Goal: Information Seeking & Learning: Learn about a topic

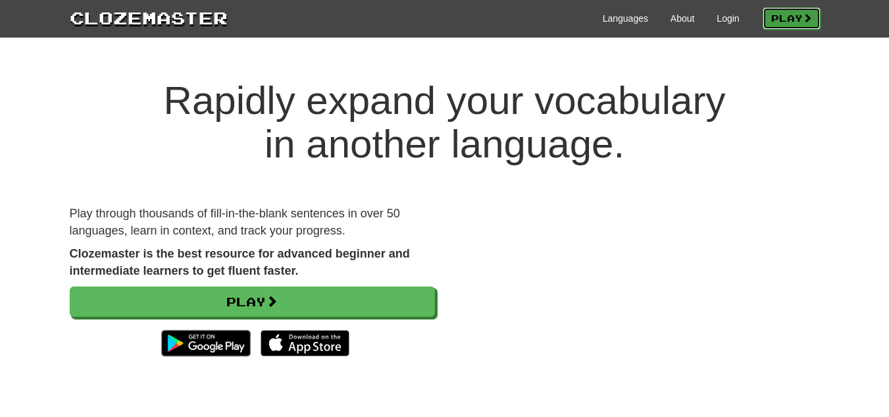
drag, startPoint x: 0, startPoint y: 0, endPoint x: 780, endPoint y: 16, distance: 780.2
click at [780, 16] on link "Play" at bounding box center [792, 18] width 58 height 22
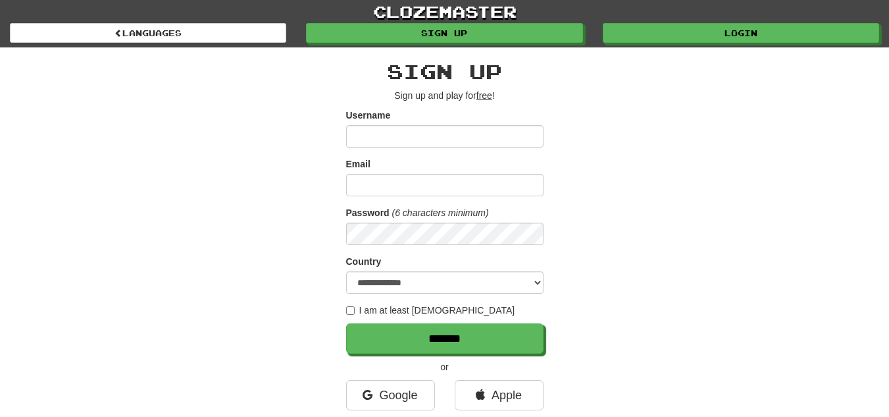
click at [459, 129] on input "Username" at bounding box center [444, 136] width 197 height 22
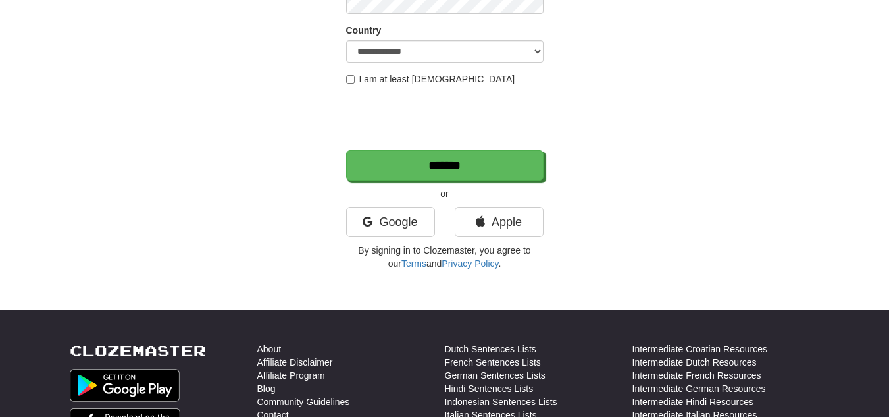
scroll to position [66, 0]
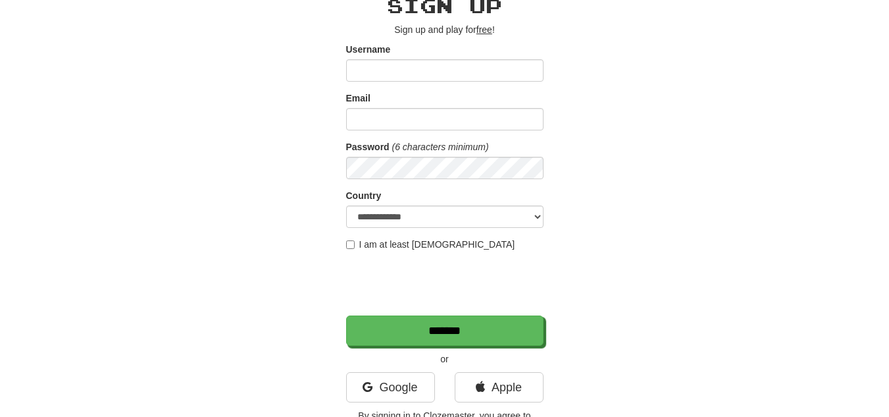
click at [424, 66] on input "Username" at bounding box center [444, 70] width 197 height 22
type input "********"
click at [419, 120] on input "Email" at bounding box center [444, 119] width 197 height 22
type input "**********"
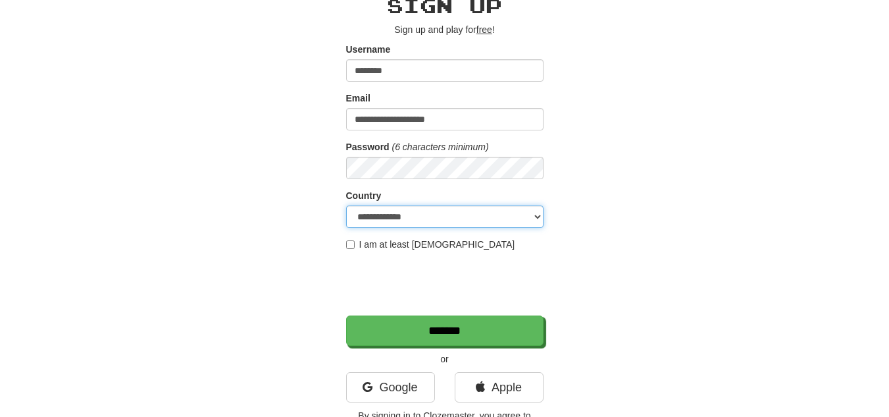
click at [413, 221] on select "**********" at bounding box center [444, 216] width 197 height 22
select select "**"
click at [346, 205] on select "**********" at bounding box center [444, 216] width 197 height 22
click at [363, 244] on label "I am at least 16 years old" at bounding box center [430, 244] width 169 height 13
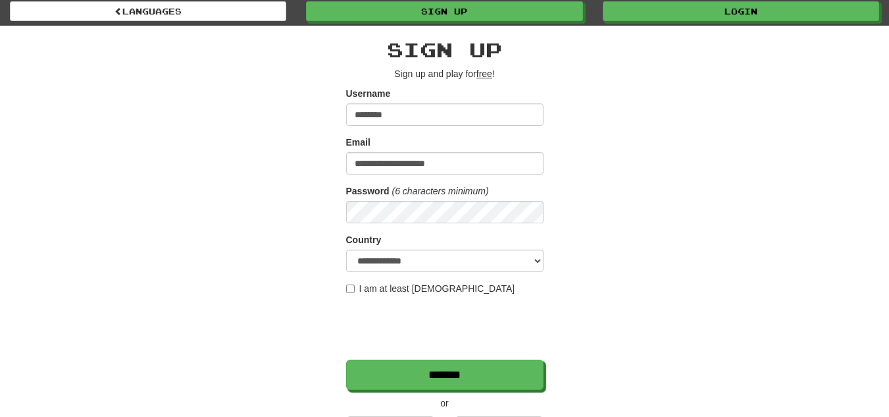
scroll to position [0, 0]
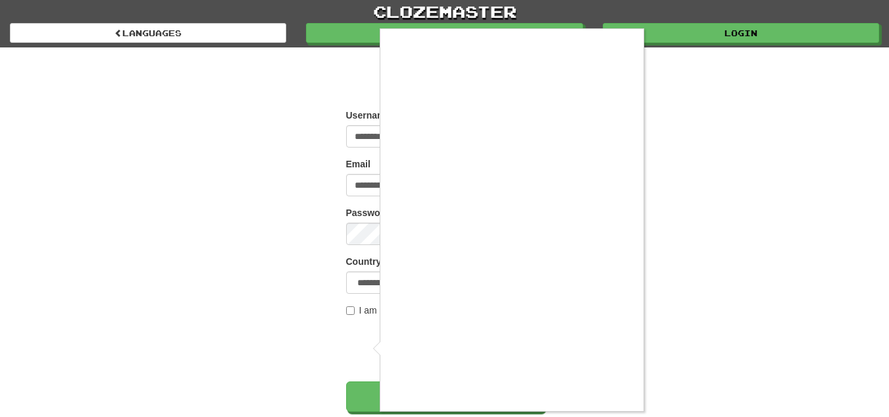
click at [738, 28] on div at bounding box center [444, 208] width 889 height 417
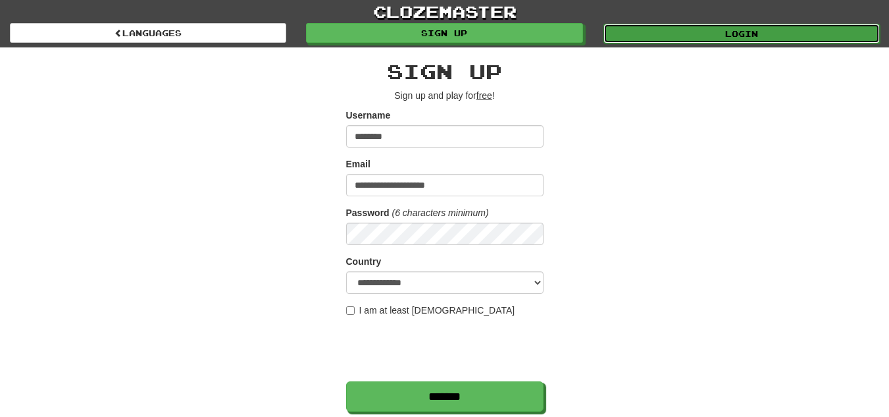
click at [672, 33] on link "Login" at bounding box center [742, 34] width 276 height 20
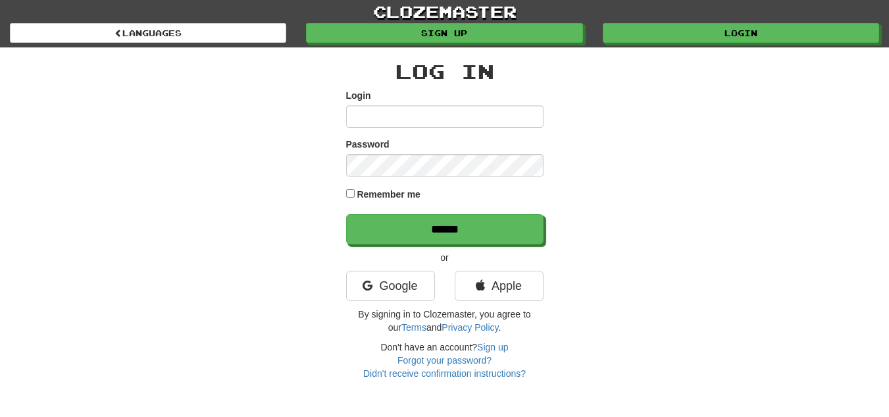
type input "**********"
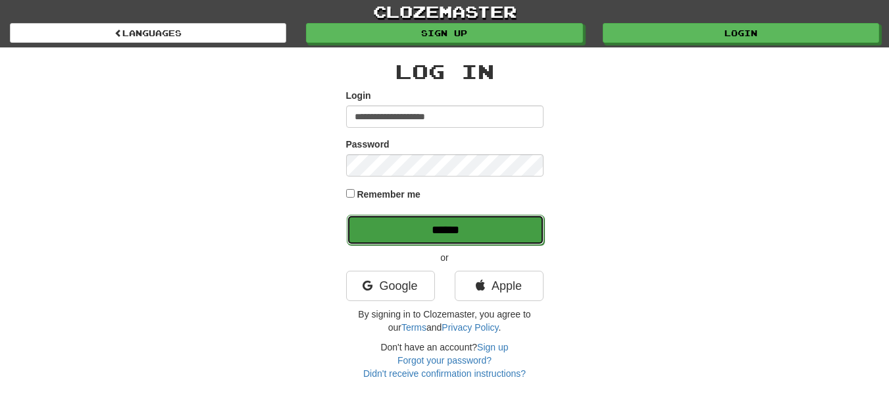
click at [473, 232] on input "******" at bounding box center [445, 230] width 197 height 30
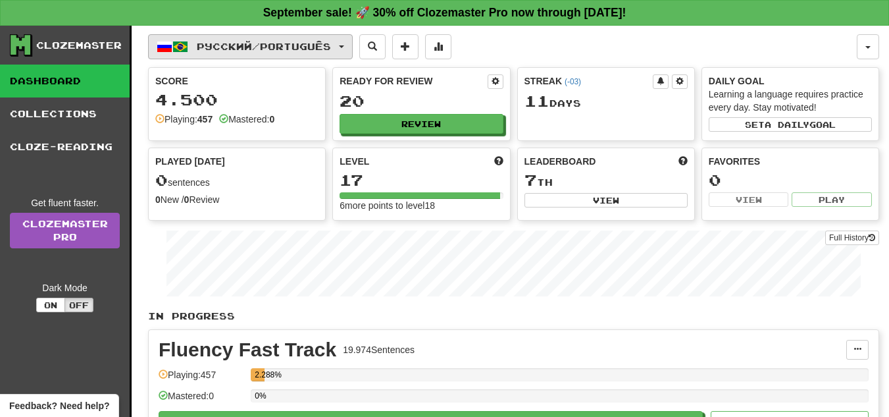
click at [285, 46] on span "Русский / Português" at bounding box center [264, 46] width 134 height 11
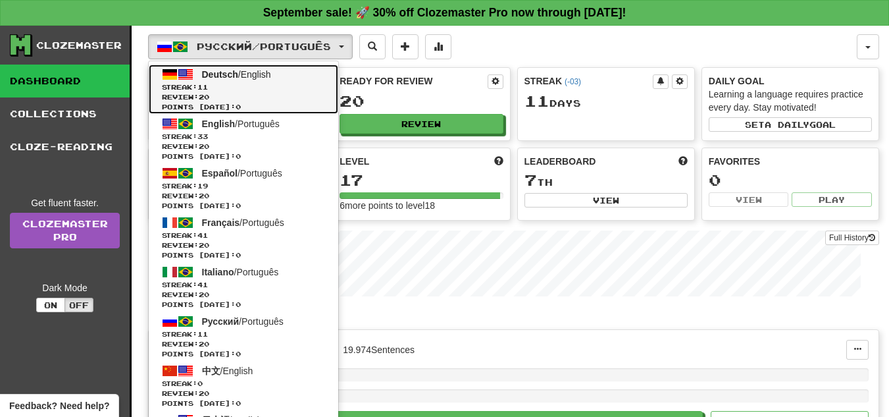
click at [261, 77] on span "Deutsch / English" at bounding box center [236, 74] width 69 height 11
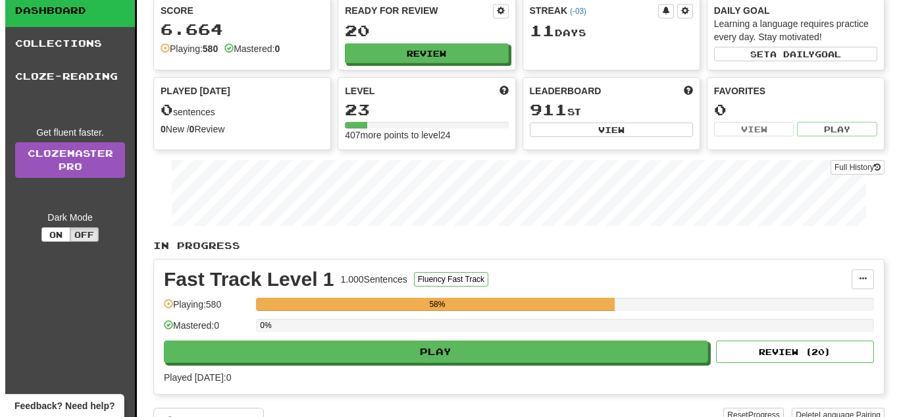
scroll to position [197, 0]
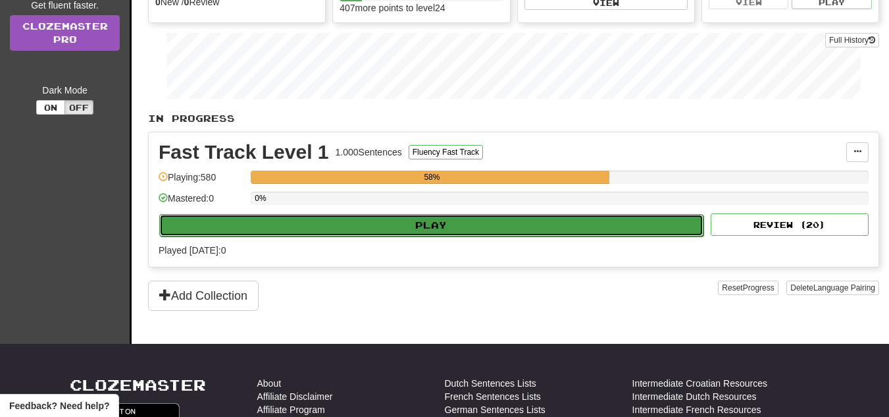
click at [536, 220] on button "Play" at bounding box center [431, 225] width 544 height 22
select select "**"
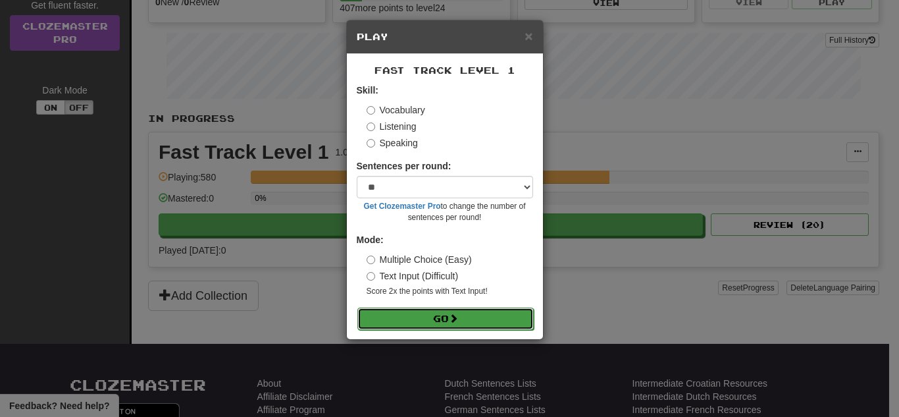
click at [458, 317] on span at bounding box center [453, 317] width 9 height 9
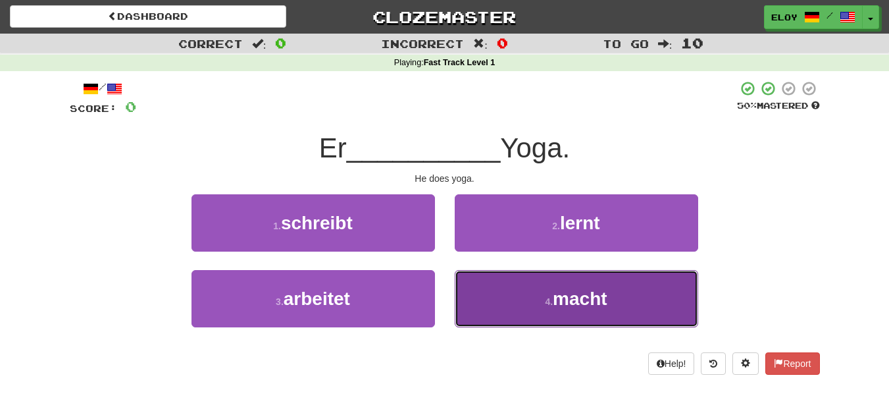
click at [583, 305] on span "macht" at bounding box center [580, 298] width 54 height 20
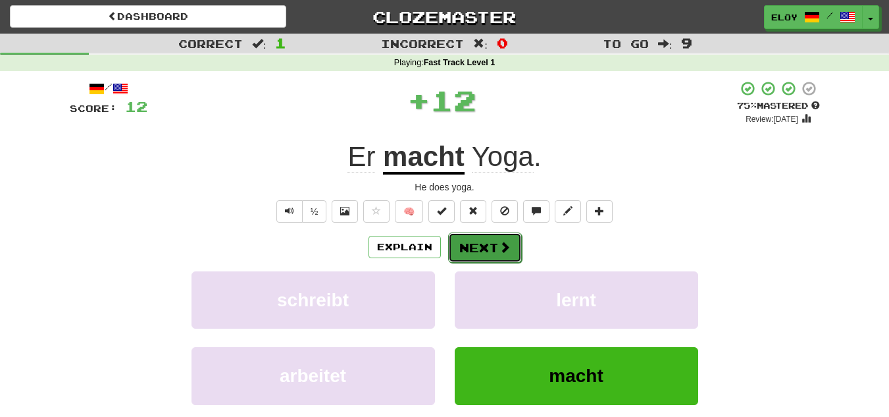
click at [510, 254] on button "Next" at bounding box center [485, 247] width 74 height 30
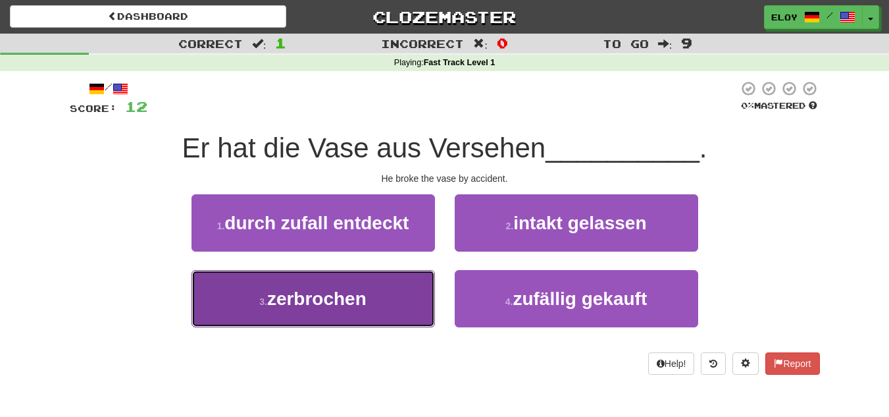
click at [367, 291] on span "zerbrochen" at bounding box center [316, 298] width 99 height 20
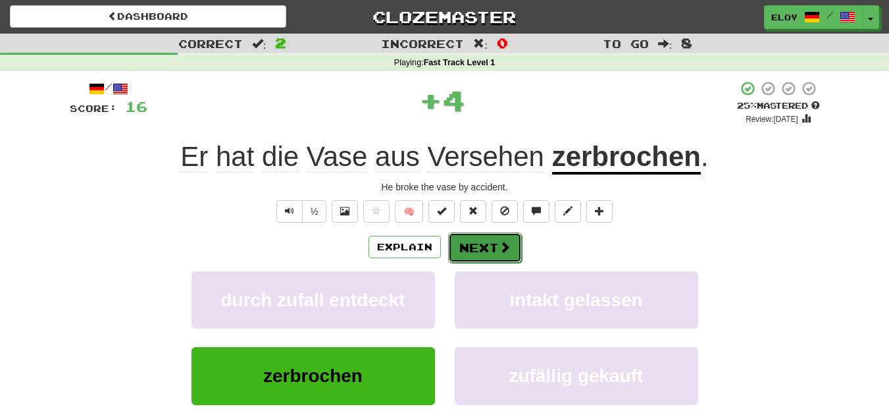
click at [481, 246] on button "Next" at bounding box center [485, 247] width 74 height 30
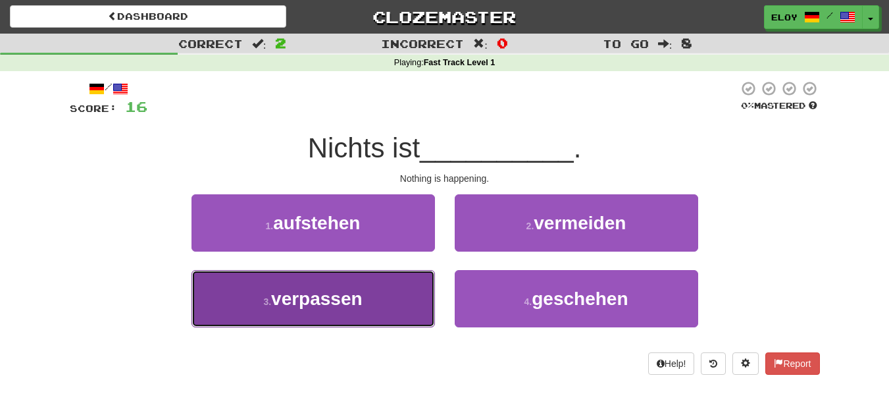
click at [371, 314] on button "3 . verpassen" at bounding box center [314, 298] width 244 height 57
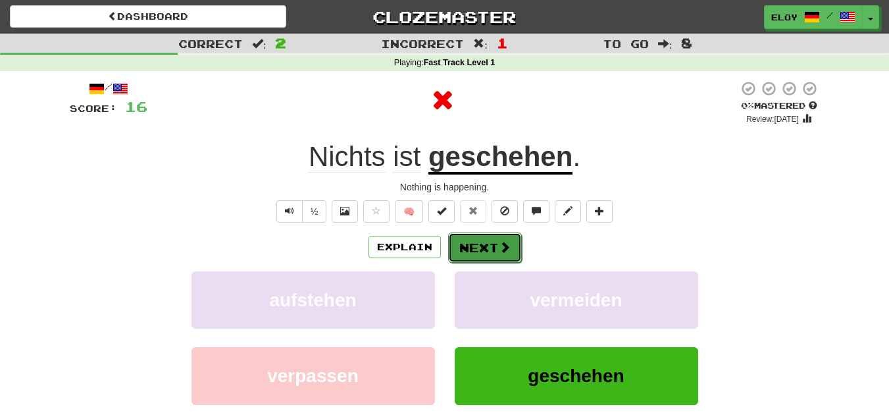
click at [494, 249] on button "Next" at bounding box center [485, 247] width 74 height 30
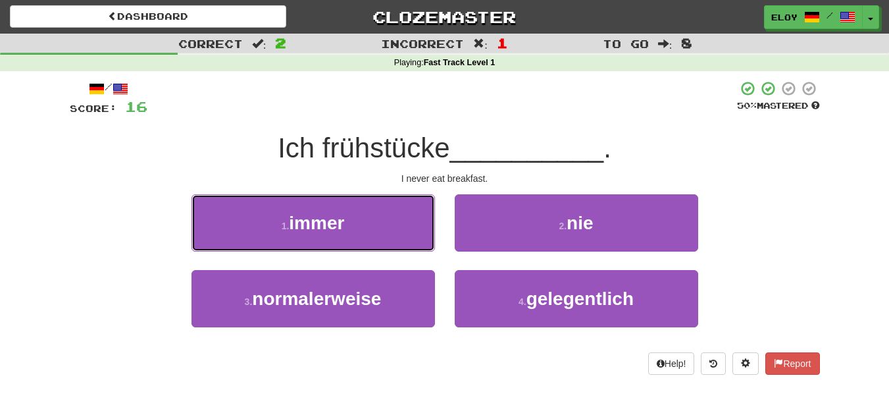
click at [372, 223] on button "1 . immer" at bounding box center [314, 222] width 244 height 57
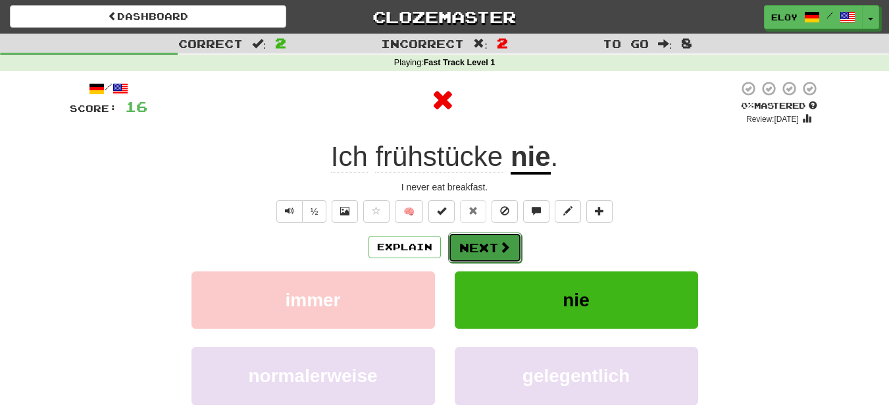
click at [503, 256] on button "Next" at bounding box center [485, 247] width 74 height 30
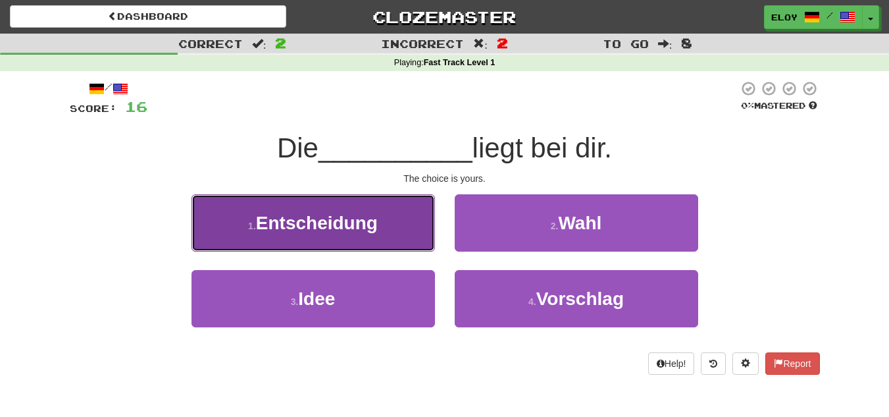
click at [371, 222] on span "Entscheidung" at bounding box center [317, 223] width 122 height 20
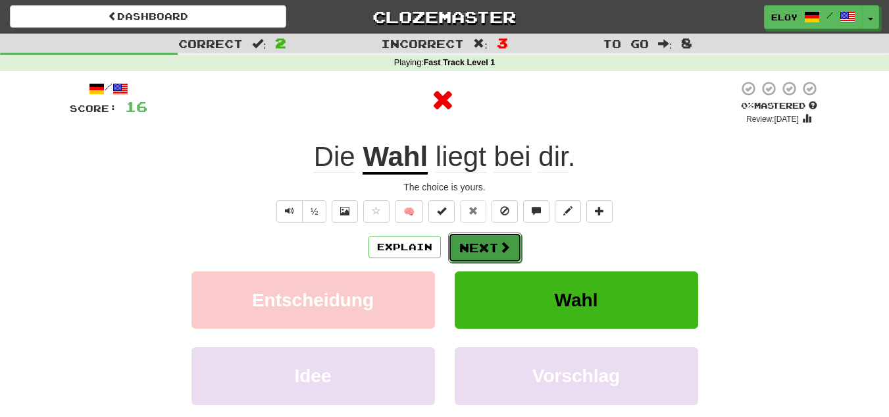
click at [468, 249] on button "Next" at bounding box center [485, 247] width 74 height 30
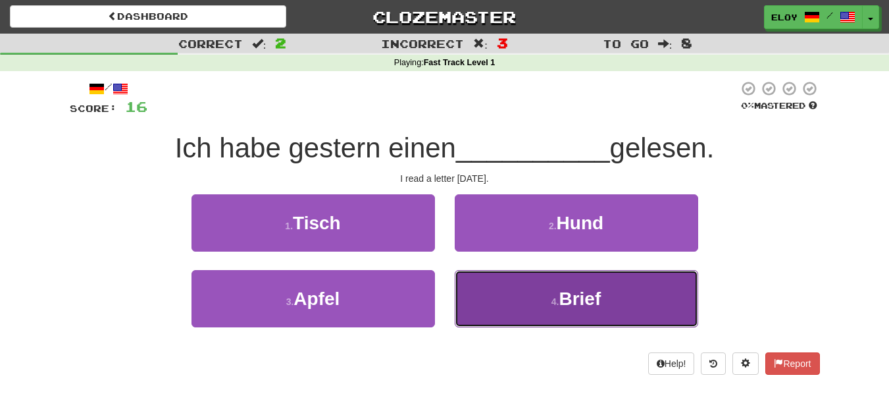
click at [556, 311] on button "4 . Brief" at bounding box center [577, 298] width 244 height 57
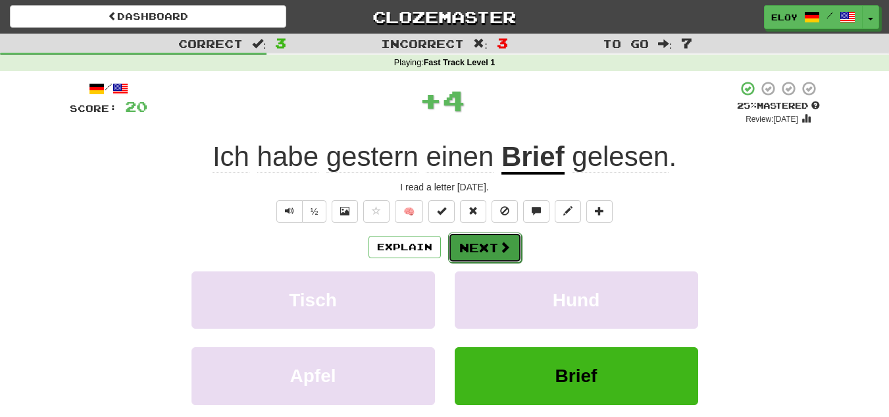
click at [485, 254] on button "Next" at bounding box center [485, 247] width 74 height 30
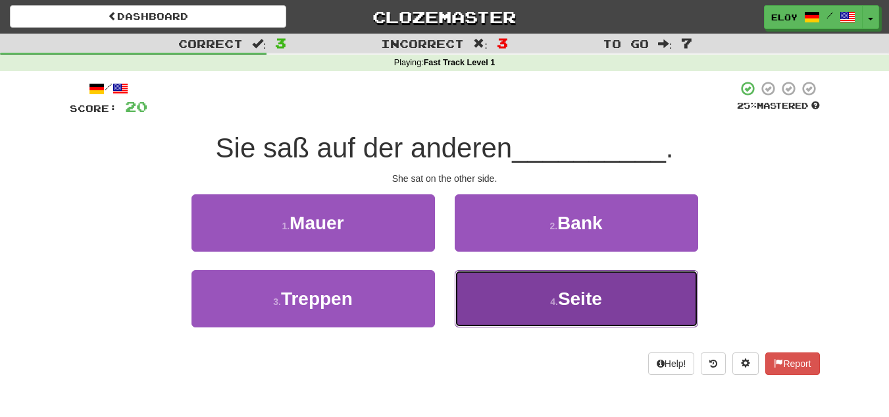
click at [635, 295] on button "4 . Seite" at bounding box center [577, 298] width 244 height 57
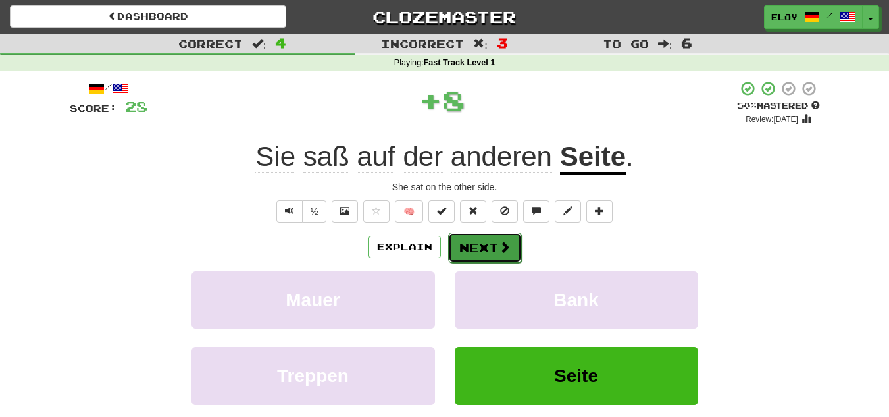
click at [502, 248] on span at bounding box center [505, 247] width 12 height 12
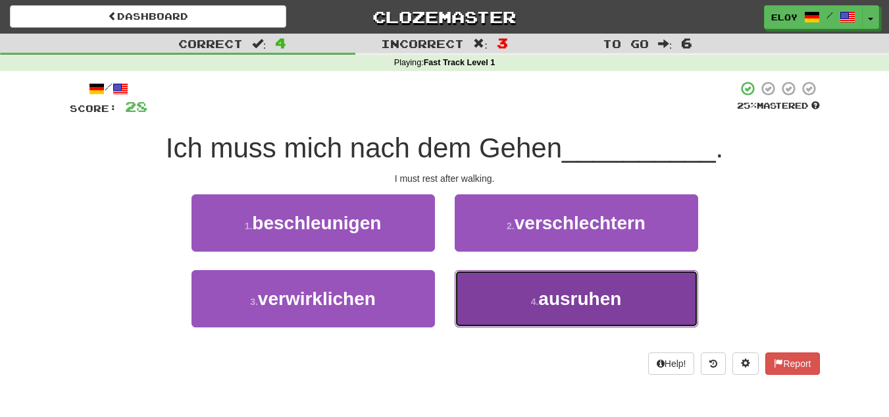
click at [563, 320] on button "4 . ausruhen" at bounding box center [577, 298] width 244 height 57
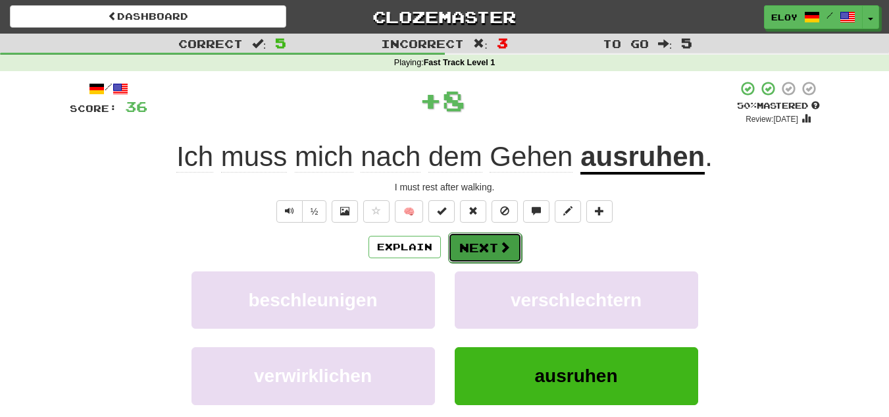
click at [475, 244] on button "Next" at bounding box center [485, 247] width 74 height 30
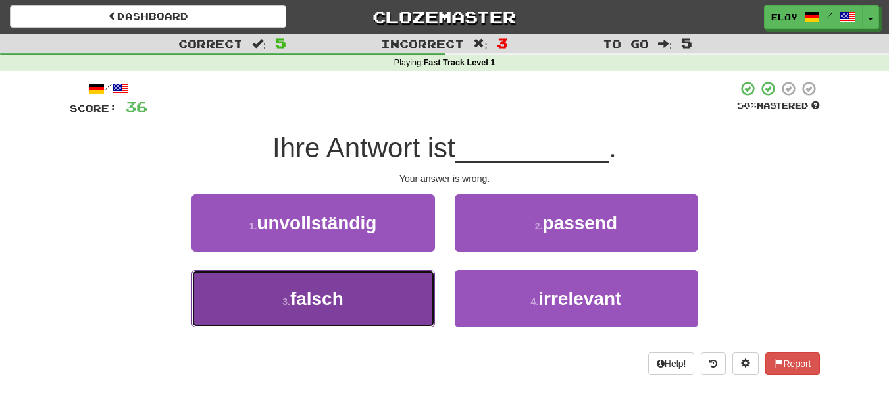
click at [394, 301] on button "3 . falsch" at bounding box center [314, 298] width 244 height 57
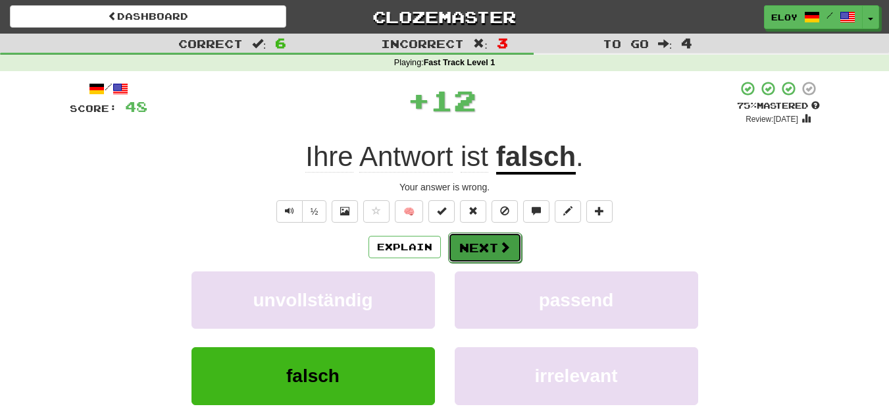
click at [471, 245] on button "Next" at bounding box center [485, 247] width 74 height 30
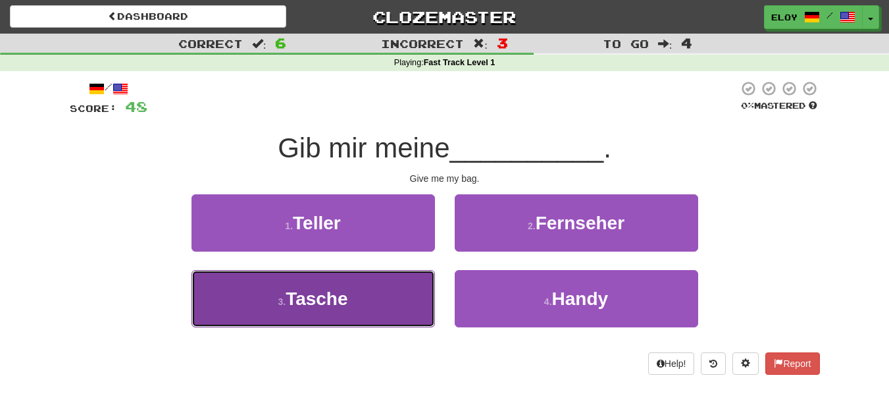
click at [400, 294] on button "3 . Tasche" at bounding box center [314, 298] width 244 height 57
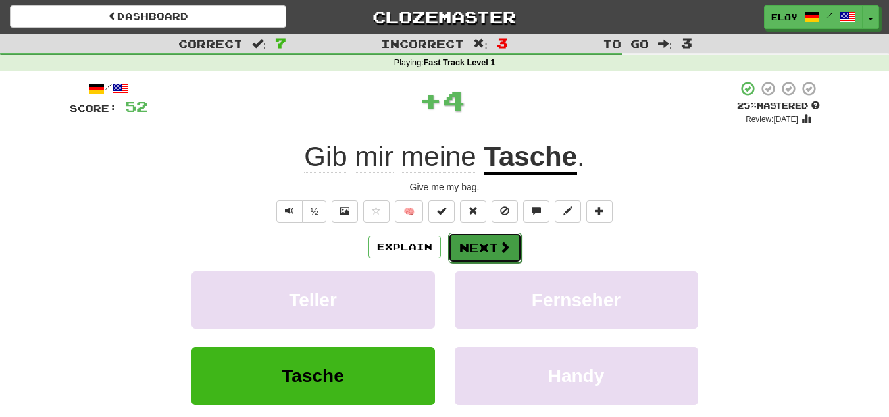
click at [496, 238] on button "Next" at bounding box center [485, 247] width 74 height 30
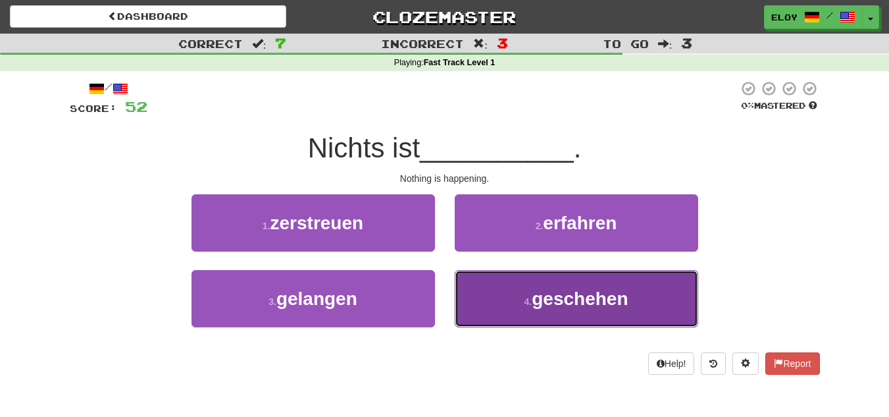
click at [500, 305] on button "4 . geschehen" at bounding box center [577, 298] width 244 height 57
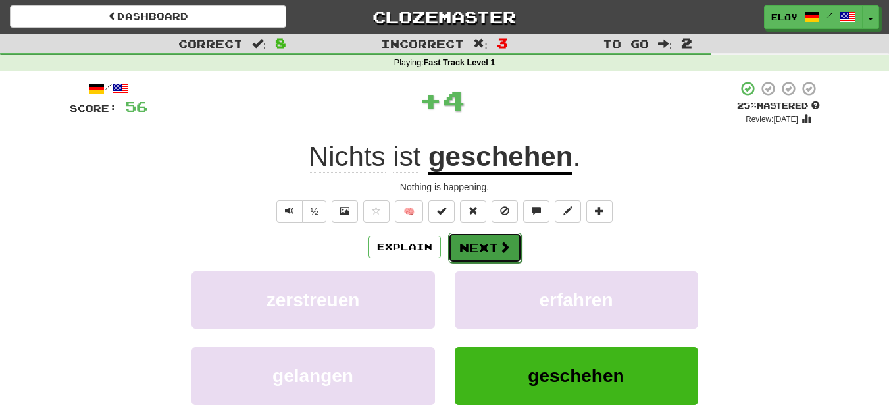
click at [460, 256] on button "Next" at bounding box center [485, 247] width 74 height 30
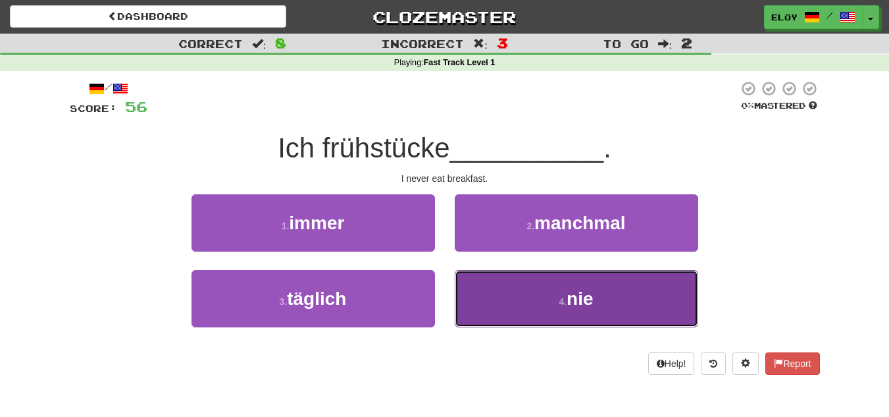
click at [498, 303] on button "4 . nie" at bounding box center [577, 298] width 244 height 57
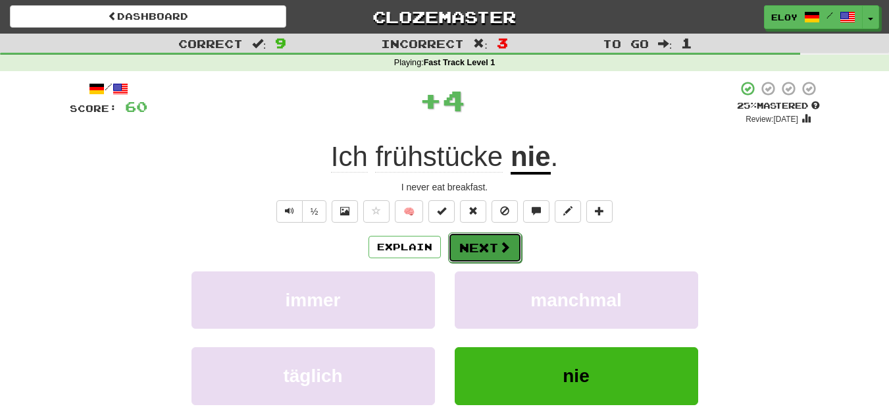
click at [477, 238] on button "Next" at bounding box center [485, 247] width 74 height 30
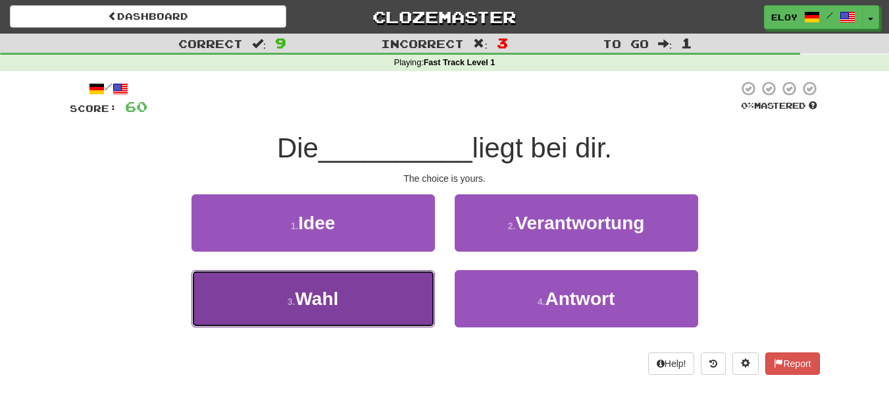
click at [380, 287] on button "3 . Wahl" at bounding box center [314, 298] width 244 height 57
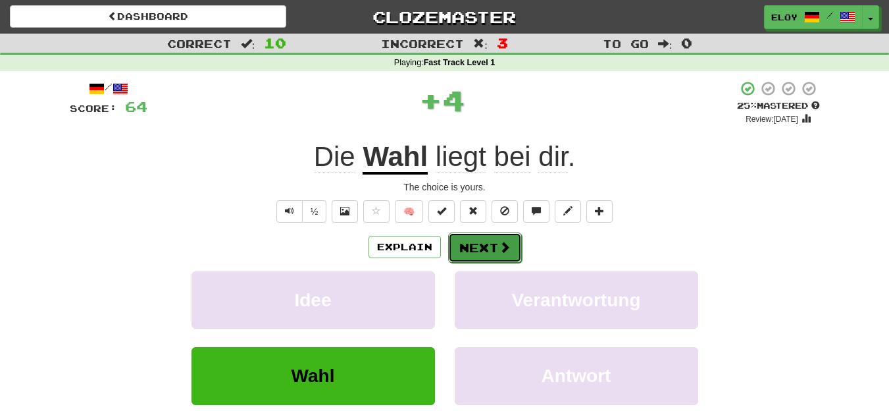
click at [499, 248] on span at bounding box center [505, 247] width 12 height 12
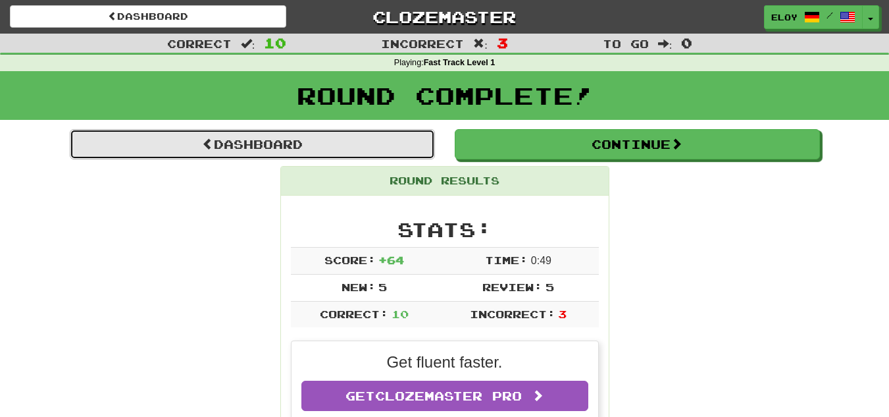
click at [326, 152] on link "Dashboard" at bounding box center [252, 144] width 365 height 30
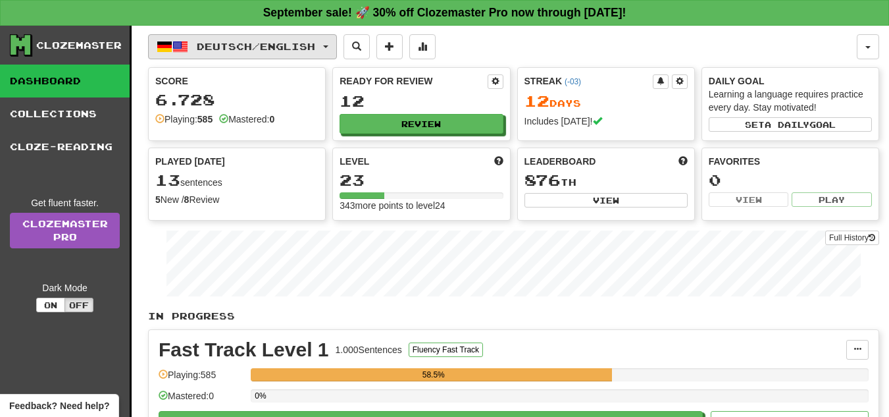
click at [213, 40] on button "Deutsch / English" at bounding box center [242, 46] width 189 height 25
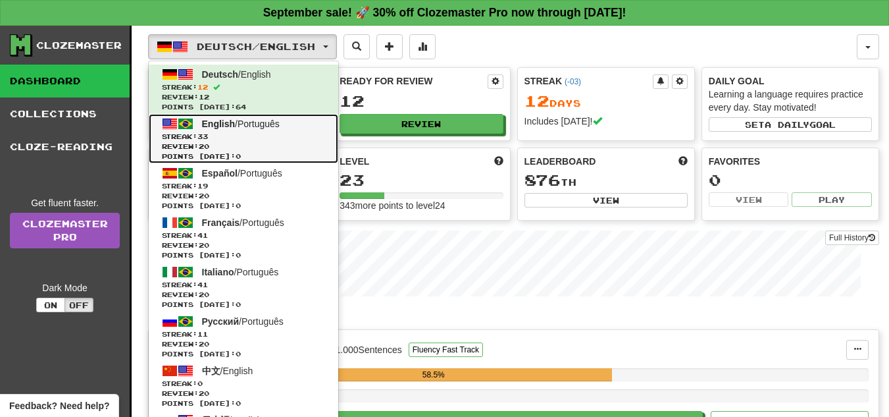
click at [241, 143] on span "Review: 20" at bounding box center [243, 147] width 163 height 10
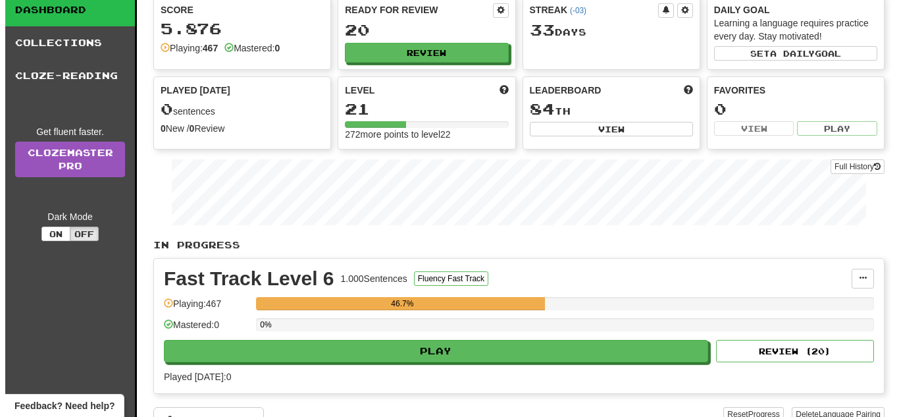
scroll to position [132, 0]
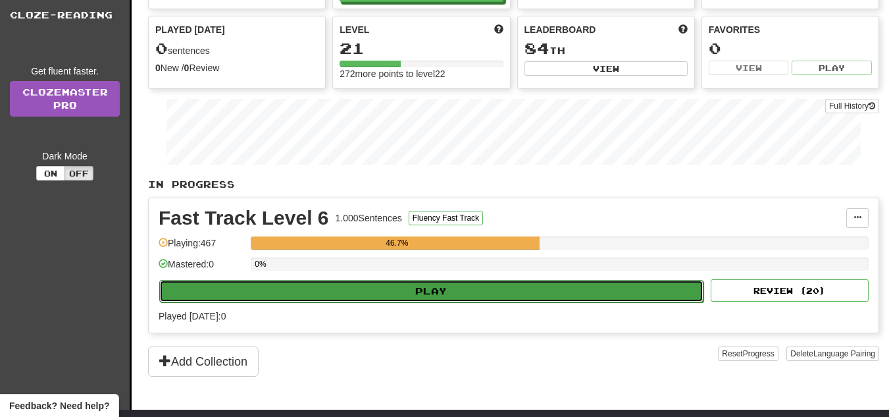
click at [438, 281] on button "Play" at bounding box center [431, 291] width 544 height 22
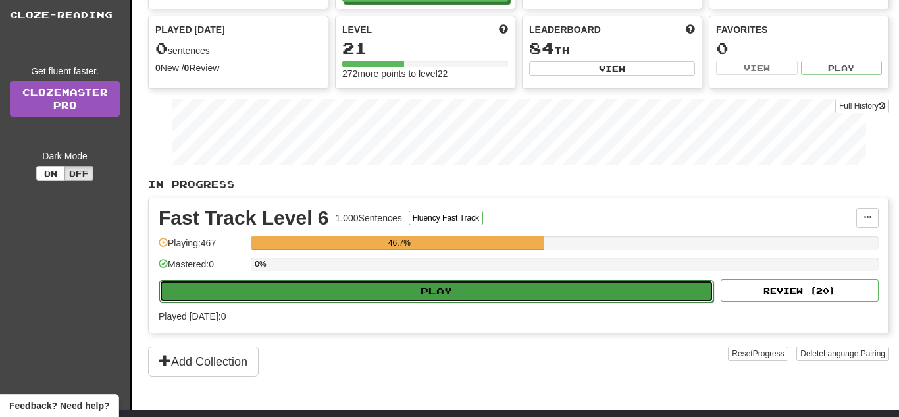
select select "**"
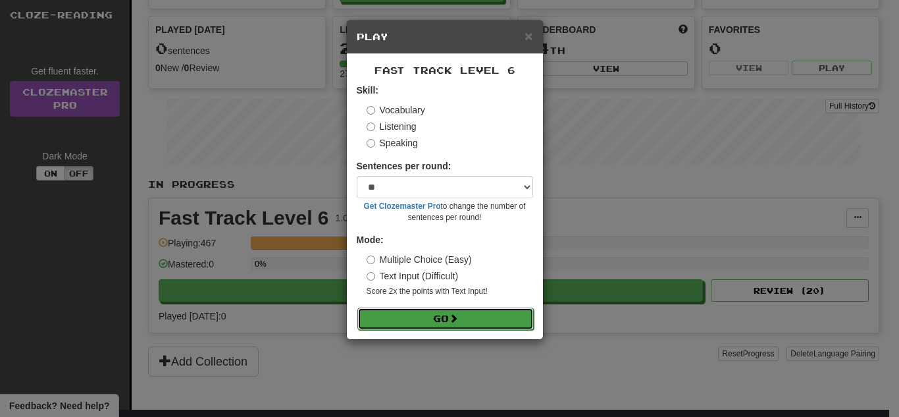
click at [431, 309] on button "Go" at bounding box center [445, 318] width 176 height 22
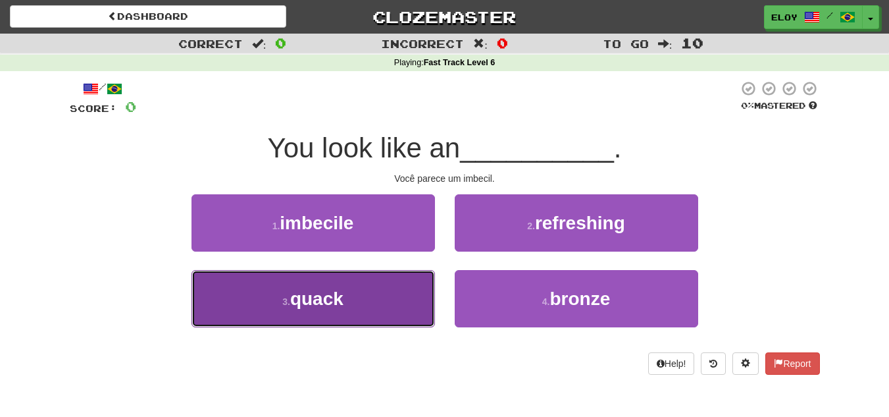
click at [426, 291] on button "3 . quack" at bounding box center [314, 298] width 244 height 57
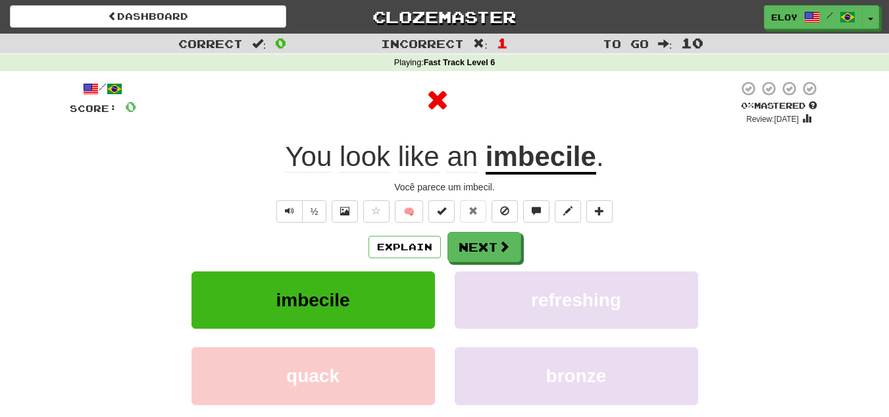
click at [521, 240] on div "Explain Next" at bounding box center [445, 247] width 750 height 30
click at [506, 243] on span at bounding box center [505, 247] width 12 height 12
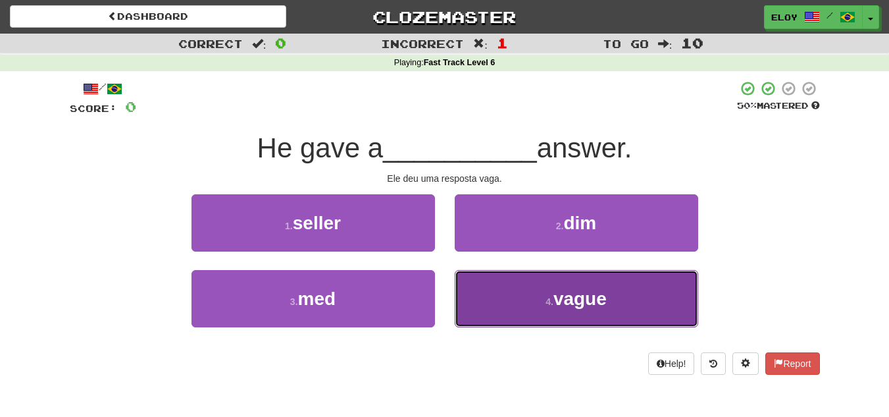
click at [544, 282] on button "4 . vague" at bounding box center [577, 298] width 244 height 57
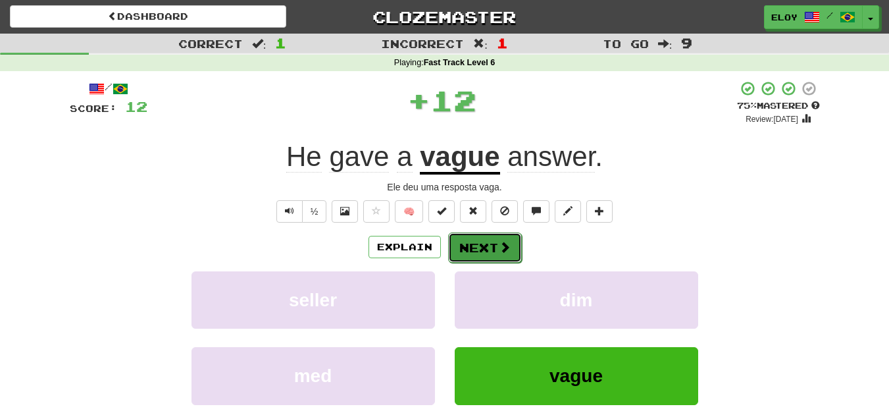
click at [486, 238] on button "Next" at bounding box center [485, 247] width 74 height 30
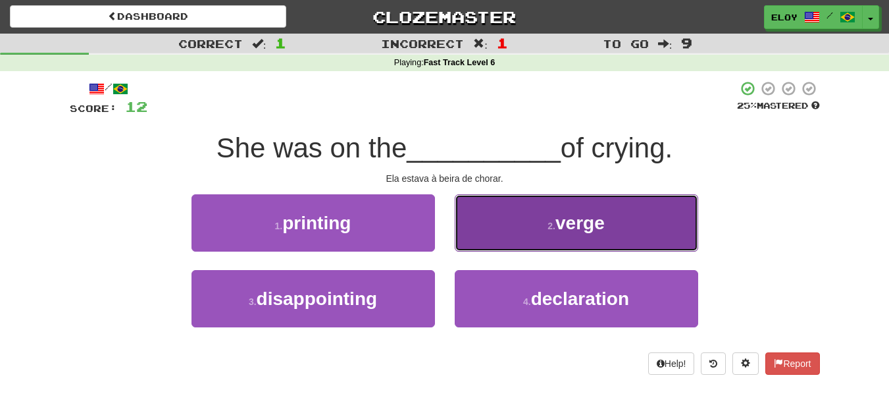
click at [517, 234] on button "2 . verge" at bounding box center [577, 222] width 244 height 57
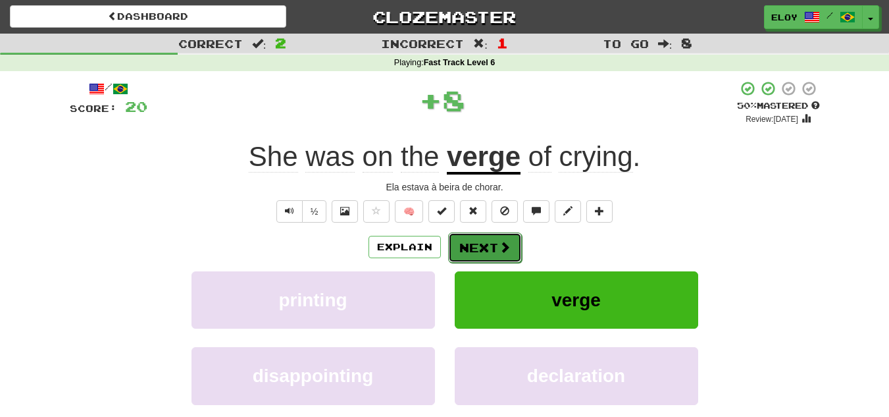
click at [484, 260] on button "Next" at bounding box center [485, 247] width 74 height 30
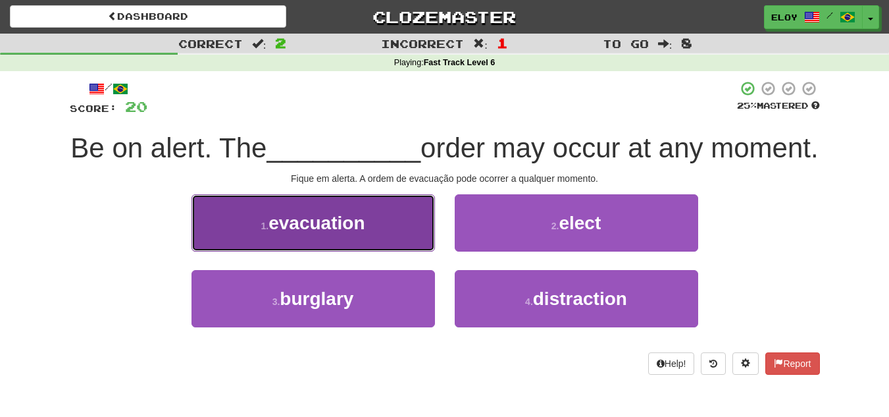
click at [372, 242] on button "1 . evacuation" at bounding box center [314, 222] width 244 height 57
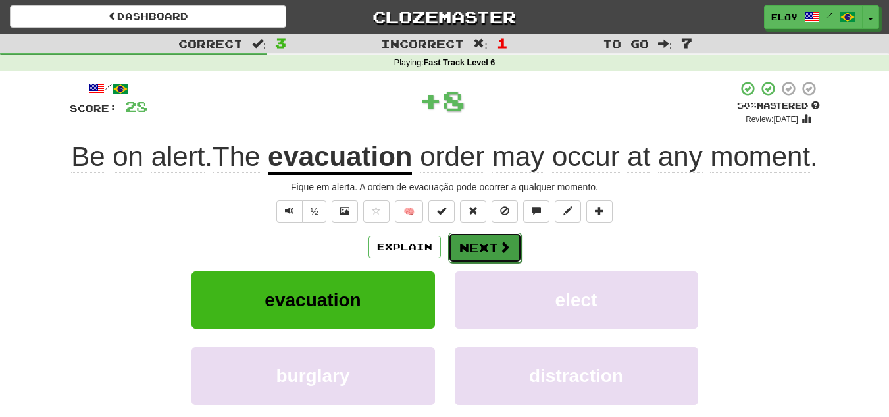
click at [470, 263] on button "Next" at bounding box center [485, 247] width 74 height 30
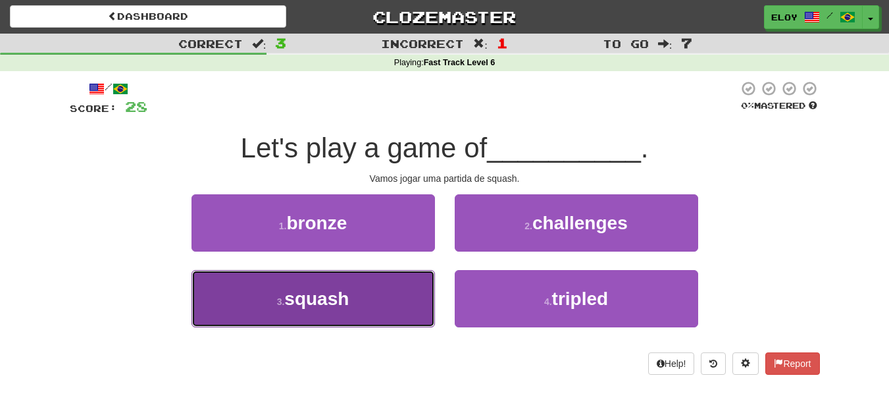
click at [382, 289] on button "3 . squash" at bounding box center [314, 298] width 244 height 57
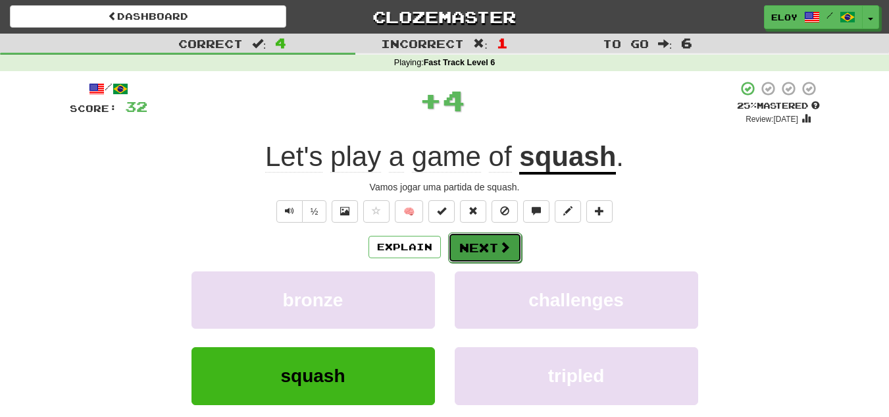
click at [475, 240] on button "Next" at bounding box center [485, 247] width 74 height 30
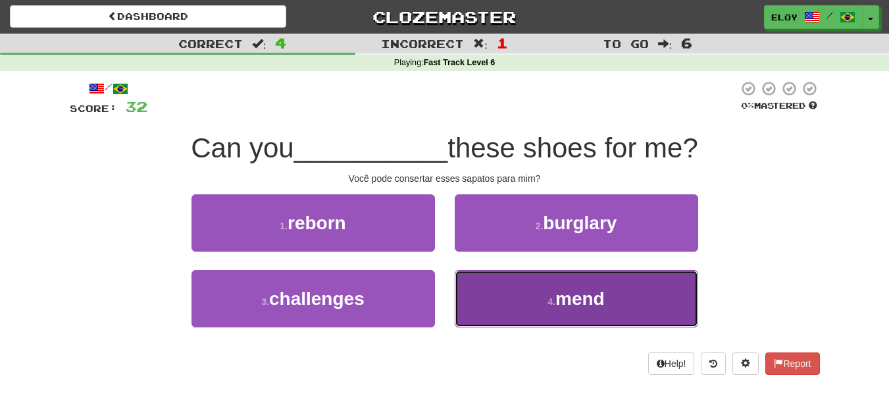
click at [497, 305] on button "4 . mend" at bounding box center [577, 298] width 244 height 57
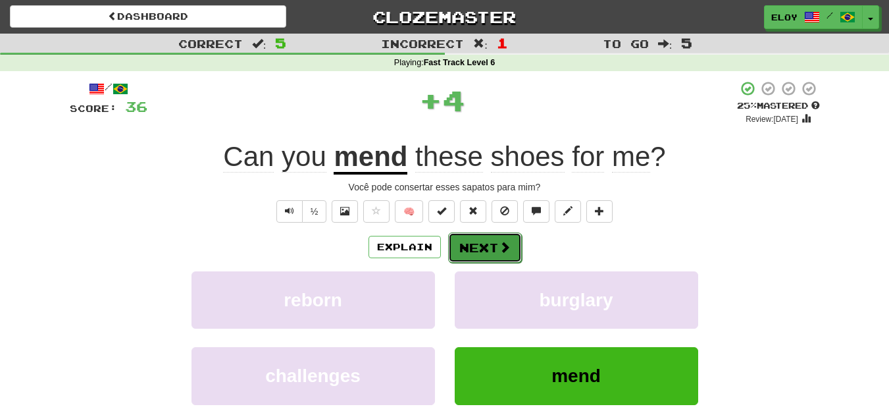
click at [479, 253] on button "Next" at bounding box center [485, 247] width 74 height 30
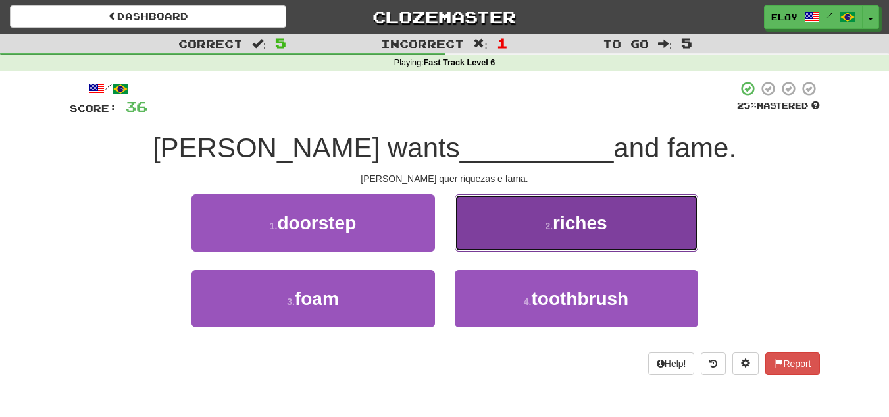
click at [610, 226] on button "2 . riches" at bounding box center [577, 222] width 244 height 57
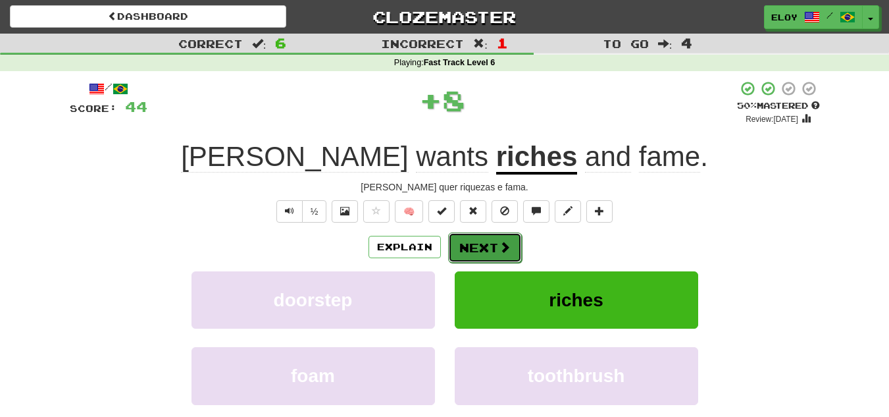
click at [501, 251] on span at bounding box center [505, 247] width 12 height 12
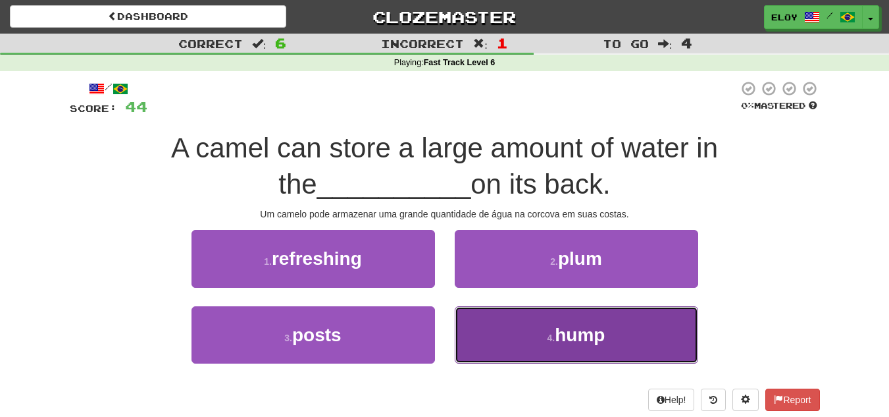
click at [565, 312] on button "4 . hump" at bounding box center [577, 334] width 244 height 57
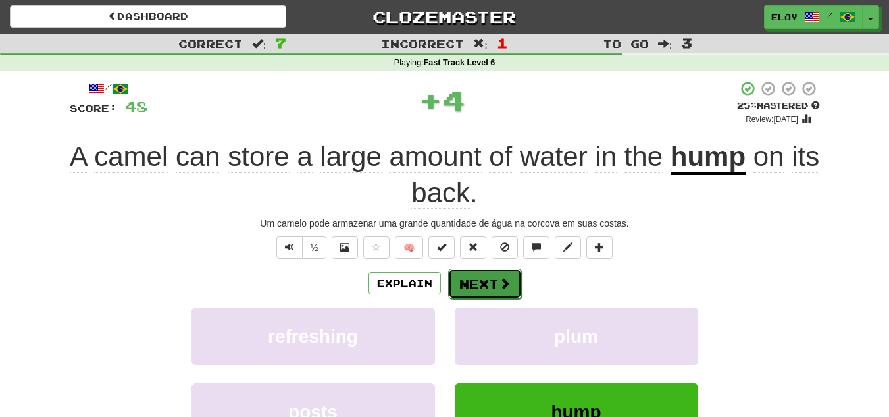
click at [488, 276] on button "Next" at bounding box center [485, 284] width 74 height 30
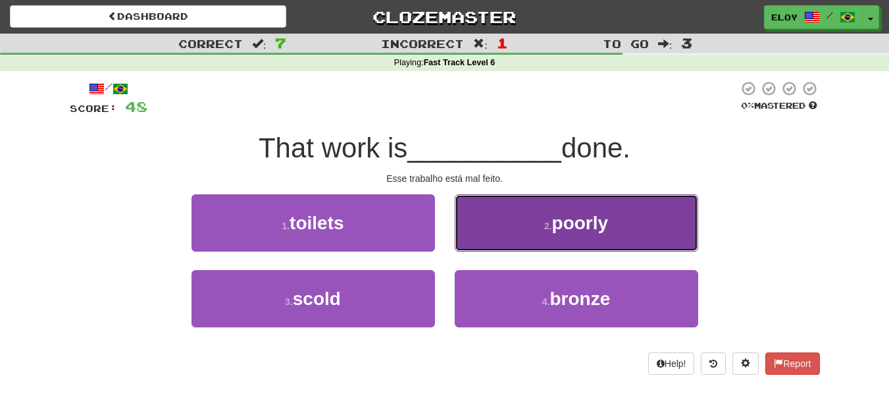
click at [486, 236] on button "2 . poorly" at bounding box center [577, 222] width 244 height 57
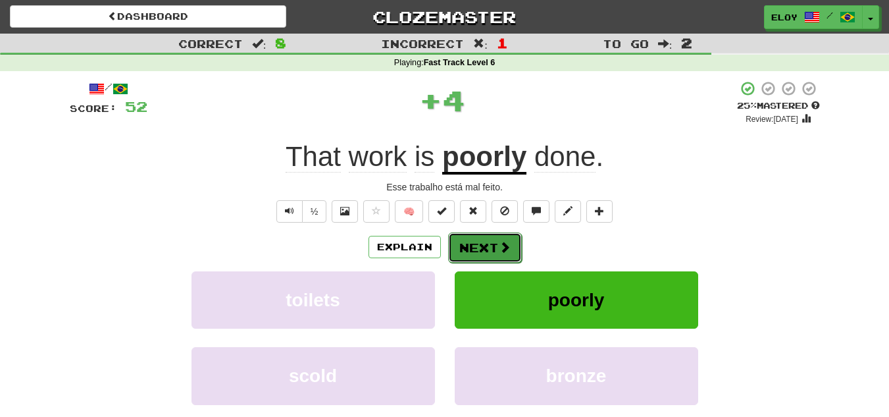
click at [483, 234] on button "Next" at bounding box center [485, 247] width 74 height 30
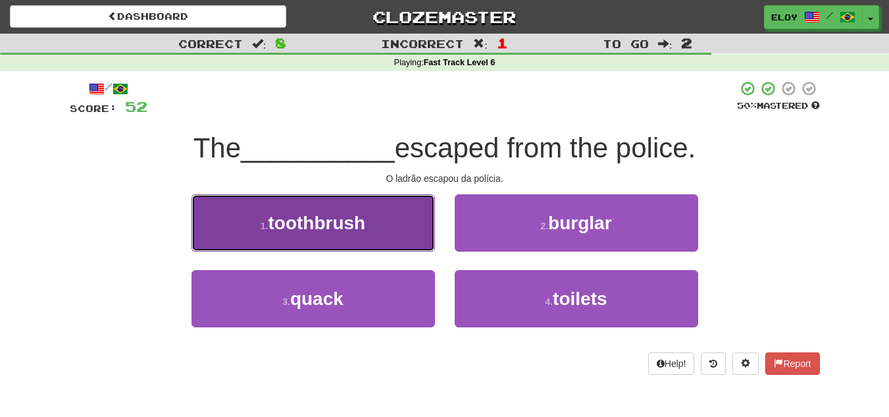
click at [413, 227] on button "1 . toothbrush" at bounding box center [314, 222] width 244 height 57
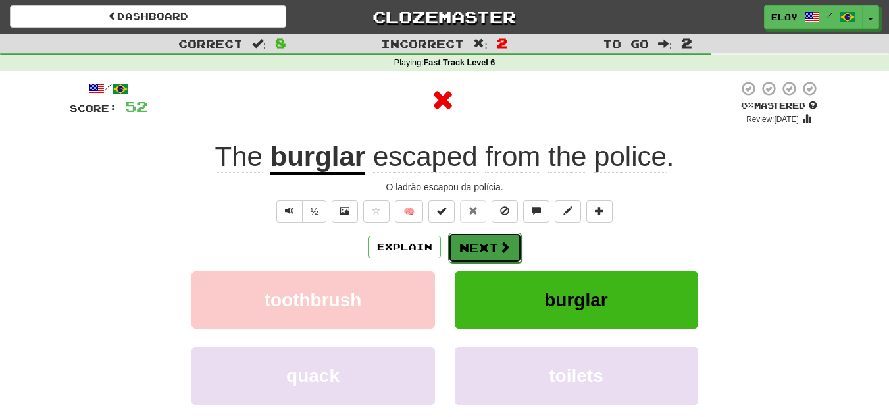
click at [483, 240] on button "Next" at bounding box center [485, 247] width 74 height 30
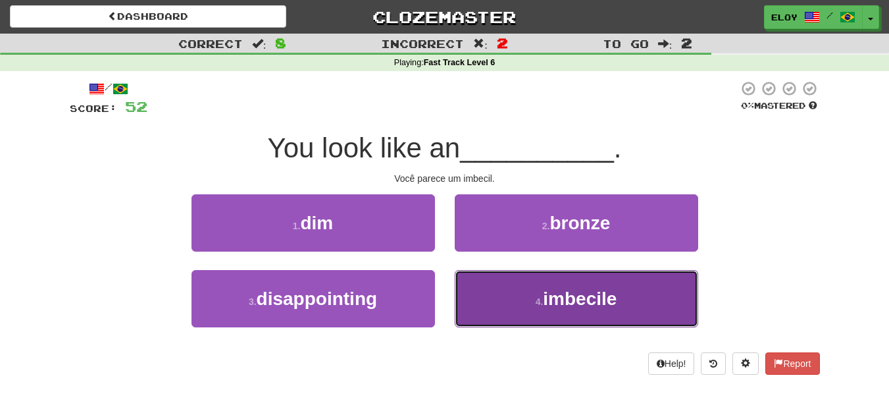
click at [519, 296] on button "4 . imbecile" at bounding box center [577, 298] width 244 height 57
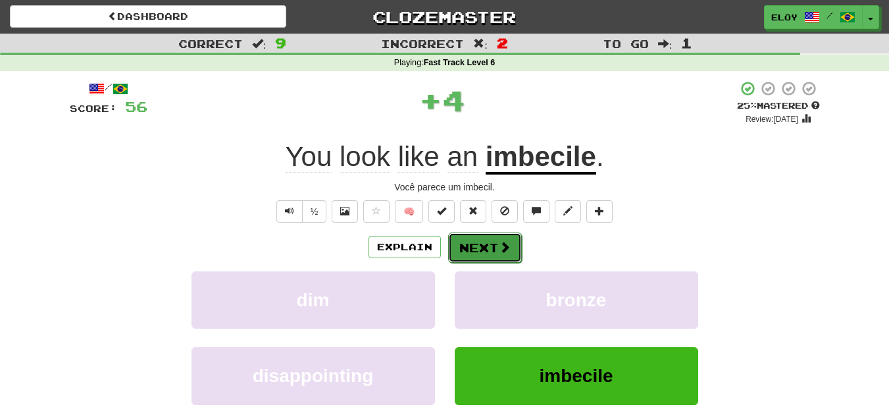
click at [484, 257] on button "Next" at bounding box center [485, 247] width 74 height 30
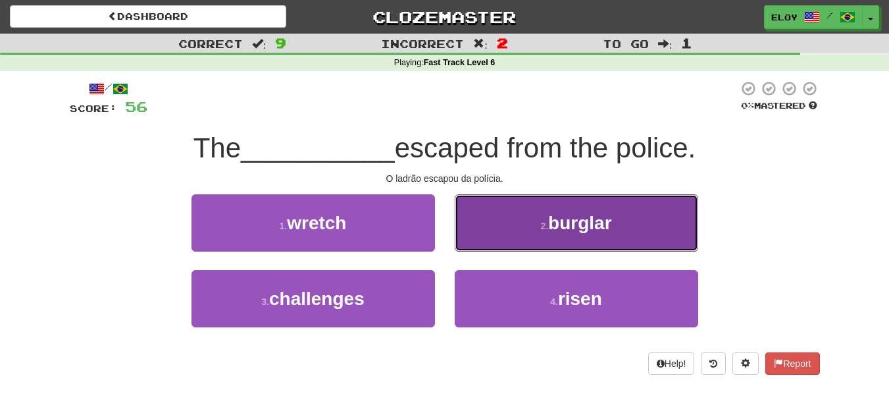
click at [541, 230] on small "2 ." at bounding box center [544, 226] width 8 height 11
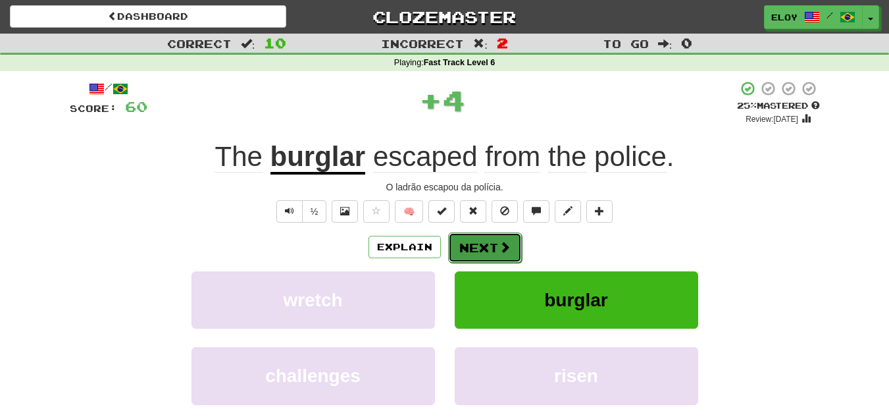
click at [479, 239] on button "Next" at bounding box center [485, 247] width 74 height 30
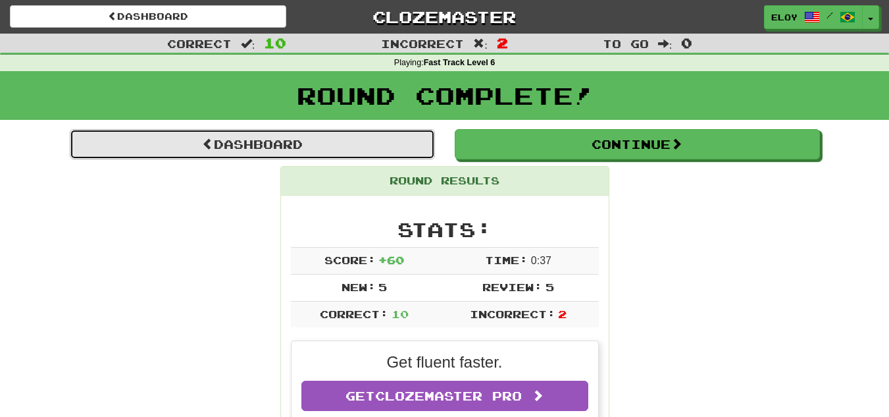
click at [274, 152] on link "Dashboard" at bounding box center [252, 144] width 365 height 30
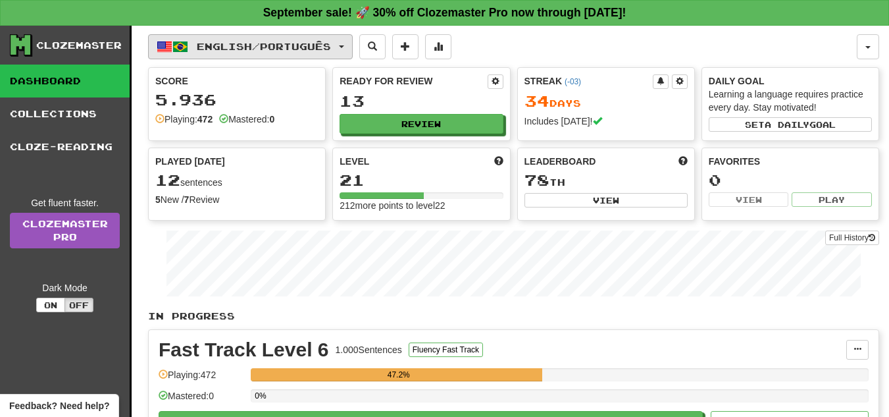
click at [254, 51] on span "English / Português" at bounding box center [264, 46] width 134 height 11
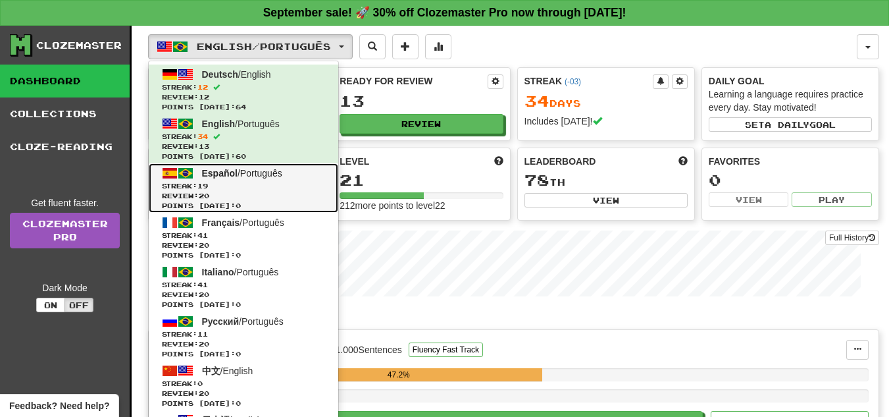
click at [242, 181] on span "Streak: 19" at bounding box center [243, 186] width 163 height 10
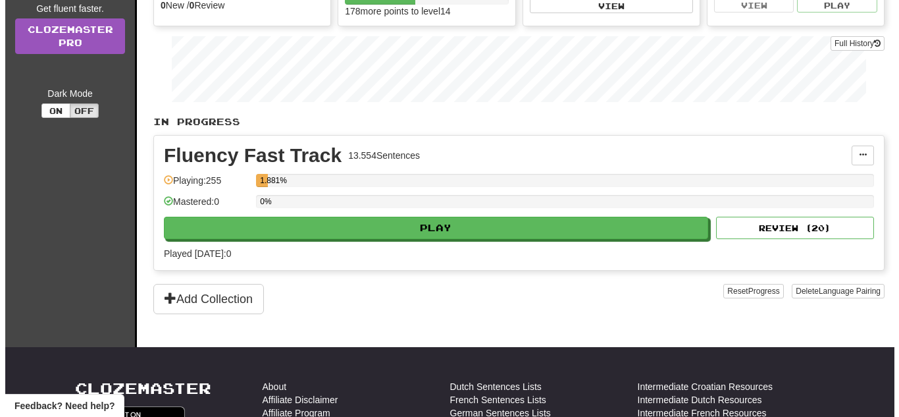
scroll to position [197, 0]
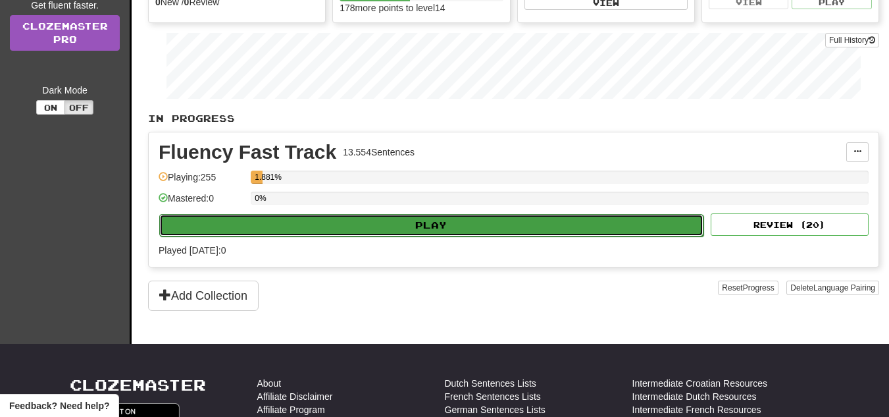
click at [446, 228] on button "Play" at bounding box center [431, 225] width 544 height 22
select select "**"
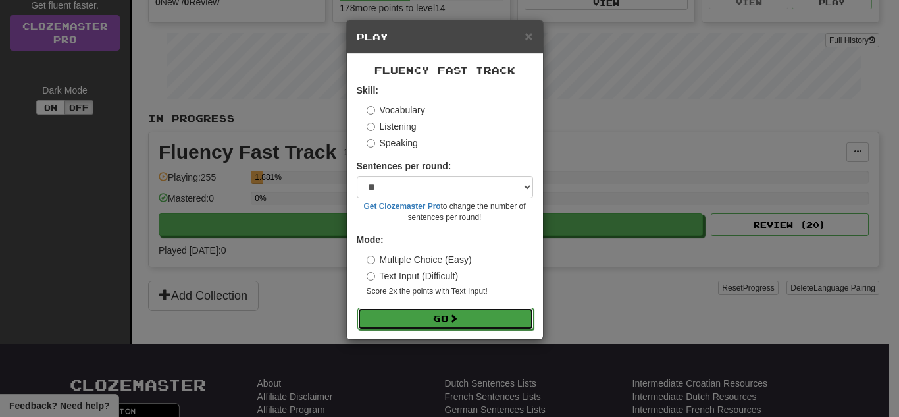
click at [452, 313] on span at bounding box center [453, 317] width 9 height 9
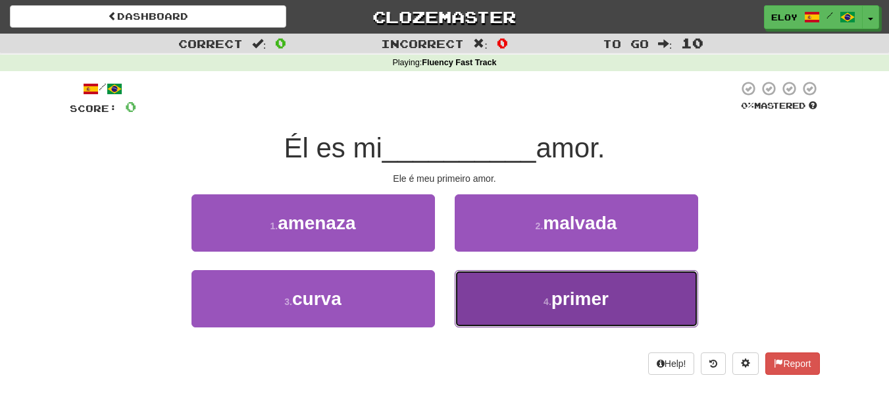
click at [559, 301] on span "primer" at bounding box center [580, 298] width 57 height 20
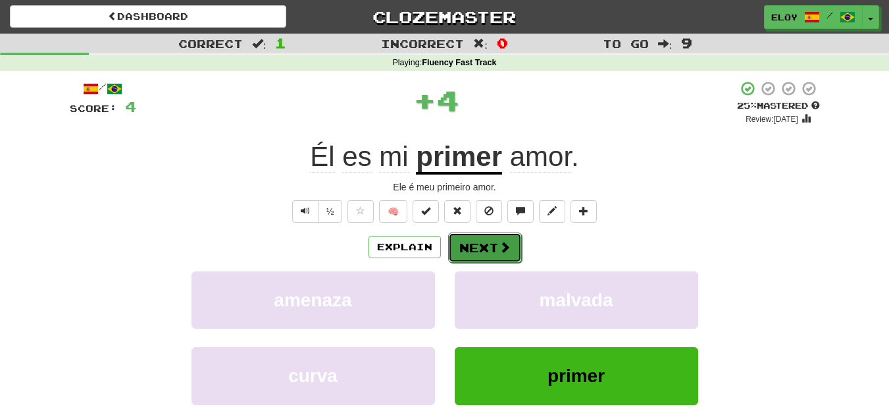
click at [504, 253] on span at bounding box center [505, 247] width 12 height 12
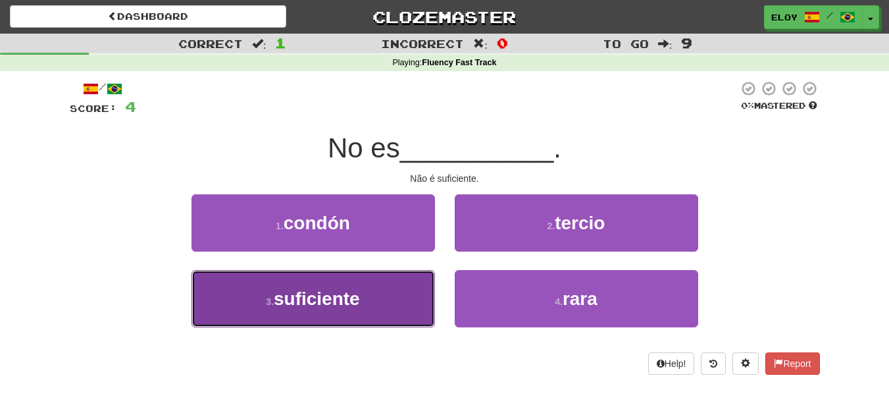
click at [348, 285] on button "3 . suficiente" at bounding box center [314, 298] width 244 height 57
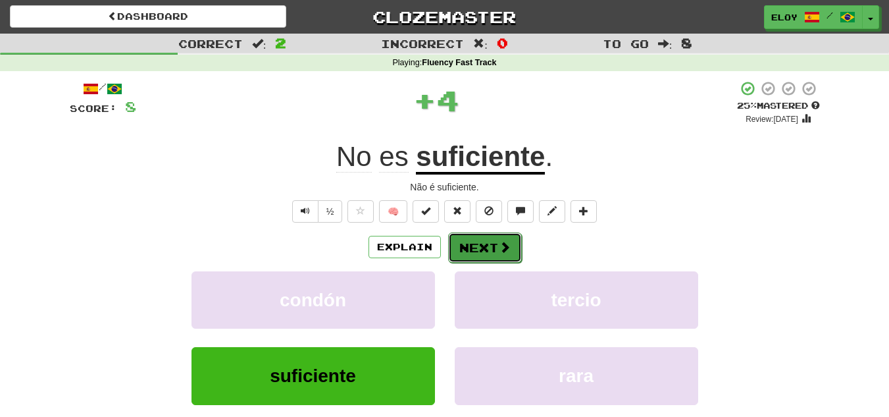
click at [494, 256] on button "Next" at bounding box center [485, 247] width 74 height 30
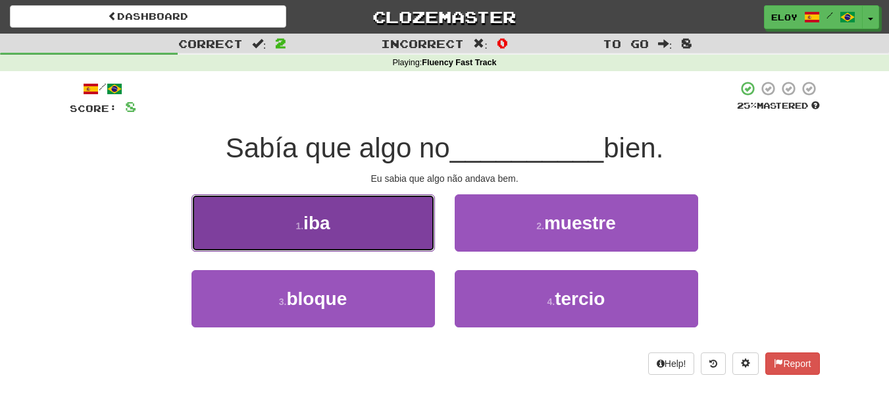
click at [373, 232] on button "1 . iba" at bounding box center [314, 222] width 244 height 57
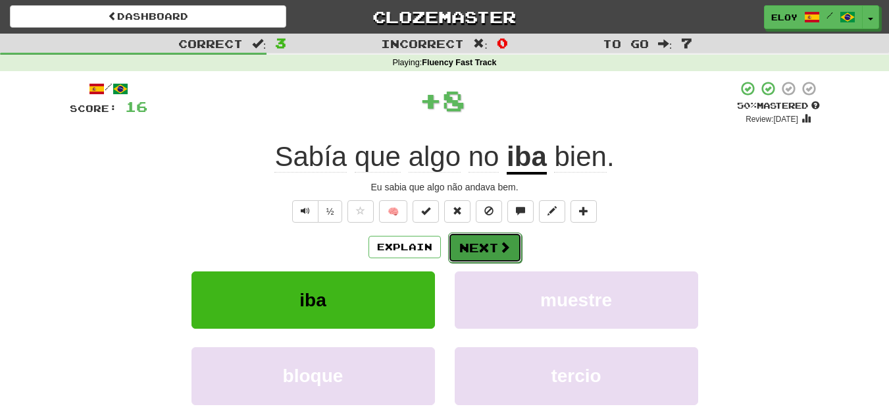
click at [475, 236] on button "Next" at bounding box center [485, 247] width 74 height 30
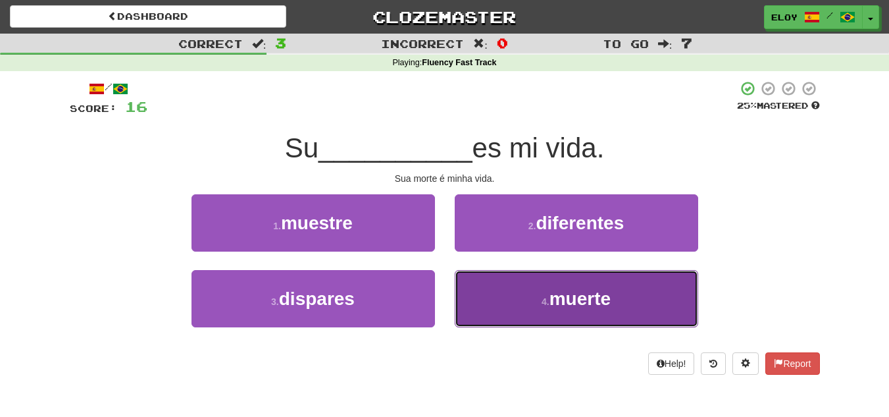
click at [506, 301] on button "4 . muerte" at bounding box center [577, 298] width 244 height 57
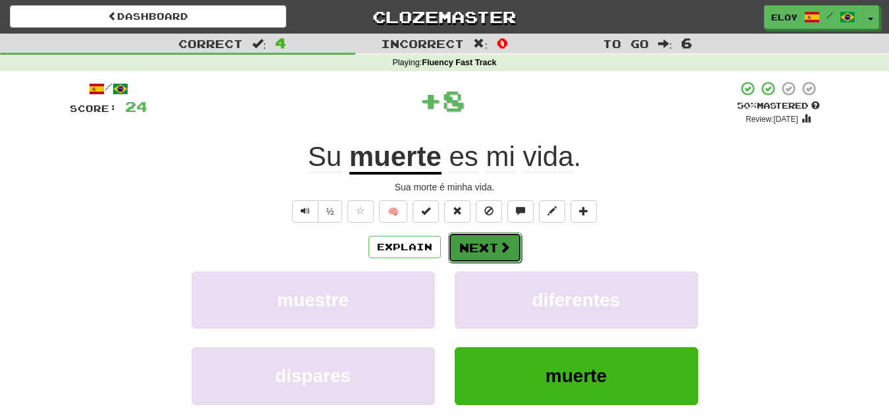
click at [498, 238] on button "Next" at bounding box center [485, 247] width 74 height 30
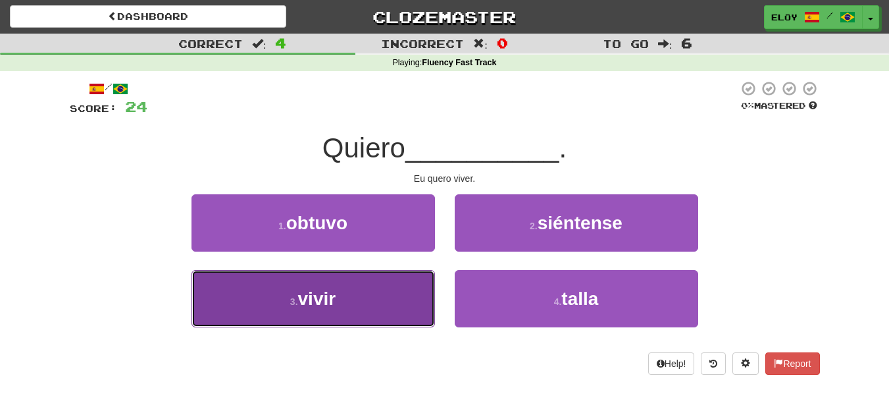
click at [386, 286] on button "3 . vivir" at bounding box center [314, 298] width 244 height 57
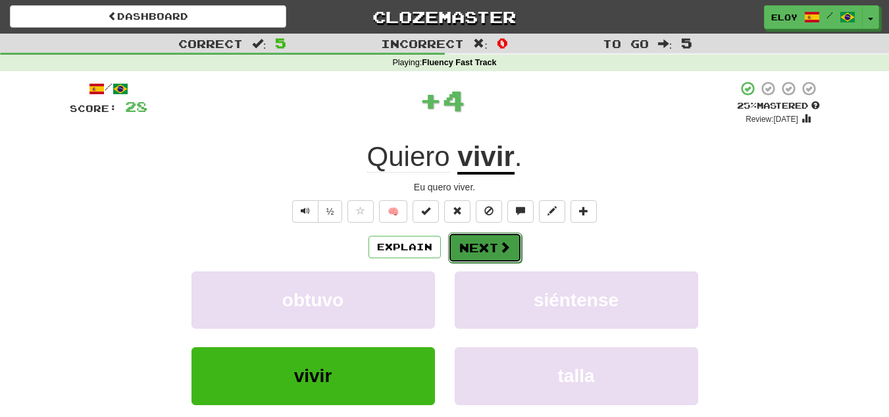
click at [471, 246] on button "Next" at bounding box center [485, 247] width 74 height 30
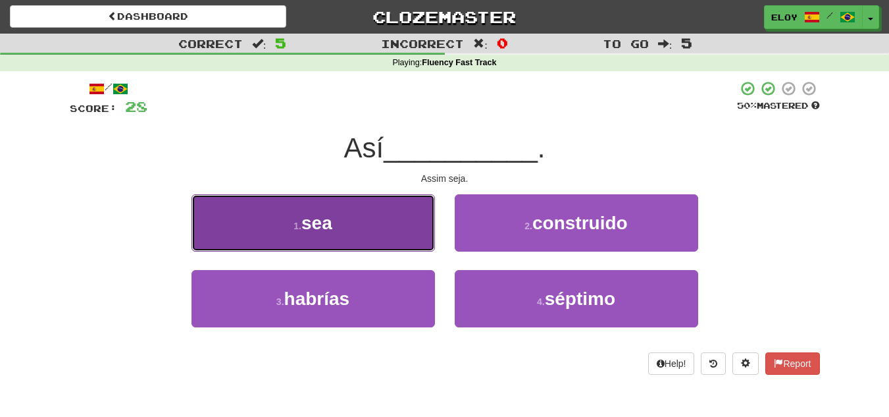
click at [378, 234] on button "1 . sea" at bounding box center [314, 222] width 244 height 57
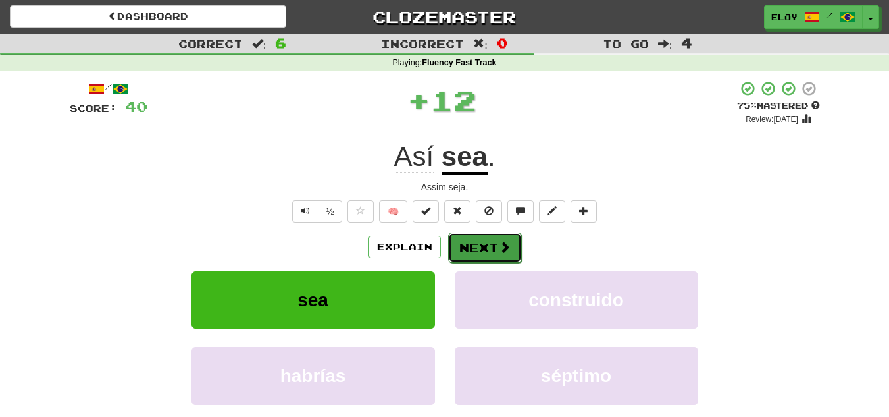
click at [504, 255] on button "Next" at bounding box center [485, 247] width 74 height 30
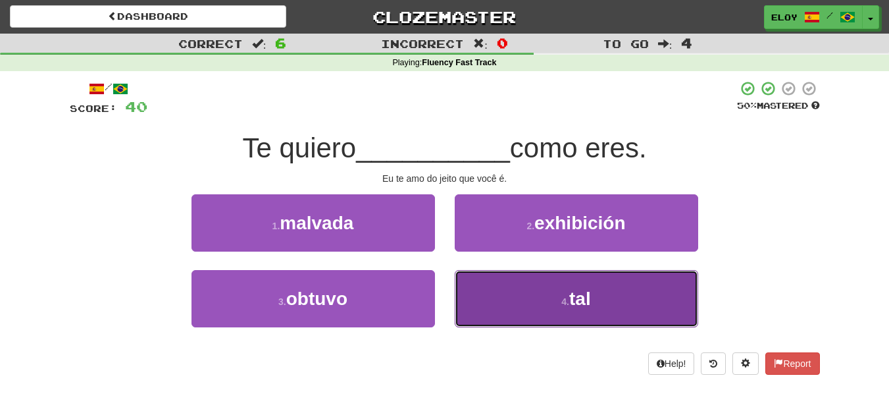
click at [534, 298] on button "4 . tal" at bounding box center [577, 298] width 244 height 57
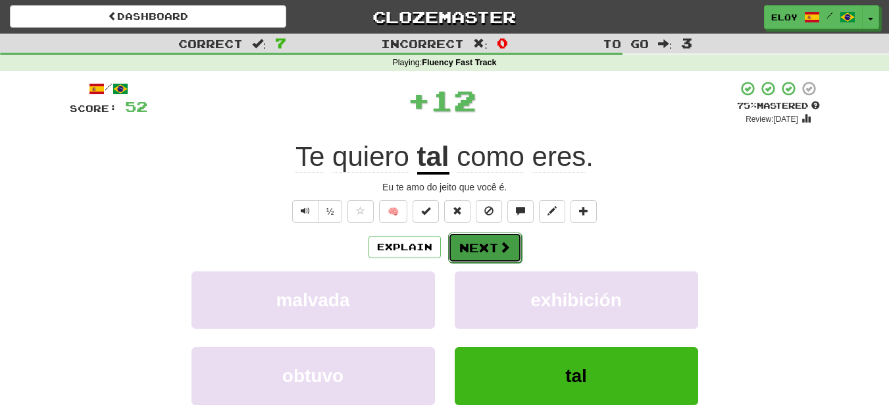
click at [487, 237] on button "Next" at bounding box center [485, 247] width 74 height 30
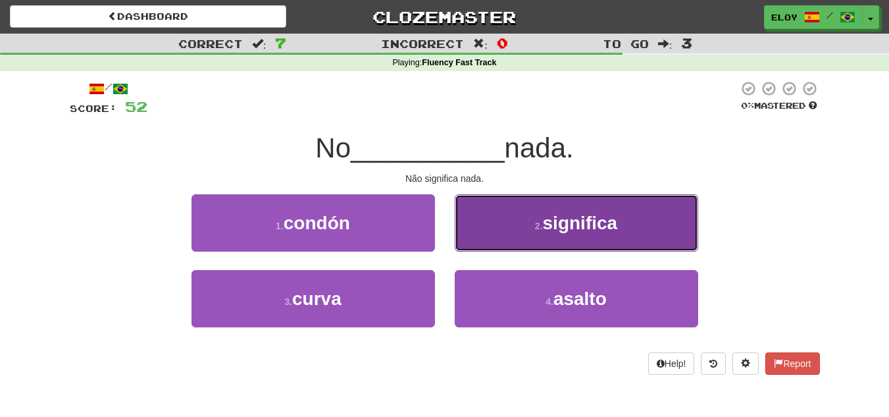
click at [514, 239] on button "2 . significa" at bounding box center [577, 222] width 244 height 57
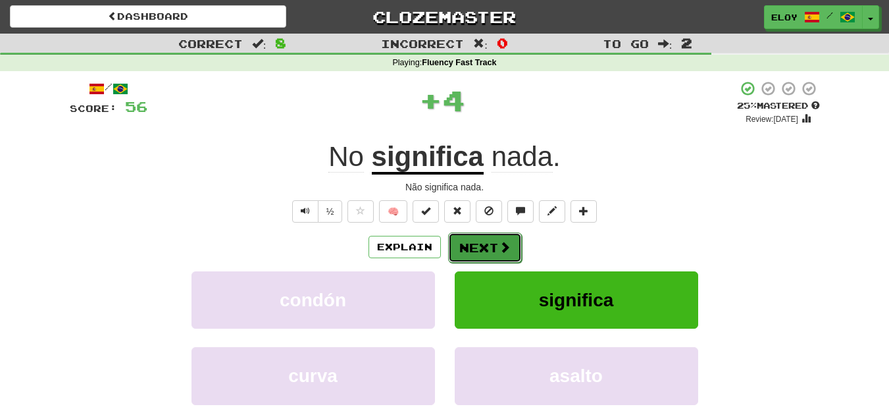
click at [484, 249] on button "Next" at bounding box center [485, 247] width 74 height 30
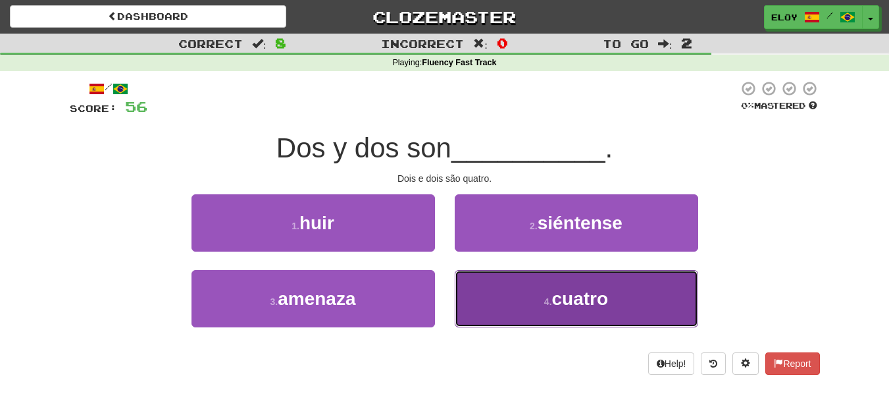
click at [567, 294] on span "cuatro" at bounding box center [580, 298] width 57 height 20
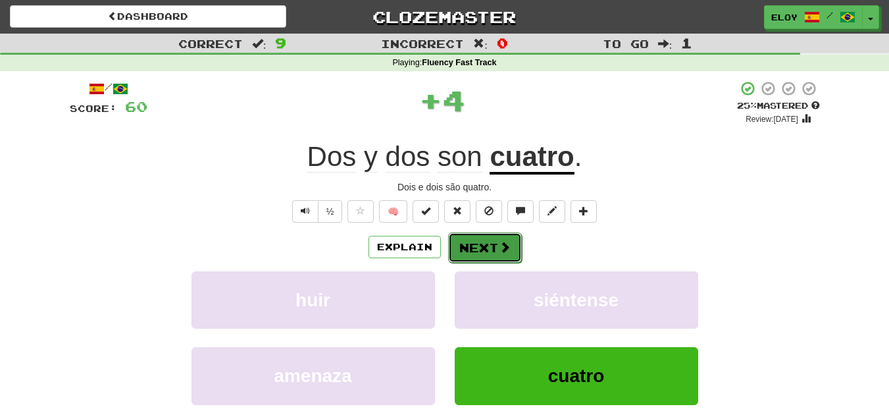
click at [495, 244] on button "Next" at bounding box center [485, 247] width 74 height 30
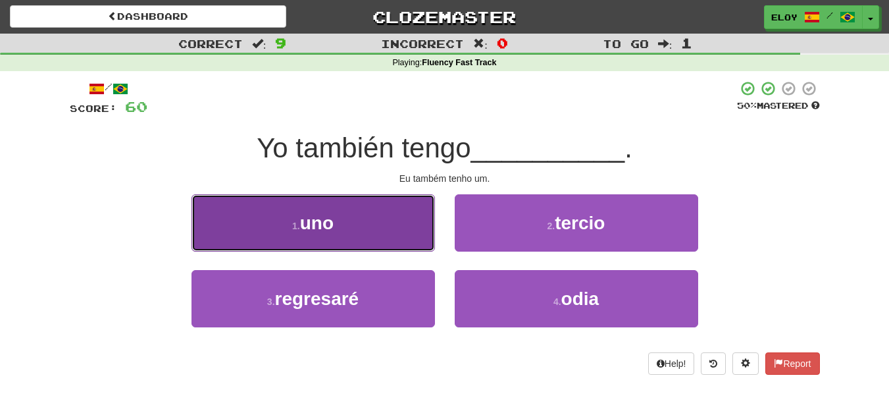
click at [396, 222] on button "1 . uno" at bounding box center [314, 222] width 244 height 57
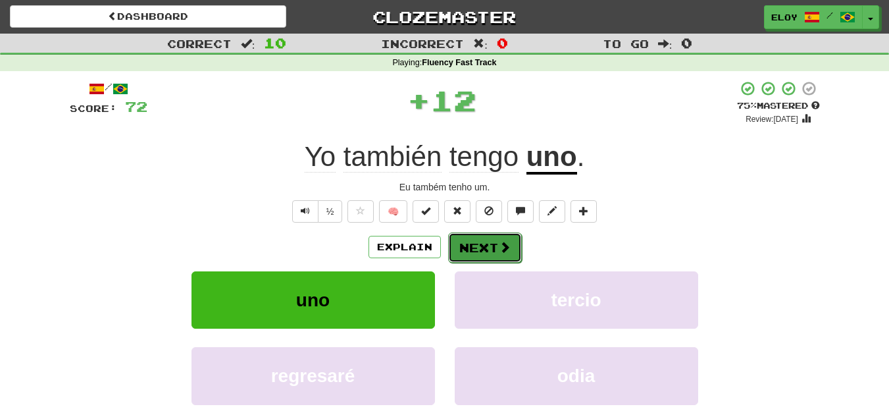
click at [515, 253] on button "Next" at bounding box center [485, 247] width 74 height 30
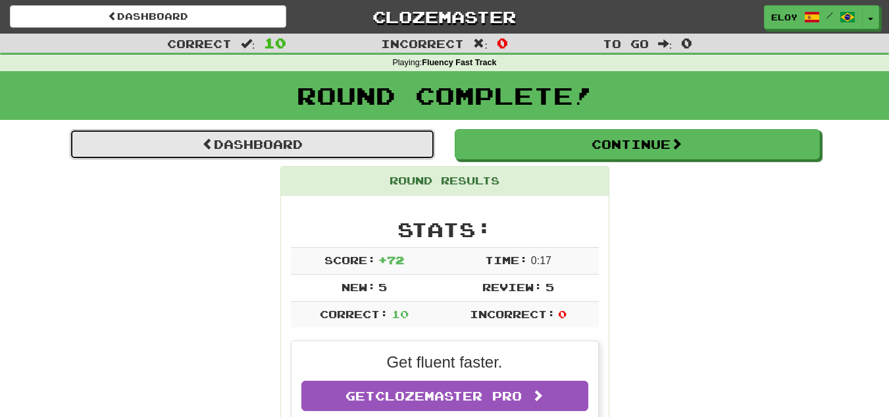
click at [363, 149] on link "Dashboard" at bounding box center [252, 144] width 365 height 30
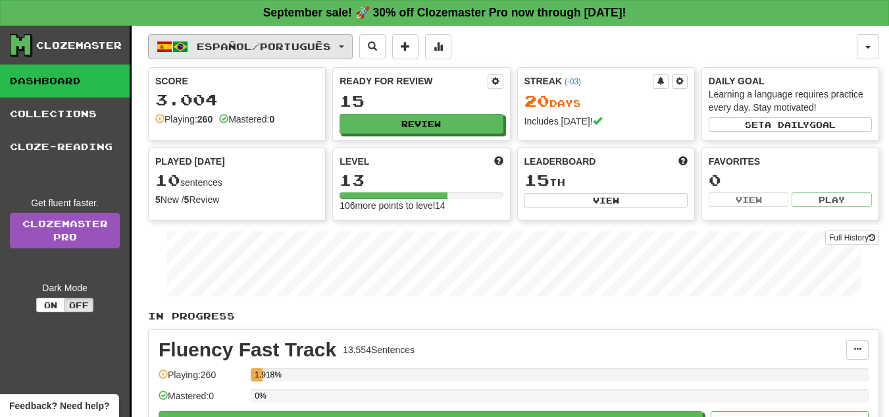
click at [282, 55] on button "Español / Português" at bounding box center [250, 46] width 205 height 25
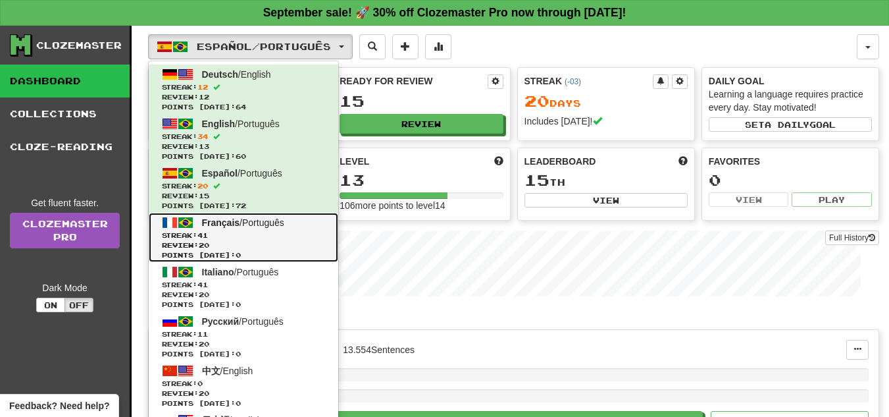
click at [261, 229] on link "Français / Português Streak: 41 Review: 20 Points [DATE]: 0" at bounding box center [244, 237] width 190 height 49
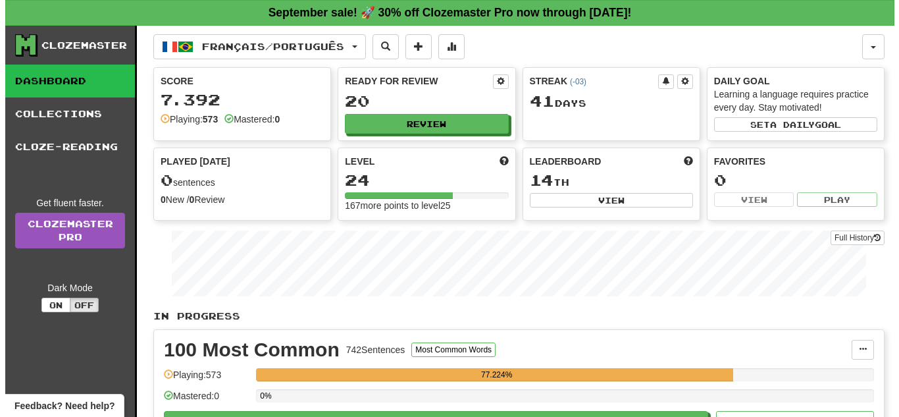
scroll to position [197, 0]
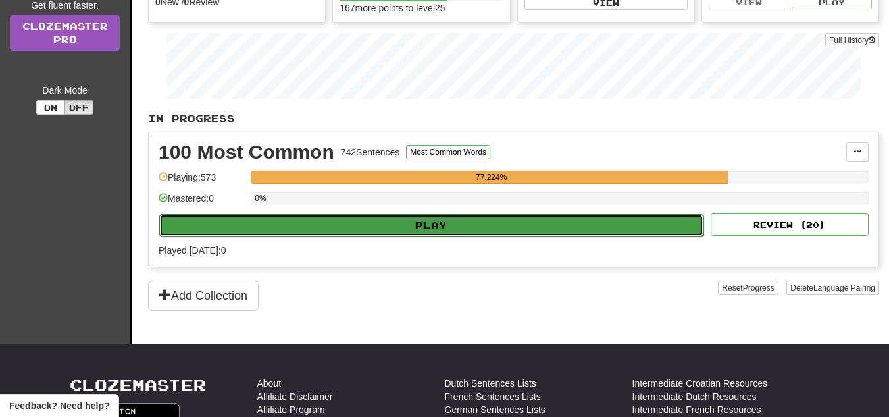
click at [486, 235] on button "Play" at bounding box center [431, 225] width 544 height 22
select select "**"
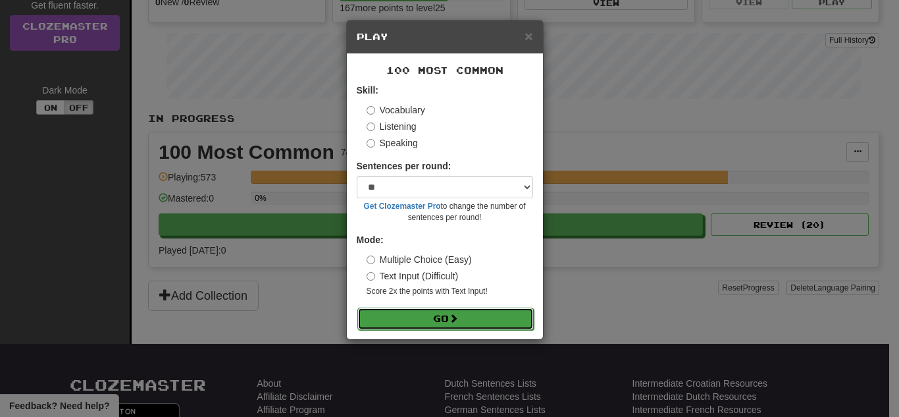
click at [470, 314] on button "Go" at bounding box center [445, 318] width 176 height 22
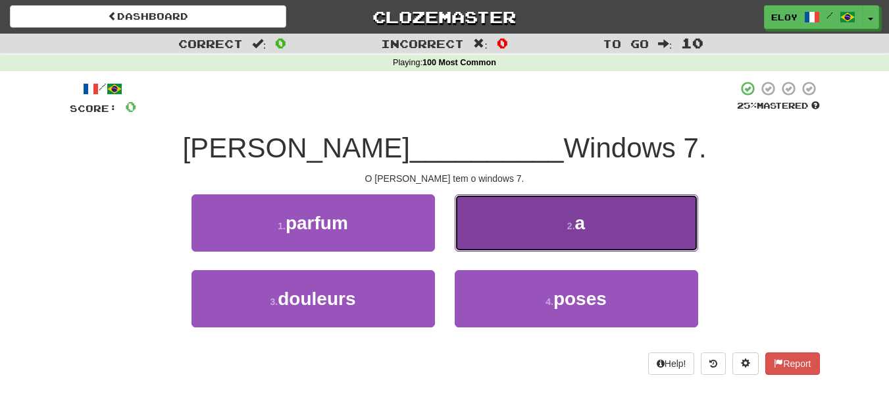
click at [571, 242] on button "2 . a" at bounding box center [577, 222] width 244 height 57
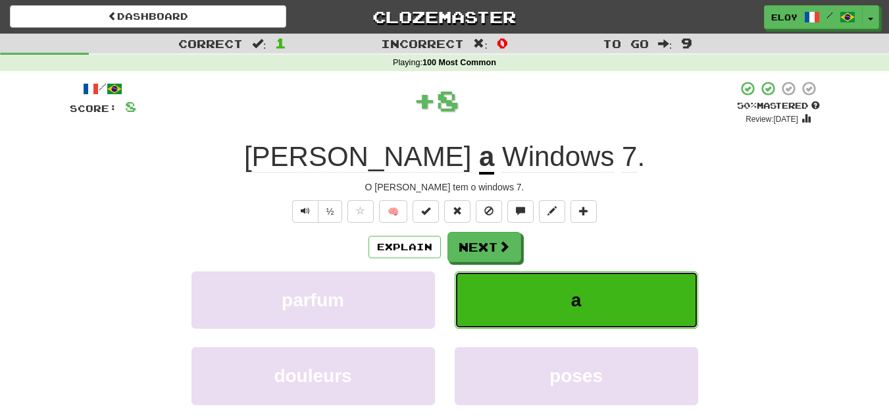
click at [529, 300] on button "a" at bounding box center [577, 299] width 244 height 57
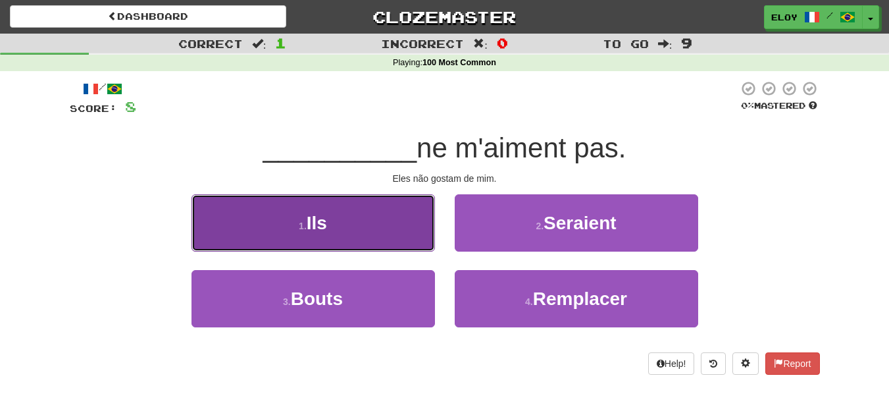
click at [400, 232] on button "1 . Ils" at bounding box center [314, 222] width 244 height 57
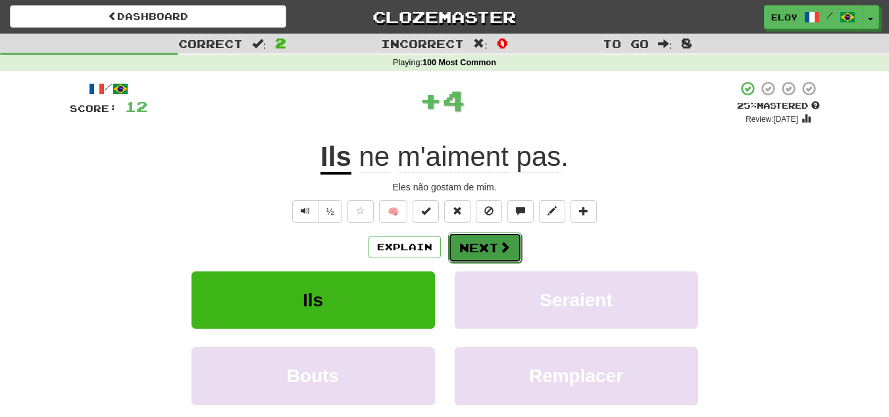
click at [486, 253] on button "Next" at bounding box center [485, 247] width 74 height 30
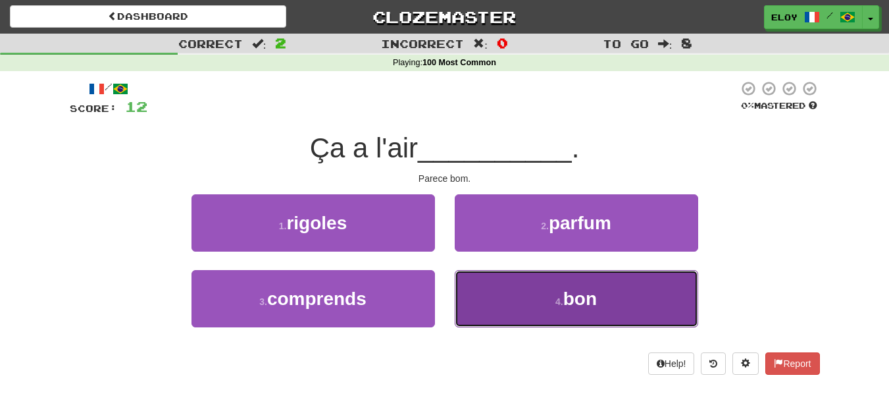
click at [559, 313] on button "4 . bon" at bounding box center [577, 298] width 244 height 57
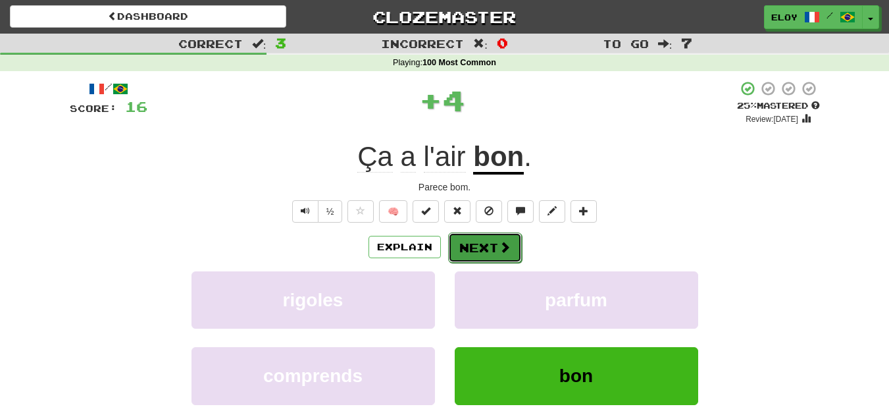
click at [494, 255] on button "Next" at bounding box center [485, 247] width 74 height 30
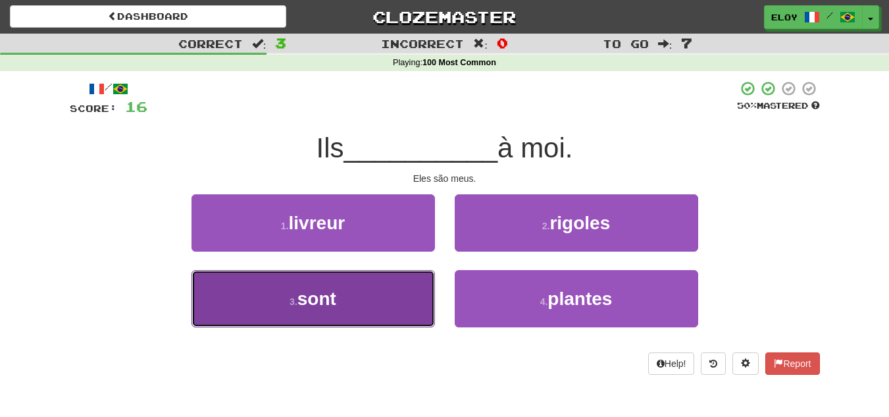
click at [385, 291] on button "3 . sont" at bounding box center [314, 298] width 244 height 57
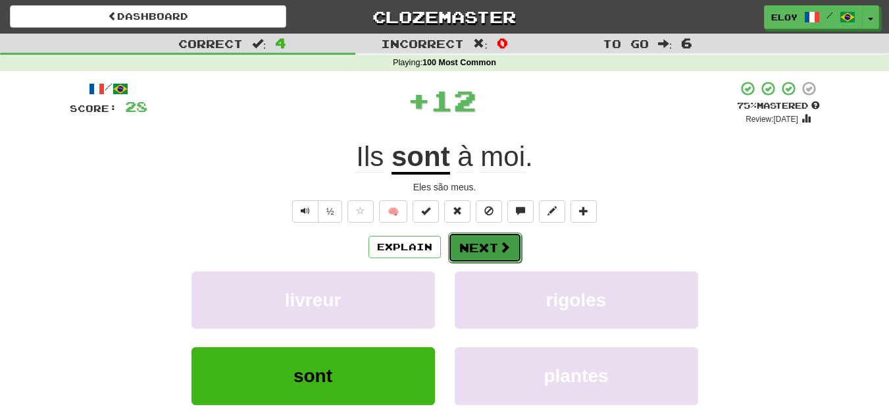
click at [466, 251] on button "Next" at bounding box center [485, 247] width 74 height 30
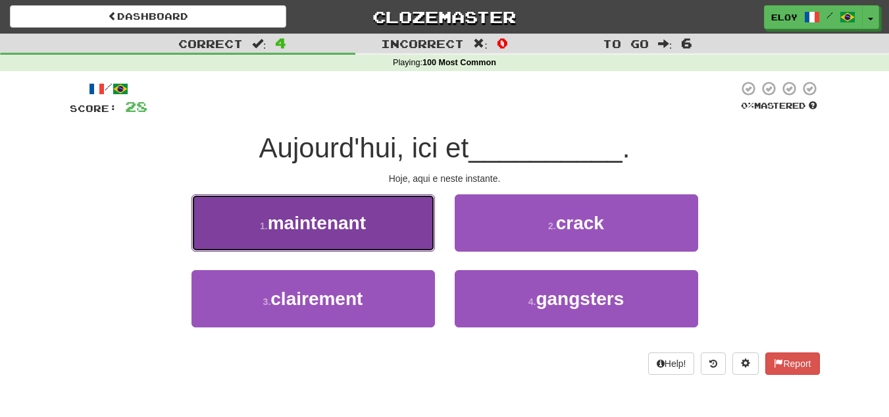
click at [386, 228] on button "1 . maintenant" at bounding box center [314, 222] width 244 height 57
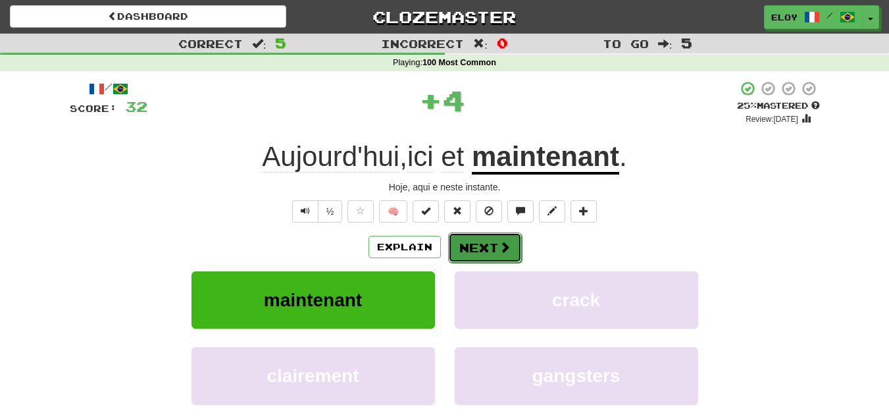
click at [509, 255] on button "Next" at bounding box center [485, 247] width 74 height 30
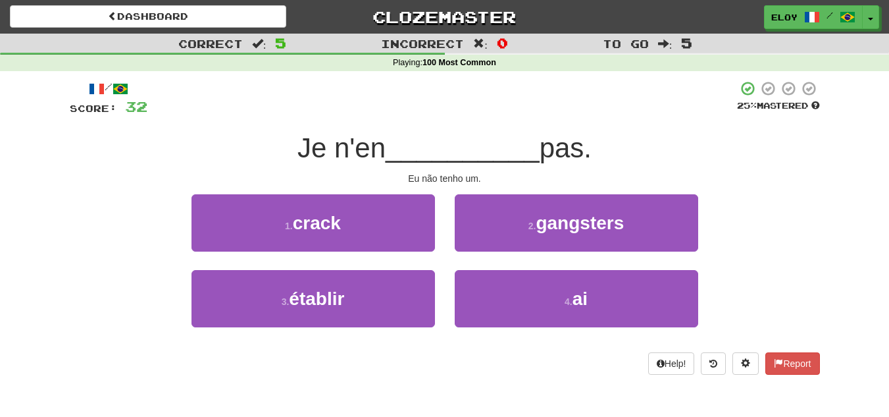
click at [555, 332] on div "4 . ai" at bounding box center [576, 308] width 263 height 76
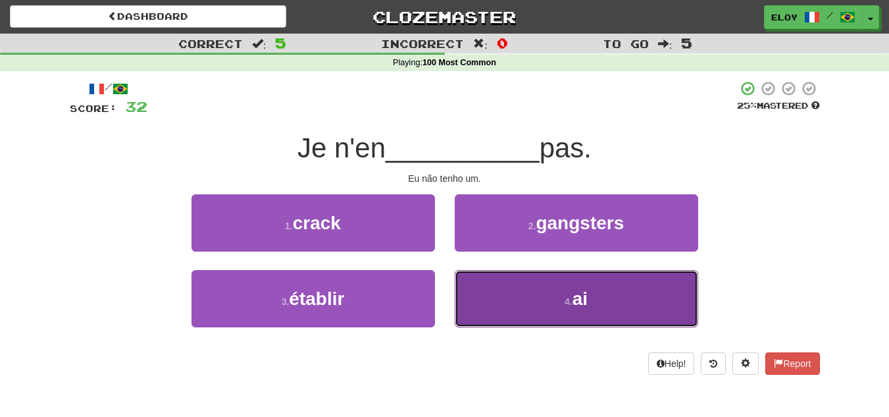
click at [558, 305] on button "4 . ai" at bounding box center [577, 298] width 244 height 57
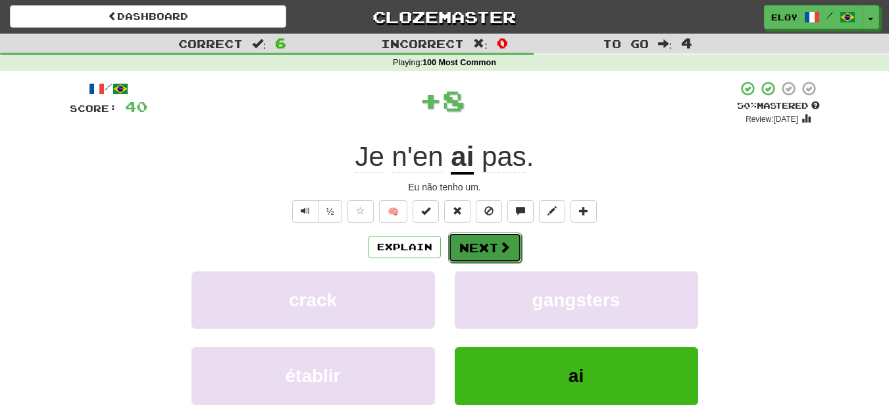
click at [496, 255] on button "Next" at bounding box center [485, 247] width 74 height 30
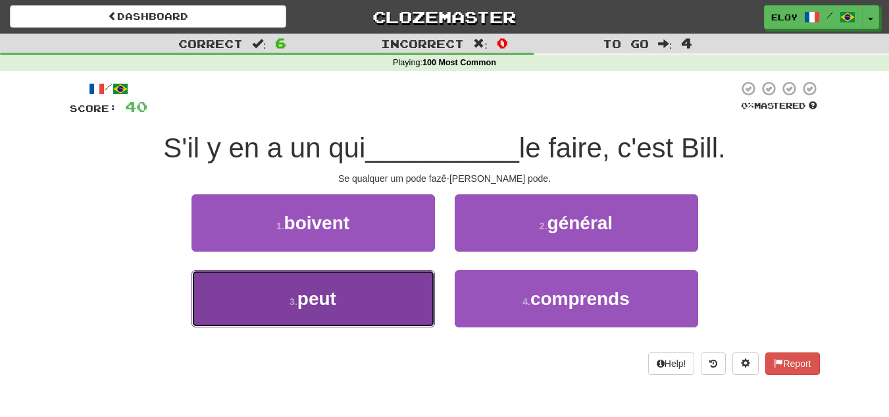
click at [398, 294] on button "3 . peut" at bounding box center [314, 298] width 244 height 57
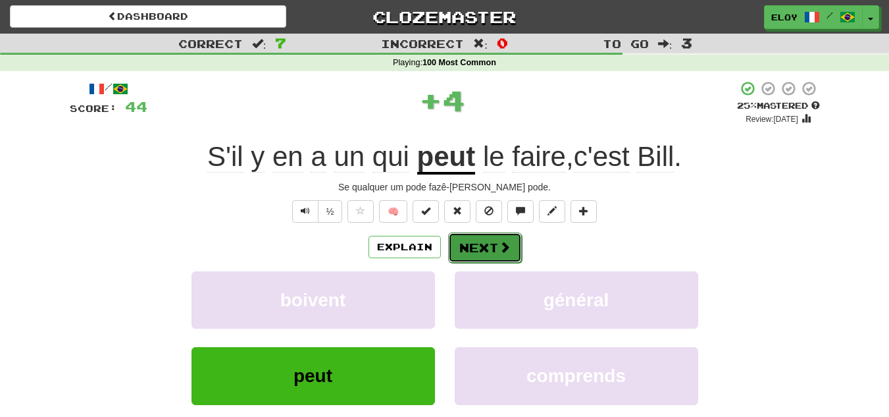
click at [503, 238] on button "Next" at bounding box center [485, 247] width 74 height 30
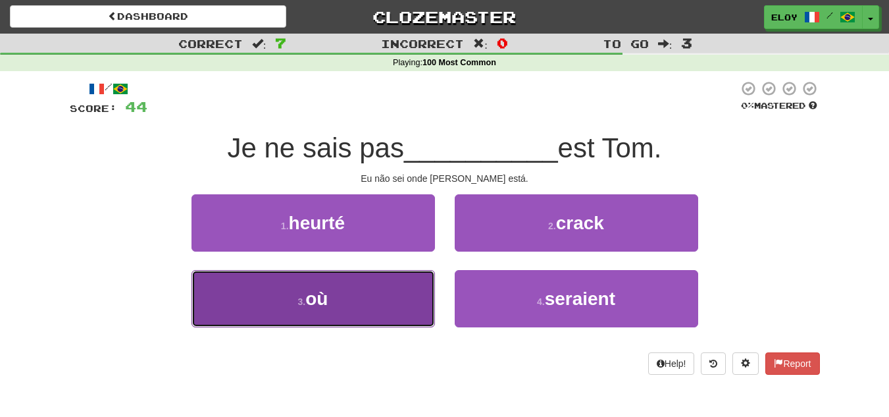
click at [381, 286] on button "3 . où" at bounding box center [314, 298] width 244 height 57
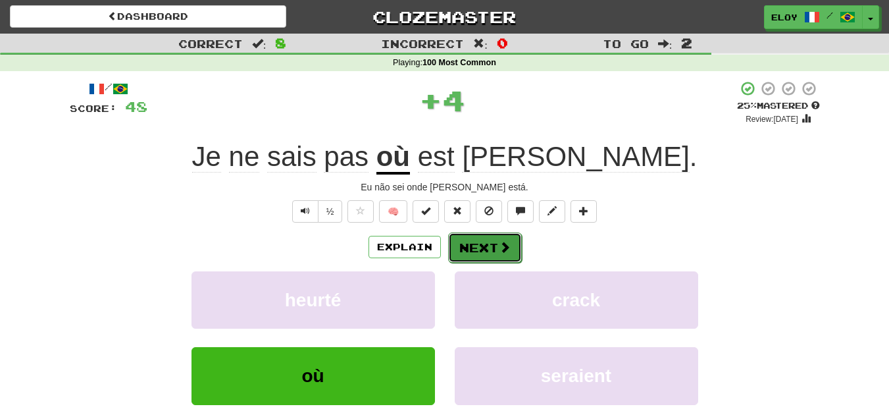
click at [496, 243] on button "Next" at bounding box center [485, 247] width 74 height 30
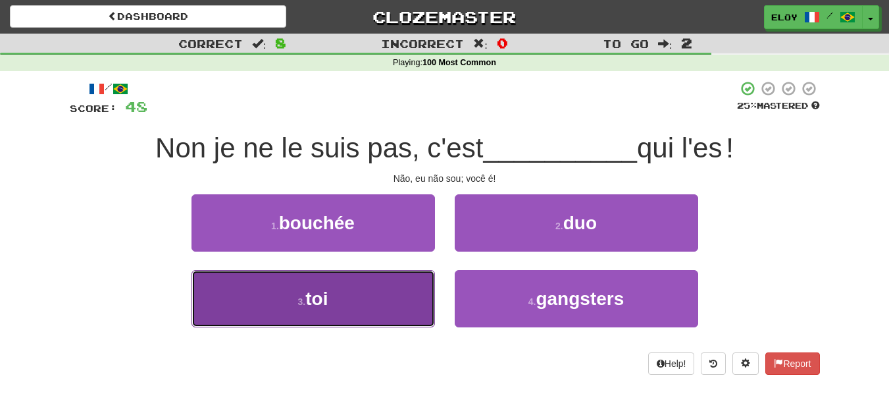
click at [388, 288] on button "3 . toi" at bounding box center [314, 298] width 244 height 57
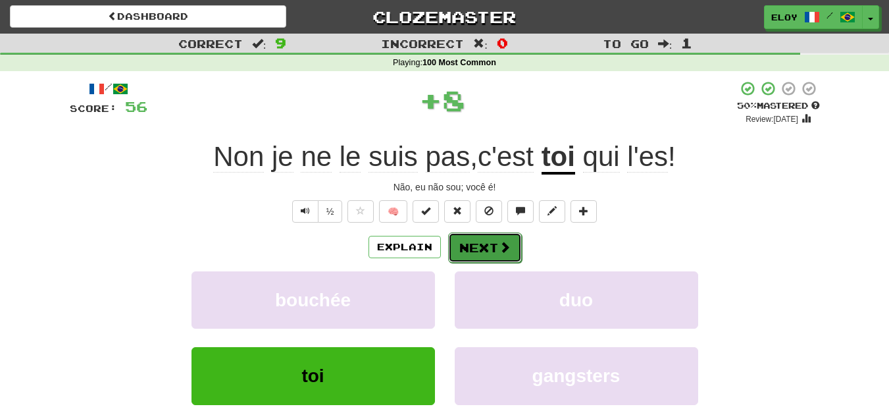
click at [506, 251] on span at bounding box center [505, 247] width 12 height 12
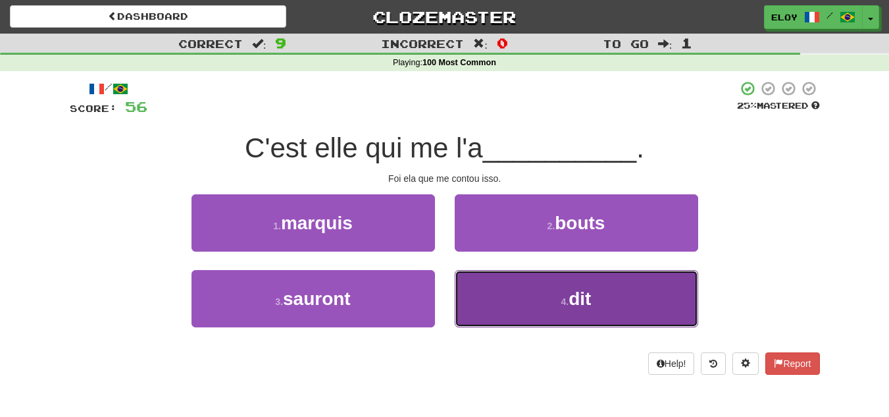
click at [535, 296] on button "4 . dit" at bounding box center [577, 298] width 244 height 57
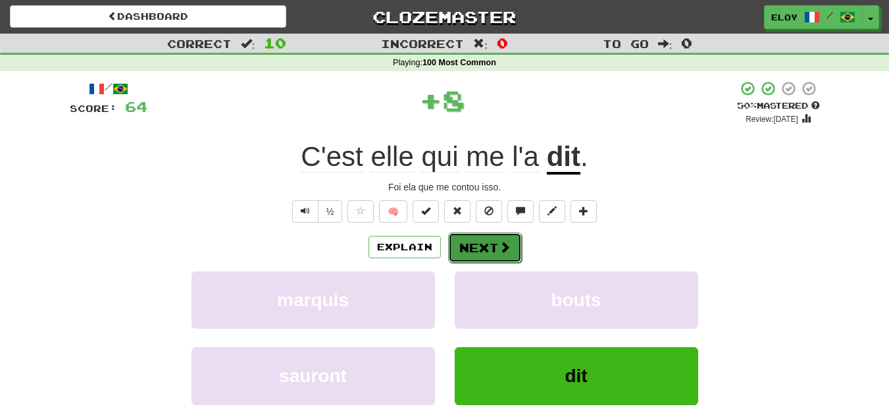
click at [490, 248] on button "Next" at bounding box center [485, 247] width 74 height 30
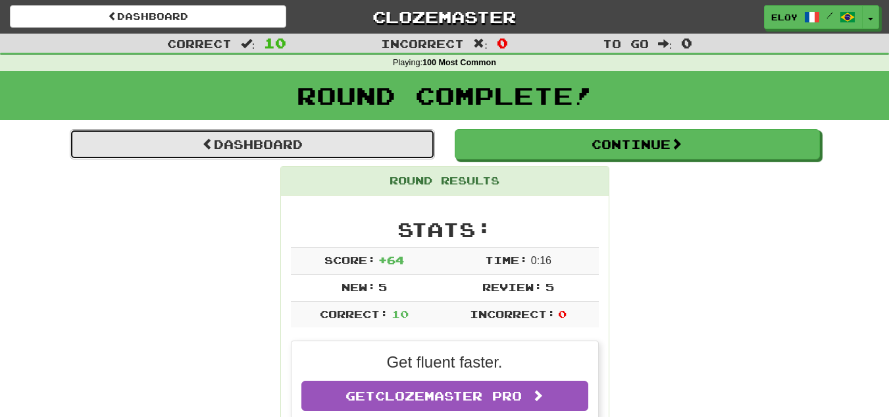
click at [398, 140] on link "Dashboard" at bounding box center [252, 144] width 365 height 30
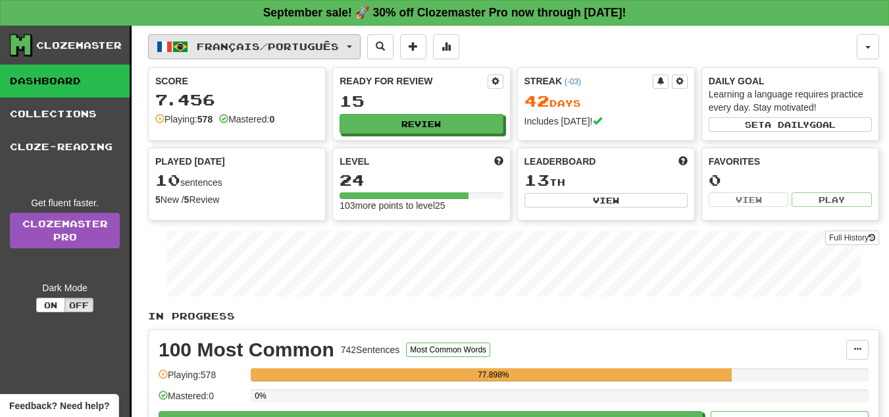
click at [262, 38] on button "Français / Português" at bounding box center [254, 46] width 213 height 25
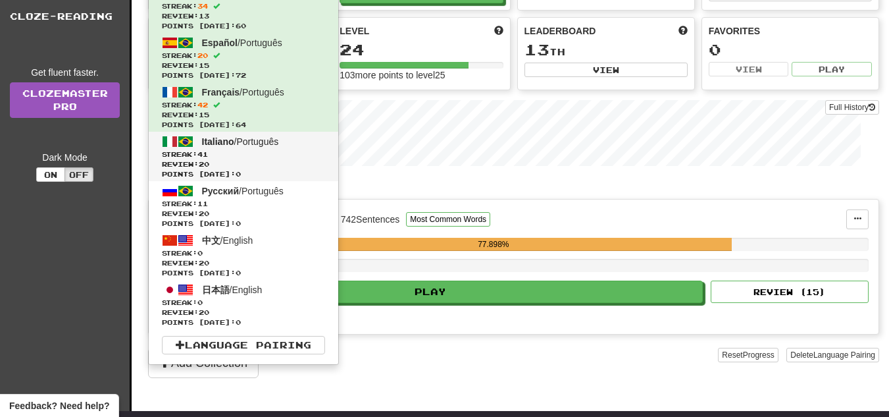
scroll to position [132, 0]
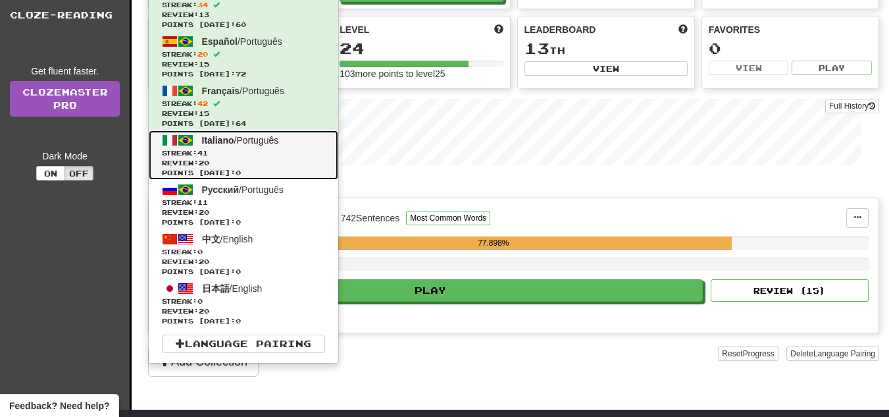
click at [254, 144] on span "Italiano / Português" at bounding box center [240, 140] width 77 height 11
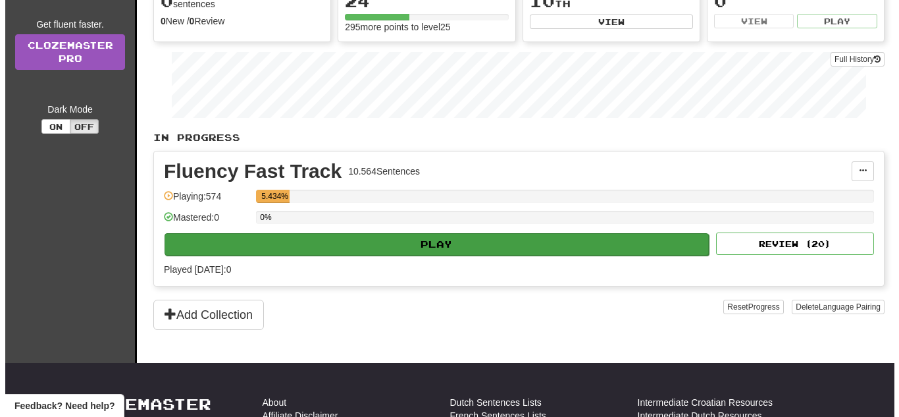
scroll to position [197, 0]
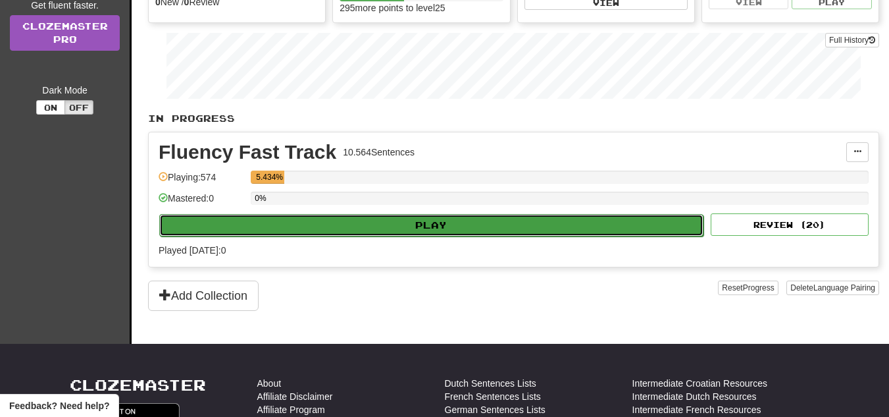
click at [477, 220] on button "Play" at bounding box center [431, 225] width 544 height 22
select select "**"
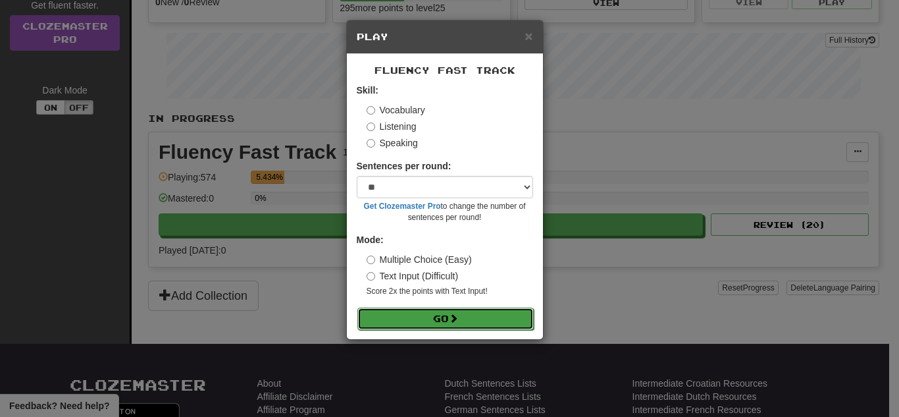
click at [458, 318] on span at bounding box center [453, 317] width 9 height 9
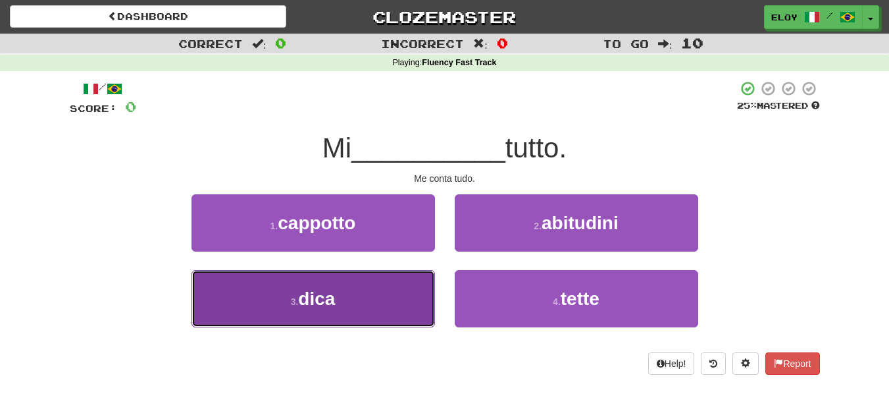
click at [411, 289] on button "3 . dica" at bounding box center [314, 298] width 244 height 57
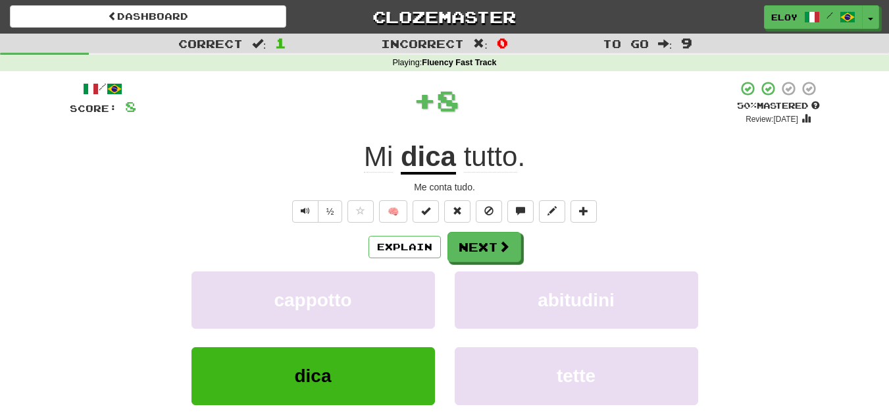
click at [488, 266] on div "Explain Next cappotto abitudini dica tette Learn more: cappotto abitudini dica …" at bounding box center [445, 337] width 750 height 211
click at [487, 256] on button "Next" at bounding box center [485, 247] width 74 height 30
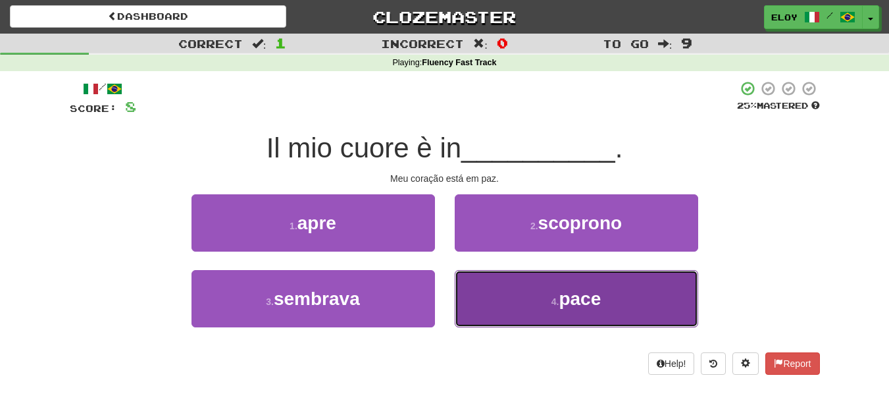
click at [548, 307] on button "4 . pace" at bounding box center [577, 298] width 244 height 57
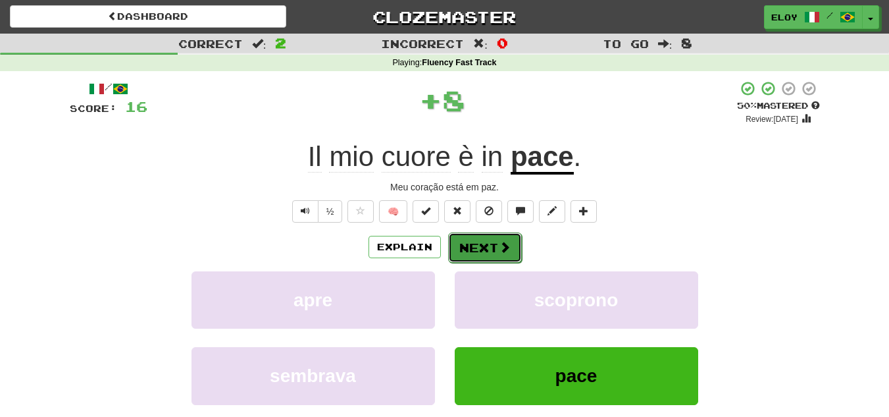
click at [492, 253] on button "Next" at bounding box center [485, 247] width 74 height 30
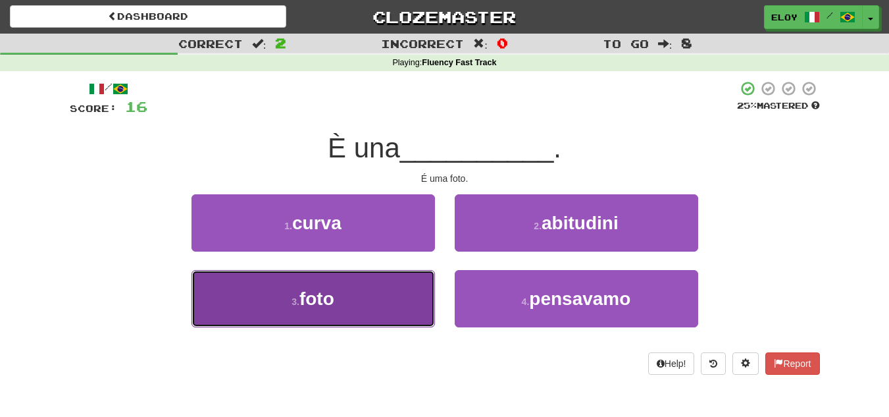
click at [356, 292] on button "3 . foto" at bounding box center [314, 298] width 244 height 57
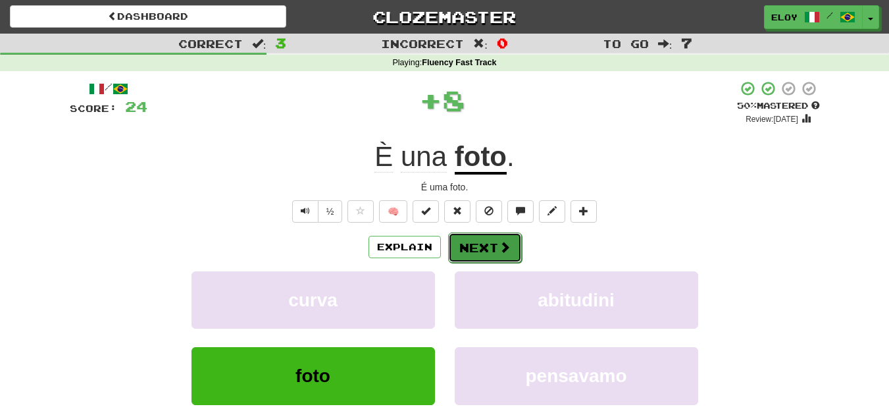
click at [471, 247] on button "Next" at bounding box center [485, 247] width 74 height 30
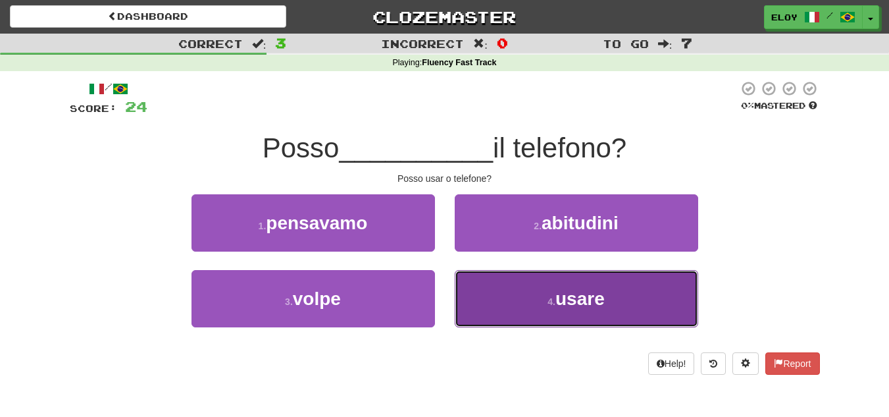
click at [524, 317] on button "4 . usare" at bounding box center [577, 298] width 244 height 57
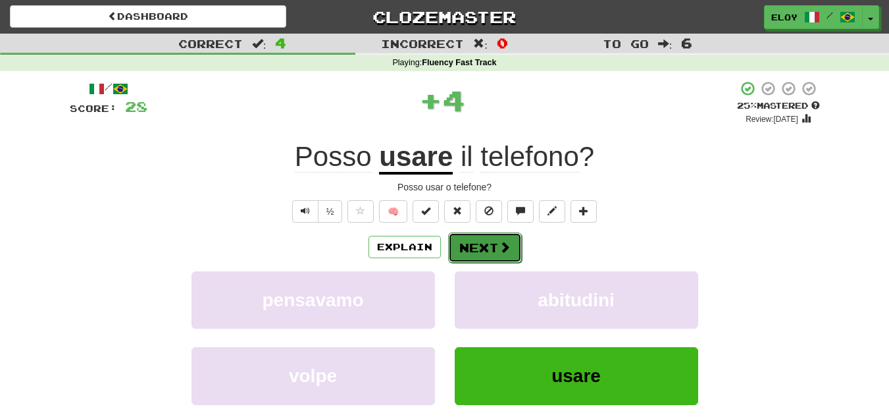
click at [508, 244] on span at bounding box center [505, 247] width 12 height 12
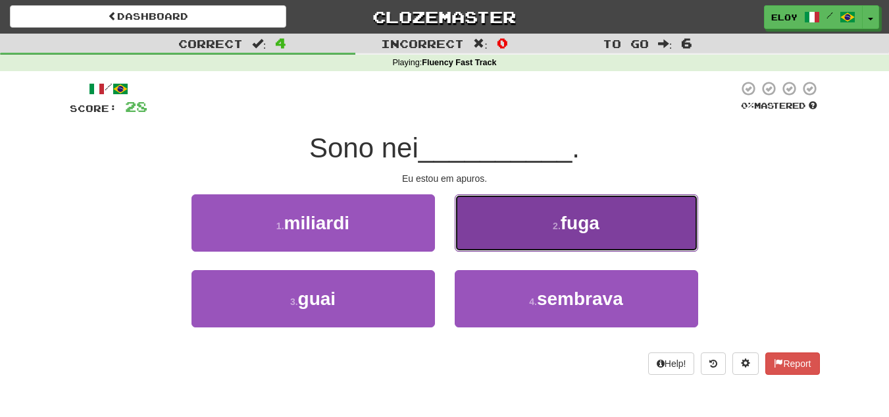
click at [497, 220] on button "2 . fuga" at bounding box center [577, 222] width 244 height 57
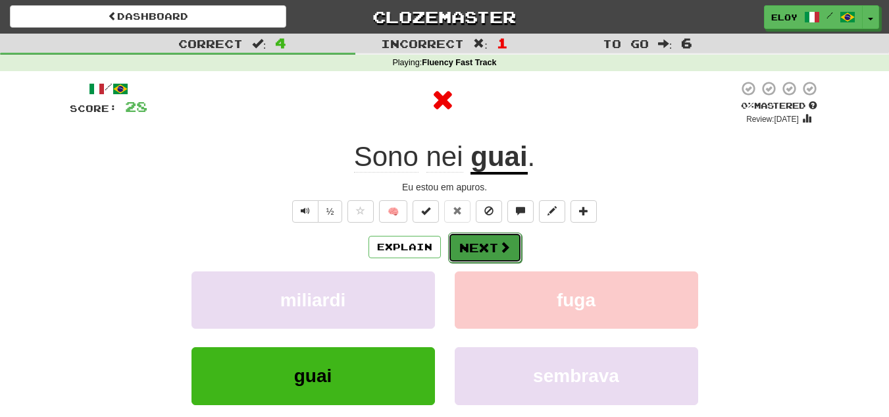
click at [463, 245] on button "Next" at bounding box center [485, 247] width 74 height 30
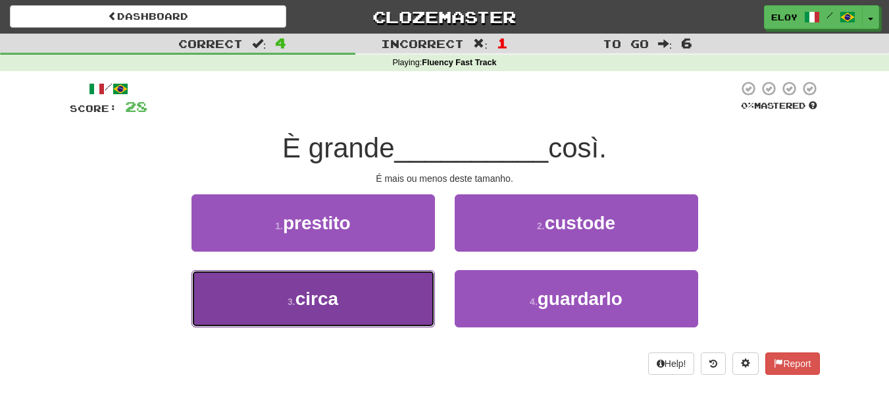
click at [396, 305] on button "3 . circa" at bounding box center [314, 298] width 244 height 57
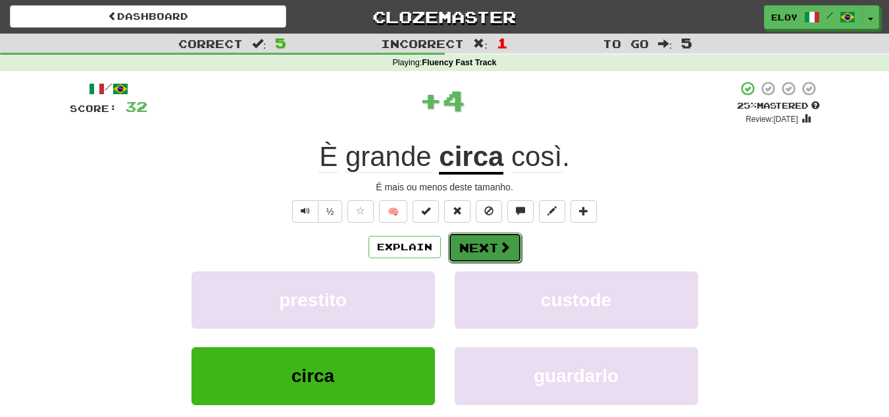
click at [505, 236] on button "Next" at bounding box center [485, 247] width 74 height 30
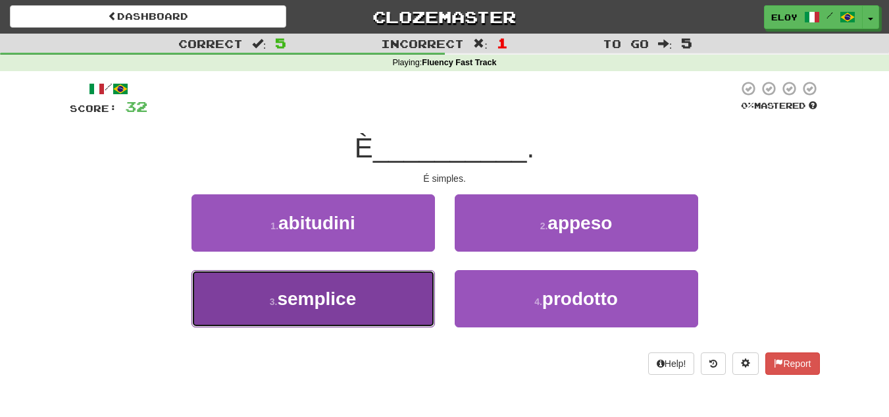
click at [333, 284] on button "3 . semplice" at bounding box center [314, 298] width 244 height 57
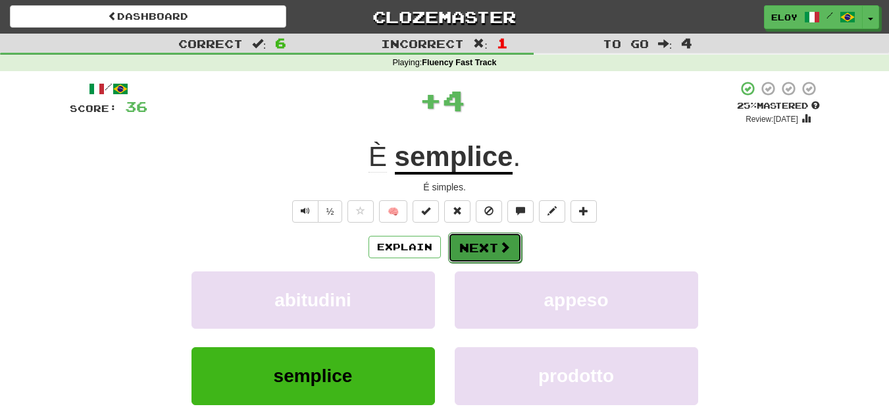
click at [451, 248] on button "Next" at bounding box center [485, 247] width 74 height 30
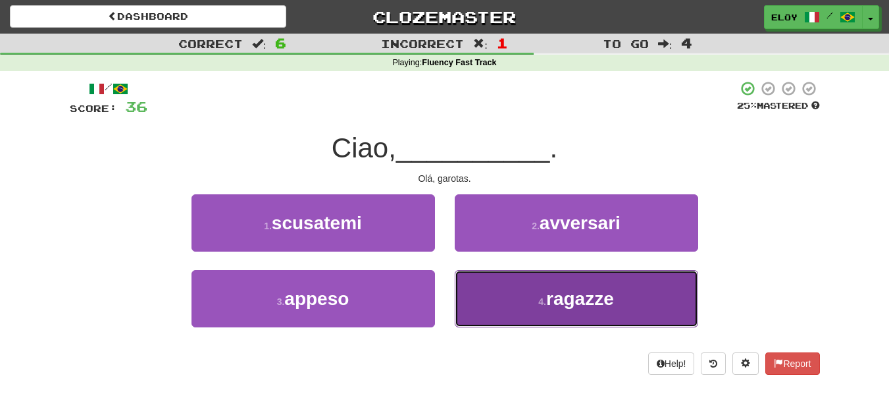
click at [541, 303] on small "4 ." at bounding box center [542, 301] width 8 height 11
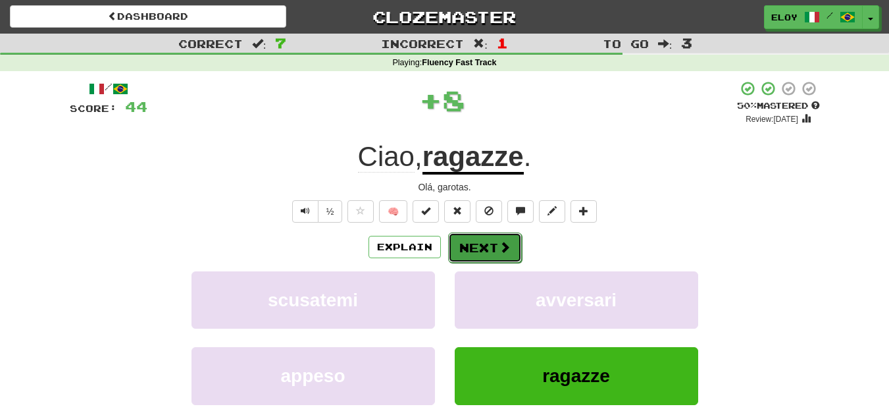
click at [505, 247] on span at bounding box center [505, 247] width 12 height 12
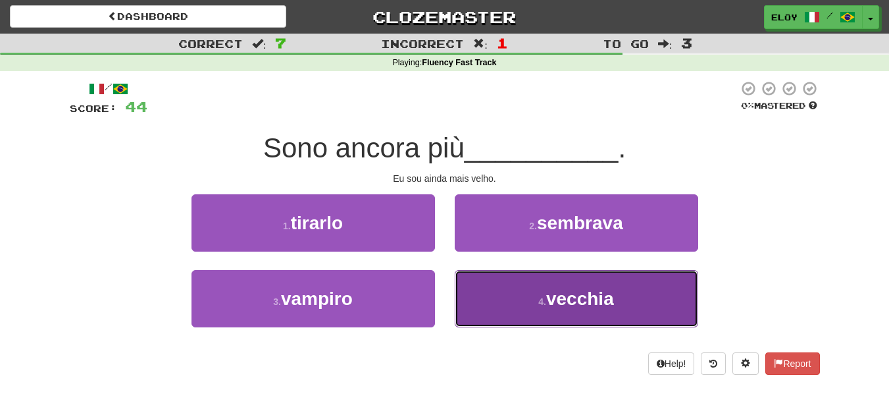
click at [492, 296] on button "4 . vecchia" at bounding box center [577, 298] width 244 height 57
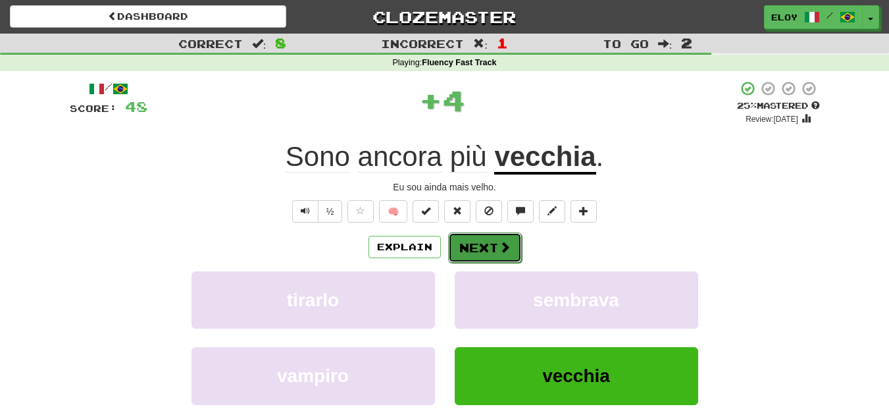
click at [493, 243] on button "Next" at bounding box center [485, 247] width 74 height 30
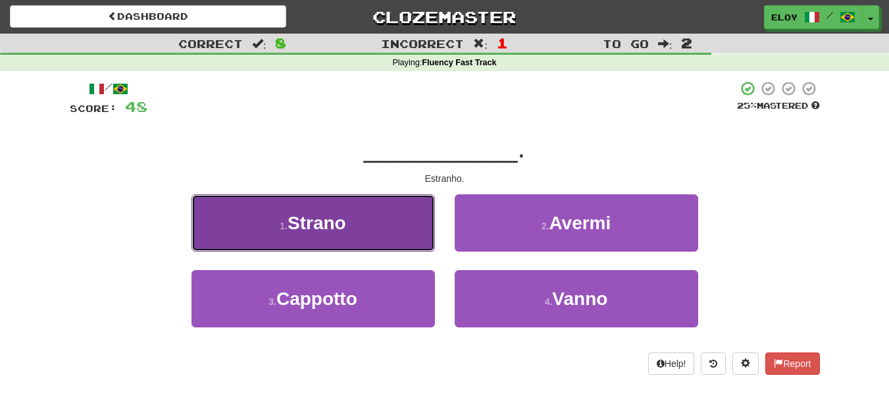
click at [386, 248] on button "1 . Strano" at bounding box center [314, 222] width 244 height 57
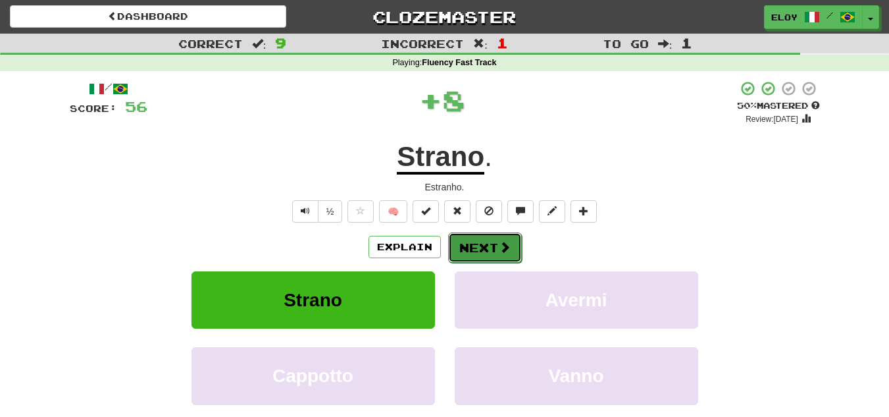
click at [481, 238] on button "Next" at bounding box center [485, 247] width 74 height 30
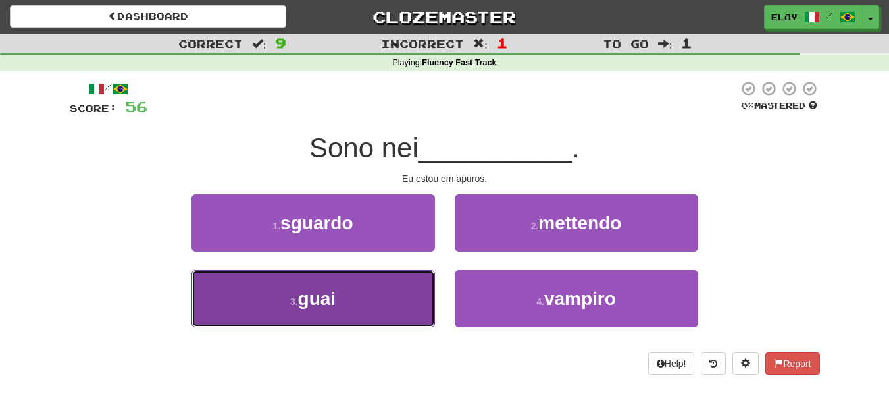
click at [397, 300] on button "3 . guai" at bounding box center [314, 298] width 244 height 57
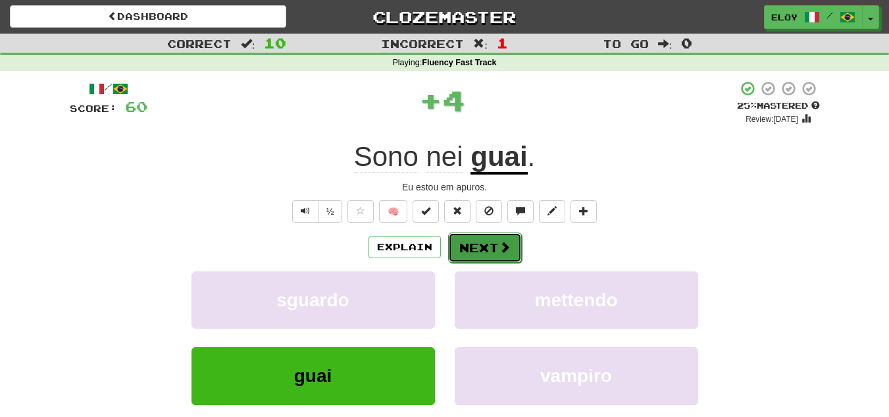
click at [500, 244] on span at bounding box center [505, 247] width 12 height 12
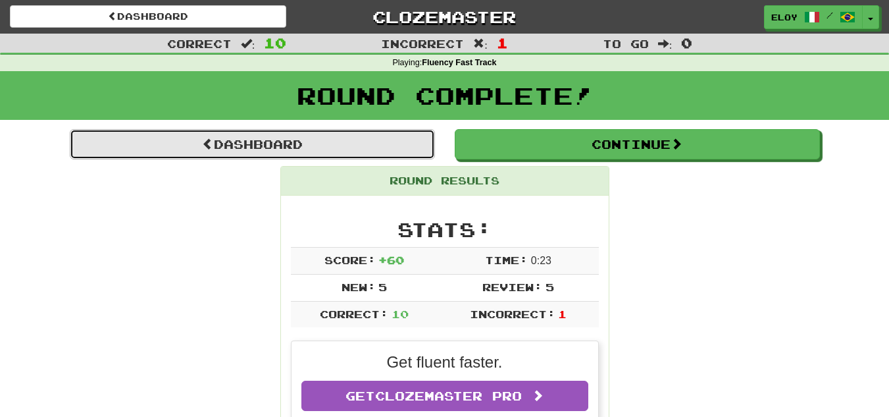
click at [217, 138] on link "Dashboard" at bounding box center [252, 144] width 365 height 30
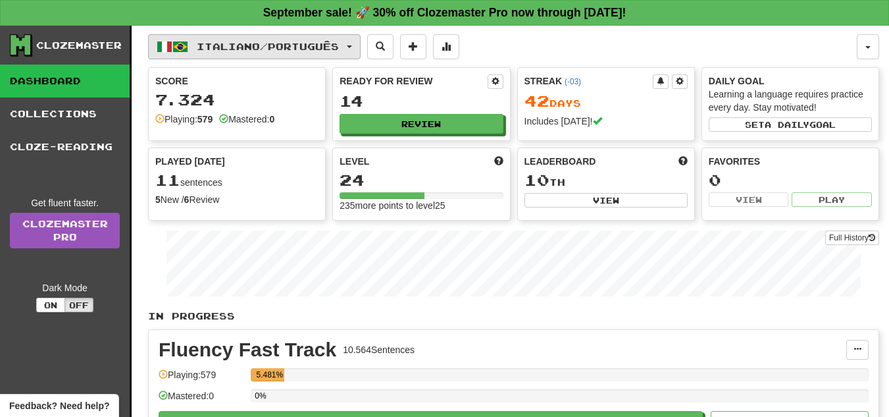
click at [316, 54] on button "Italiano / Português" at bounding box center [254, 46] width 213 height 25
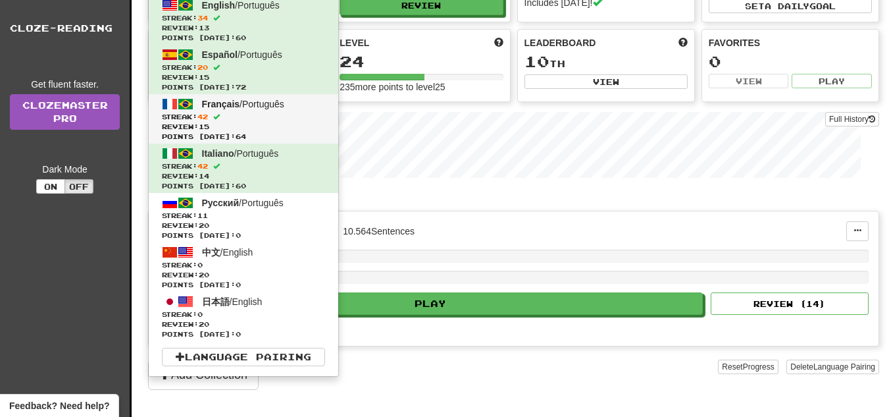
scroll to position [132, 0]
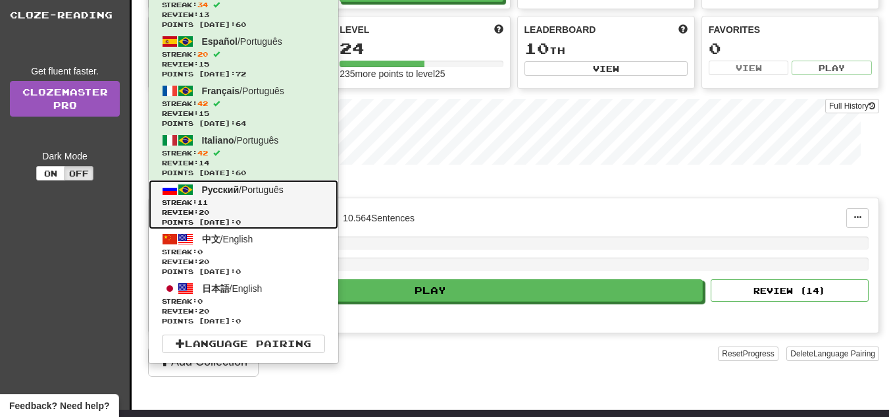
click at [239, 198] on span "Streak: 11" at bounding box center [243, 202] width 163 height 10
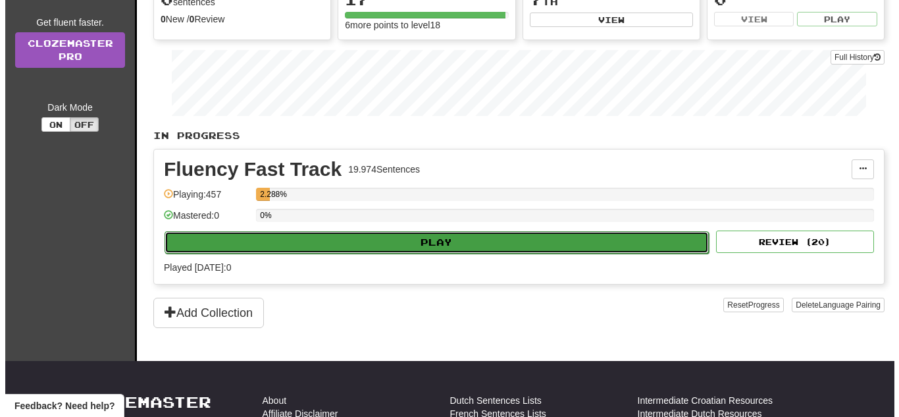
scroll to position [197, 0]
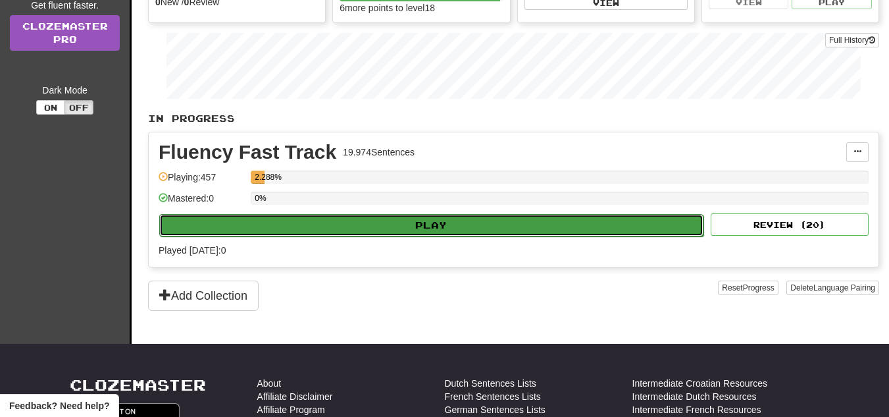
click at [484, 230] on button "Play" at bounding box center [431, 225] width 544 height 22
select select "**"
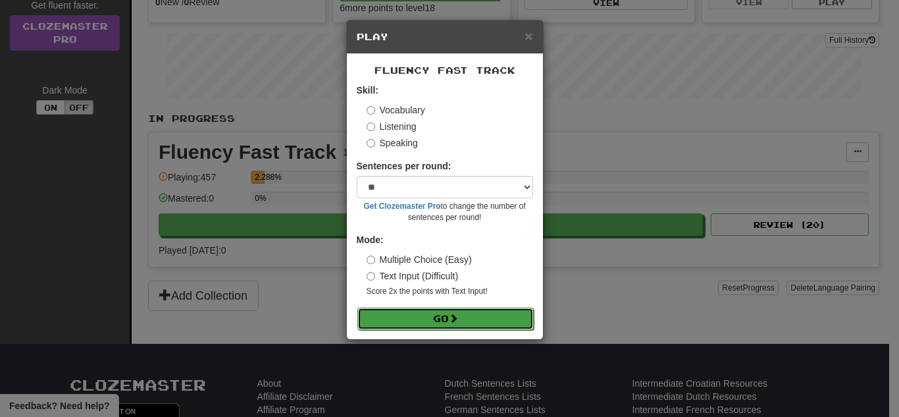
click at [453, 315] on span at bounding box center [453, 317] width 9 height 9
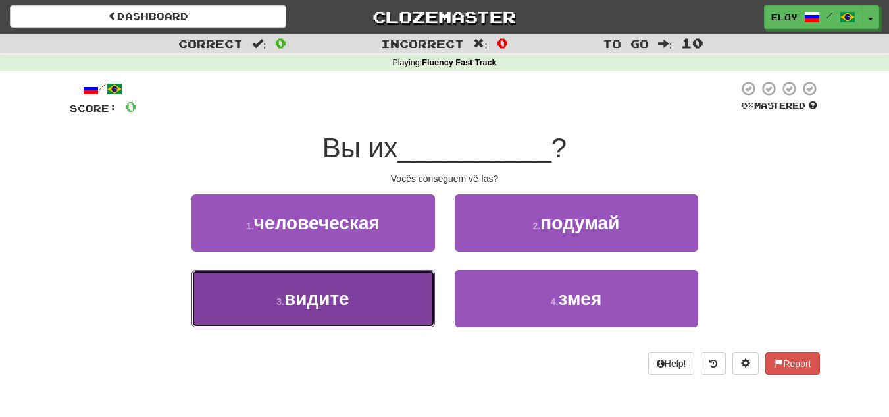
click at [392, 299] on button "3 . видите" at bounding box center [314, 298] width 244 height 57
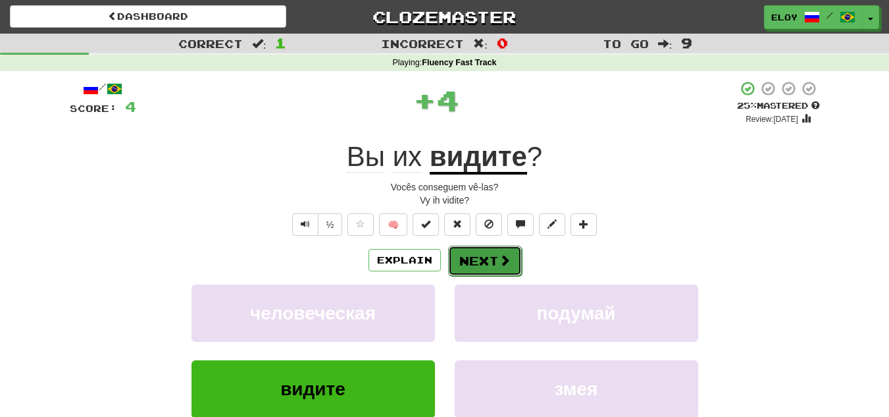
click at [507, 248] on button "Next" at bounding box center [485, 261] width 74 height 30
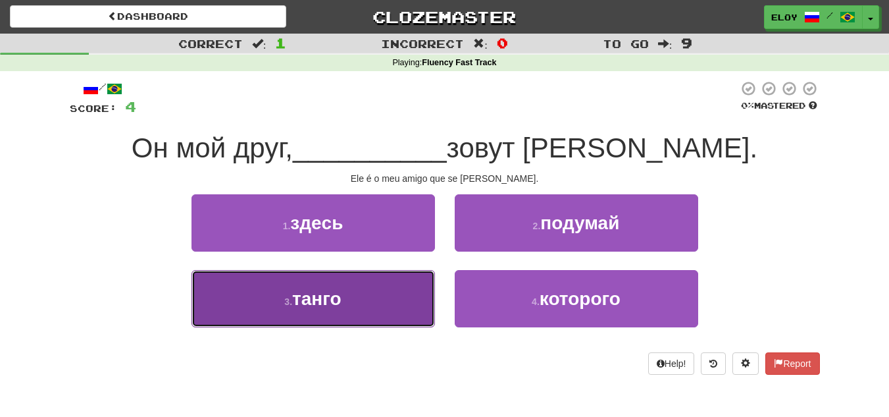
click at [407, 303] on button "3 . танго" at bounding box center [314, 298] width 244 height 57
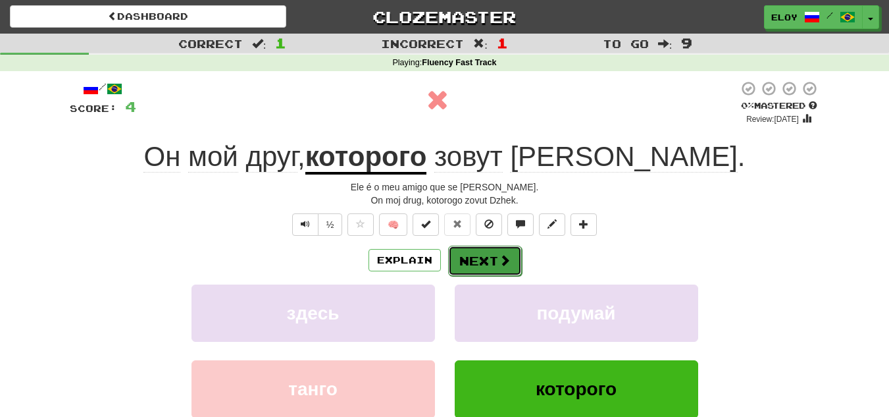
click at [495, 271] on button "Next" at bounding box center [485, 261] width 74 height 30
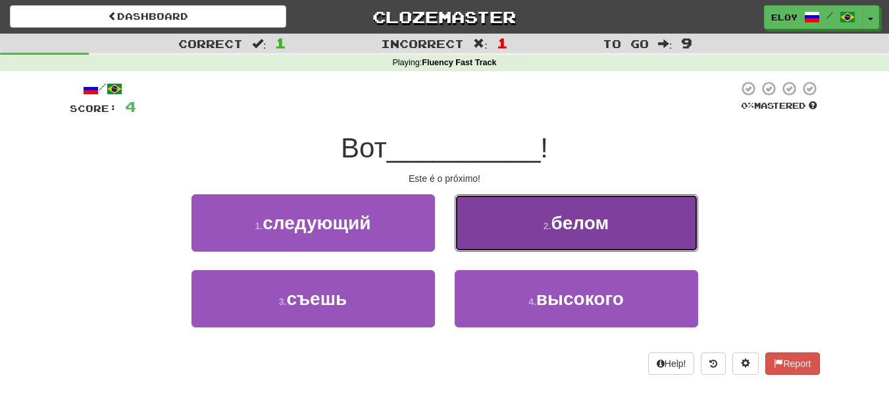
click at [547, 221] on small "2 ." at bounding box center [548, 226] width 8 height 11
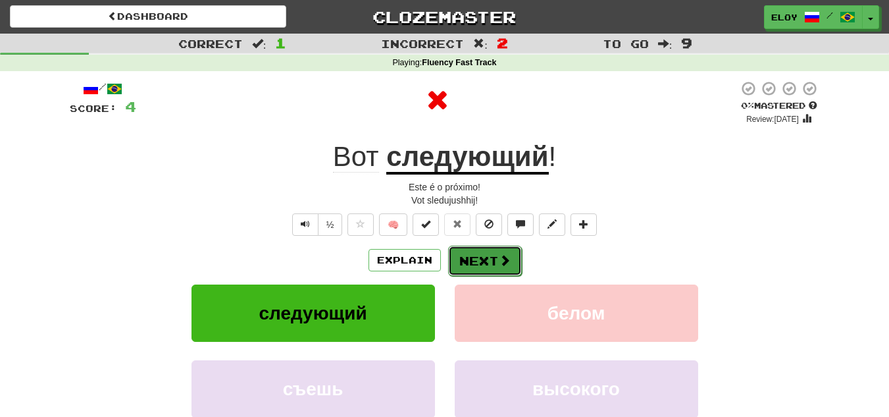
click at [488, 259] on button "Next" at bounding box center [485, 261] width 74 height 30
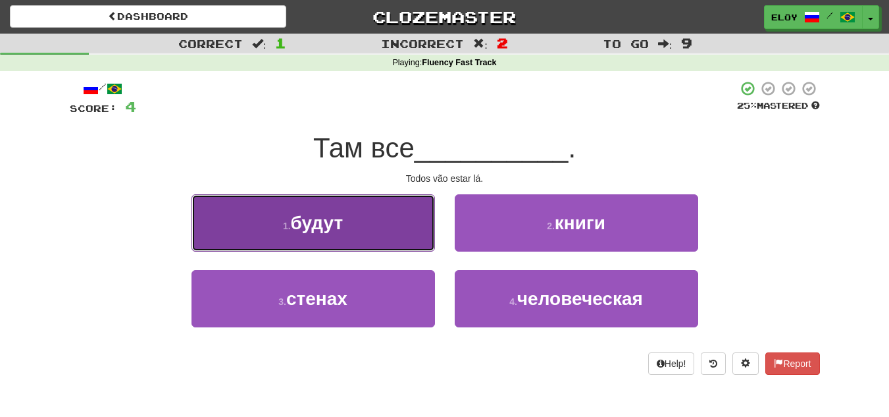
click at [357, 211] on button "1 . будут" at bounding box center [314, 222] width 244 height 57
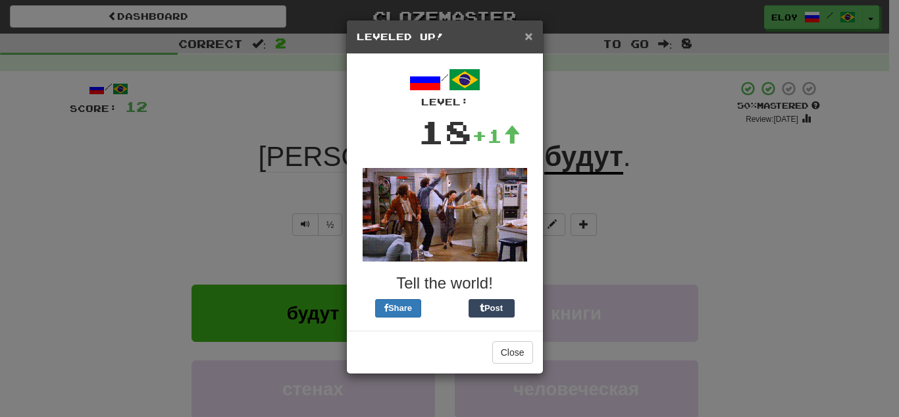
click at [532, 37] on span "×" at bounding box center [529, 35] width 8 height 15
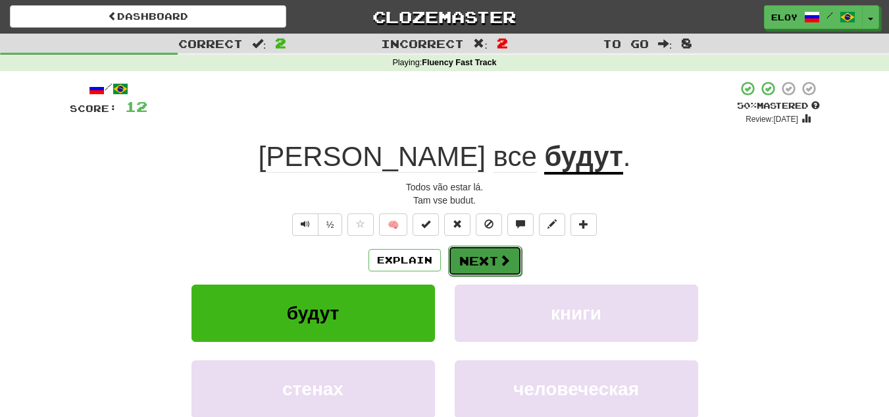
click at [492, 257] on button "Next" at bounding box center [485, 261] width 74 height 30
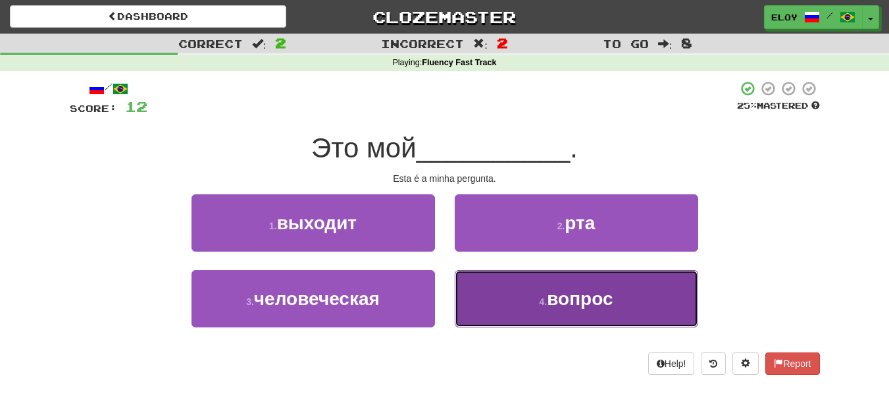
click at [563, 297] on span "вопрос" at bounding box center [580, 298] width 66 height 20
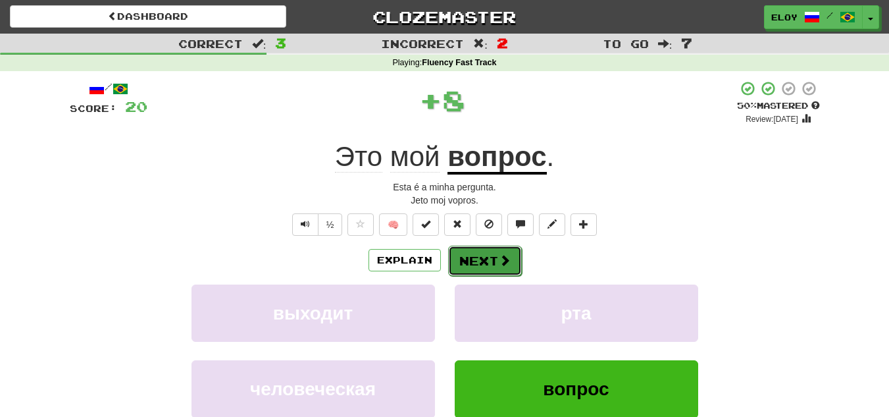
click at [509, 265] on span at bounding box center [505, 260] width 12 height 12
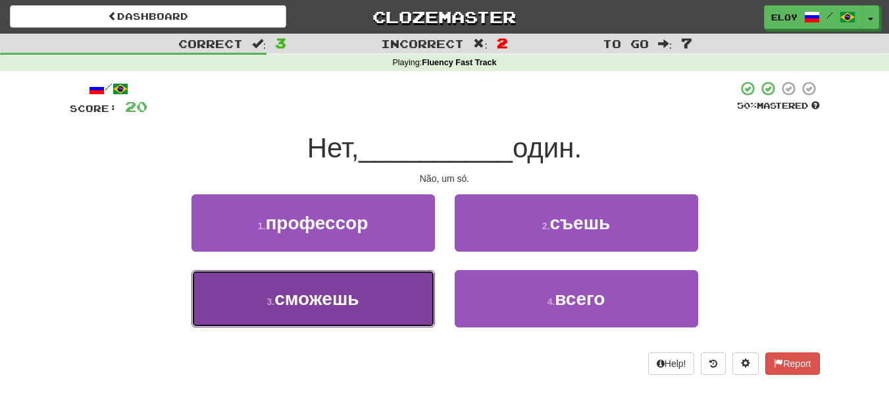
click at [413, 299] on button "3 . сможешь" at bounding box center [314, 298] width 244 height 57
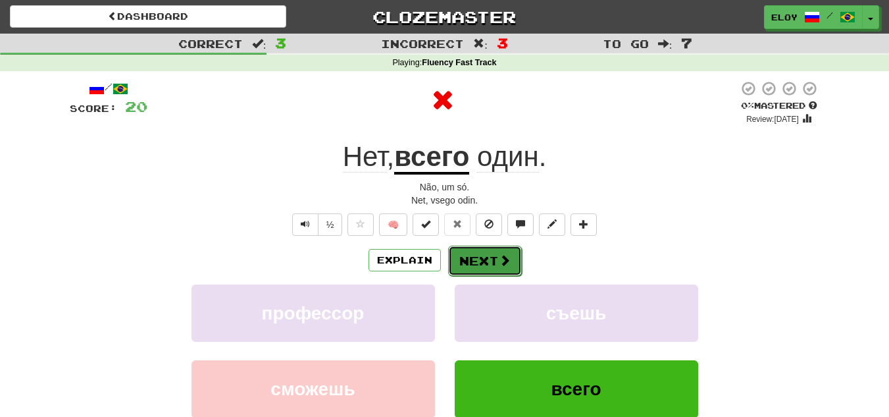
click at [505, 264] on span at bounding box center [505, 260] width 12 height 12
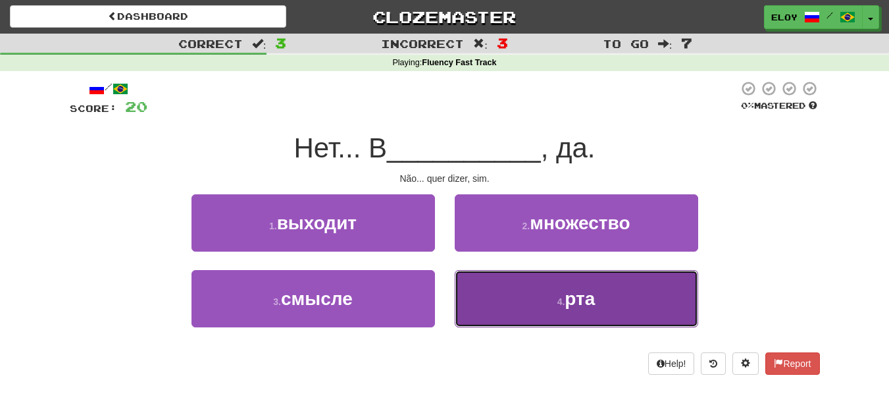
click at [529, 289] on button "4 . рта" at bounding box center [577, 298] width 244 height 57
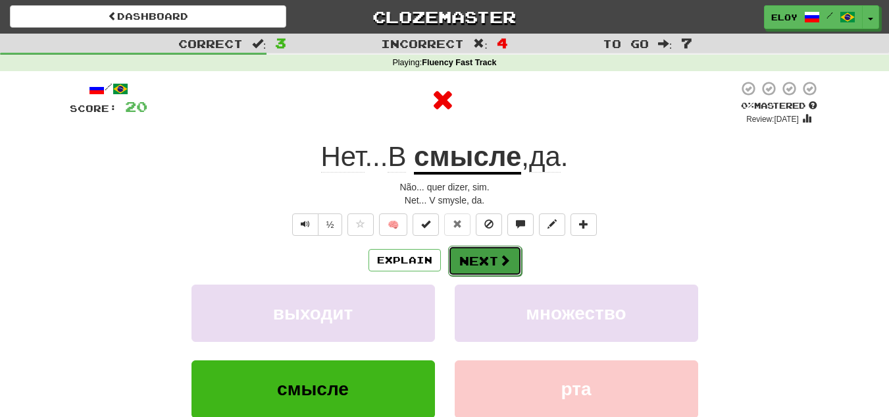
click at [497, 269] on button "Next" at bounding box center [485, 261] width 74 height 30
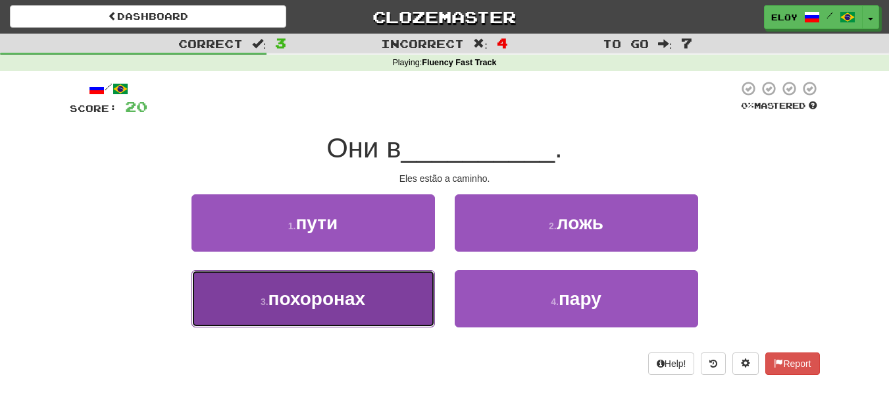
click at [380, 304] on button "3 . похоронах" at bounding box center [314, 298] width 244 height 57
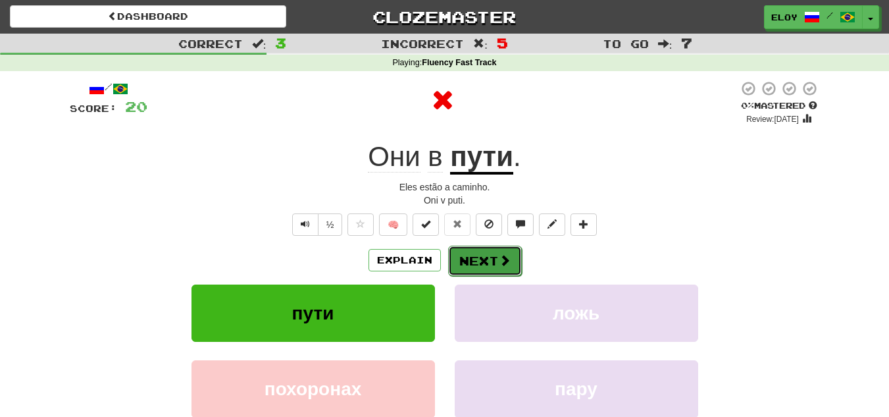
click at [495, 269] on button "Next" at bounding box center [485, 261] width 74 height 30
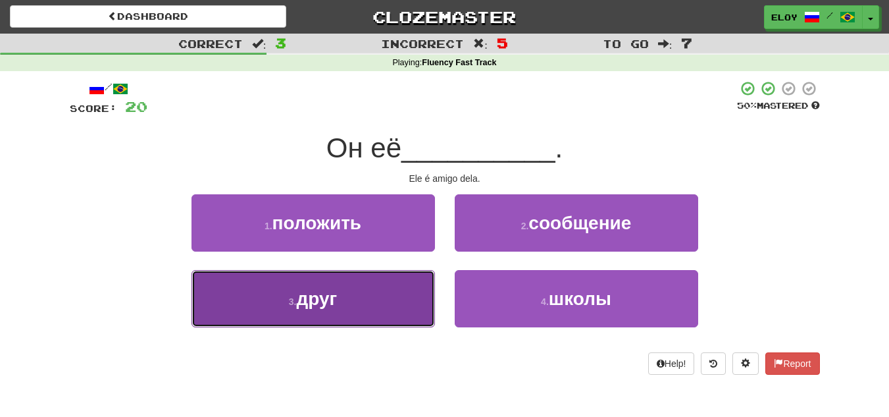
click at [392, 290] on button "3 . друг" at bounding box center [314, 298] width 244 height 57
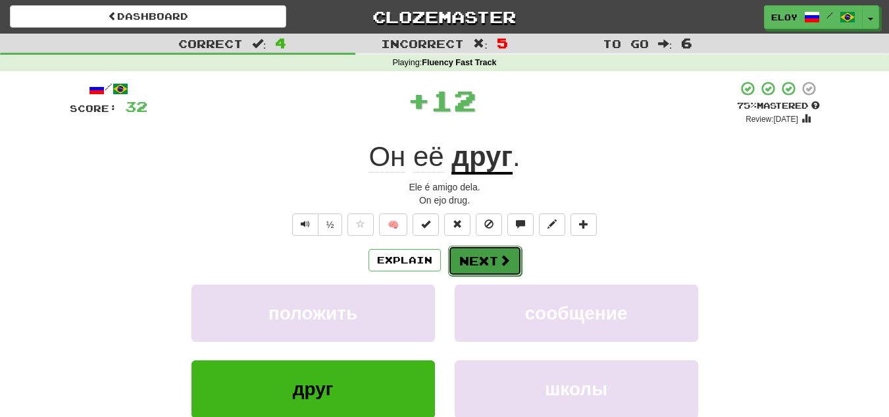
click at [471, 263] on button "Next" at bounding box center [485, 261] width 74 height 30
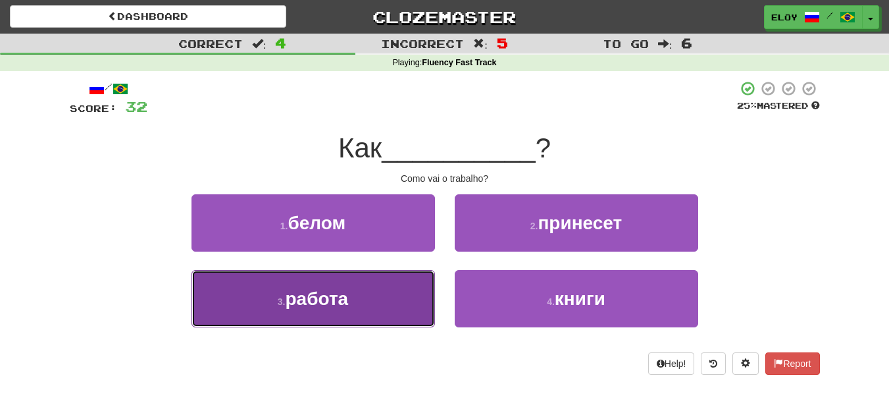
click at [425, 327] on button "3 . работа" at bounding box center [314, 298] width 244 height 57
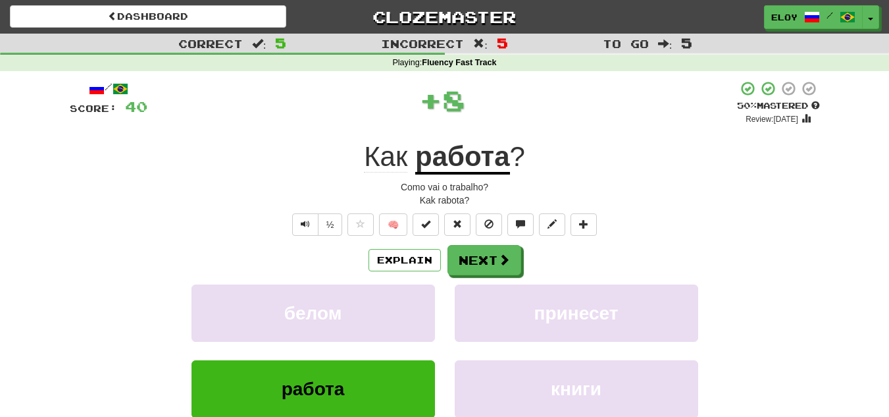
click at [493, 276] on div "Explain Next белом принесет работа книги Learn more: белом принесет работа книги" at bounding box center [445, 350] width 750 height 211
click at [495, 253] on button "Next" at bounding box center [485, 261] width 74 height 30
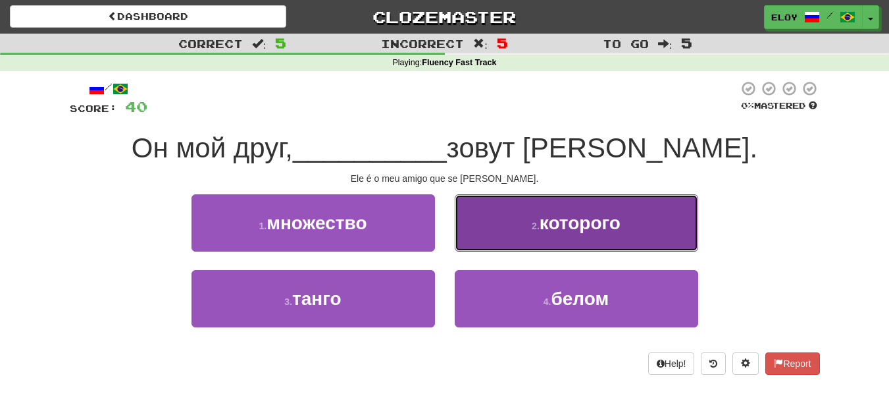
click at [537, 219] on button "2 . которого" at bounding box center [577, 222] width 244 height 57
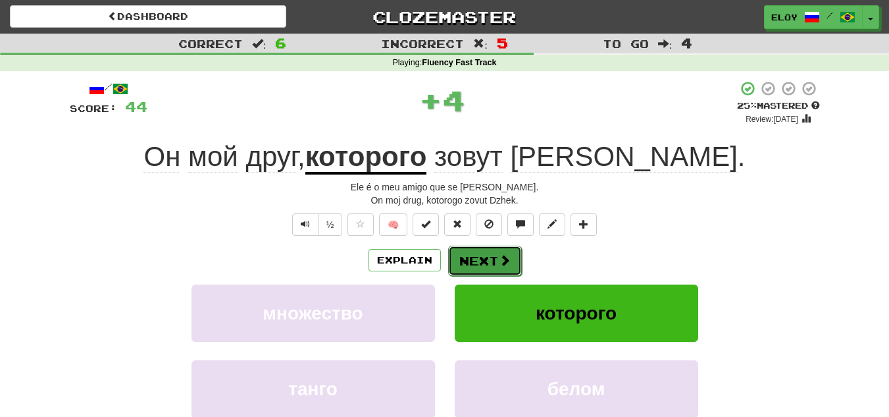
click at [487, 247] on button "Next" at bounding box center [485, 261] width 74 height 30
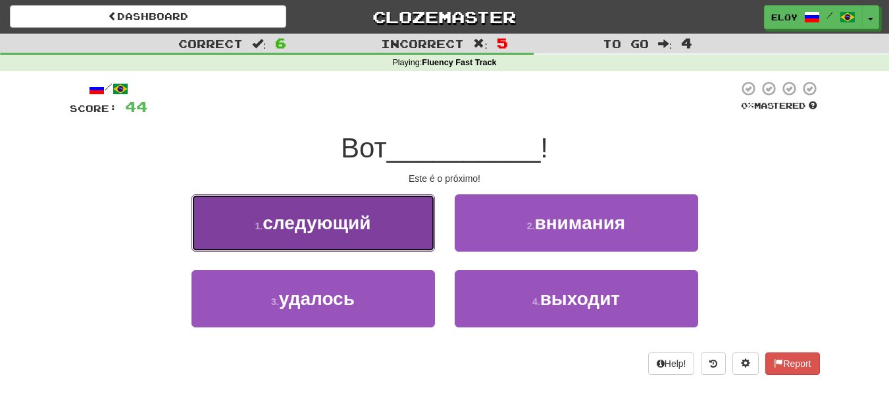
click at [421, 232] on button "1 . следующий" at bounding box center [314, 222] width 244 height 57
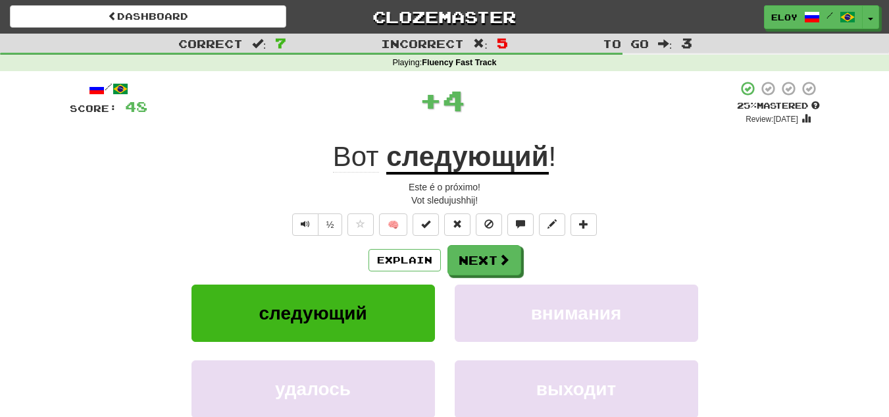
click at [526, 246] on div "Explain Next" at bounding box center [445, 260] width 750 height 30
click at [502, 254] on span at bounding box center [505, 260] width 12 height 12
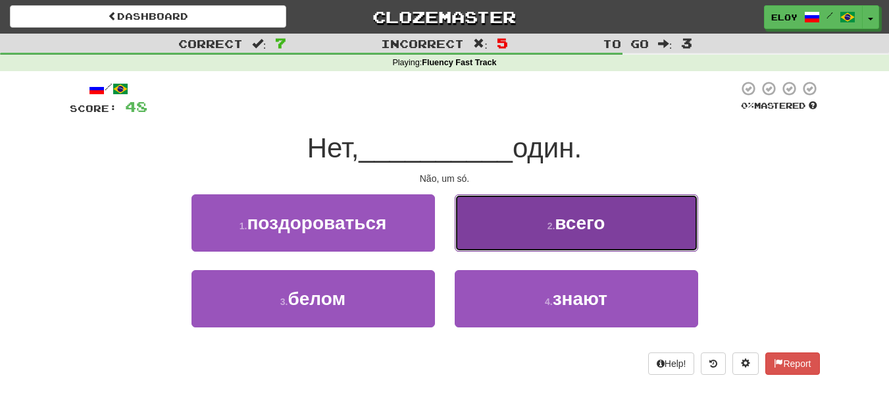
click at [550, 246] on button "2 . всего" at bounding box center [577, 222] width 244 height 57
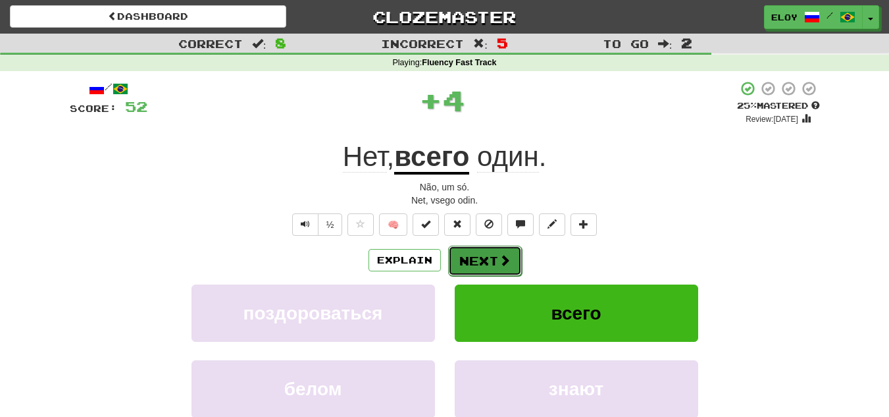
click at [484, 263] on button "Next" at bounding box center [485, 261] width 74 height 30
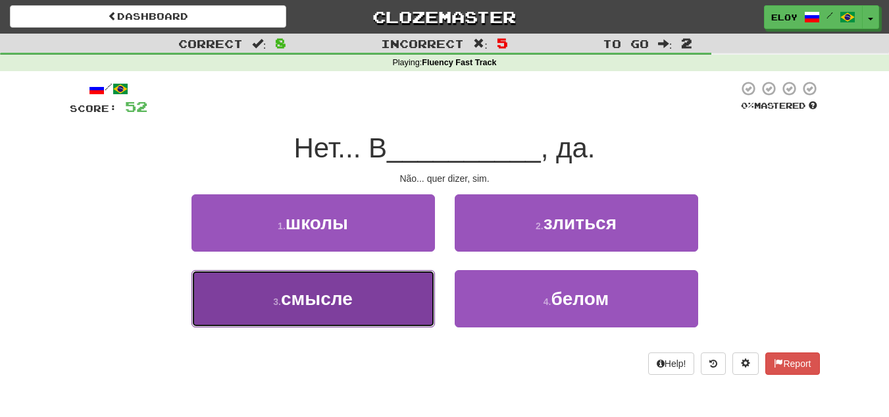
click at [414, 298] on button "3 . смысле" at bounding box center [314, 298] width 244 height 57
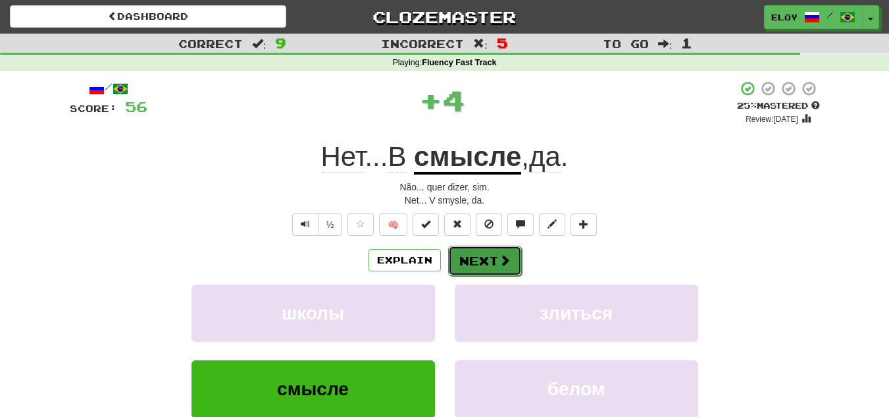
click at [513, 269] on button "Next" at bounding box center [485, 261] width 74 height 30
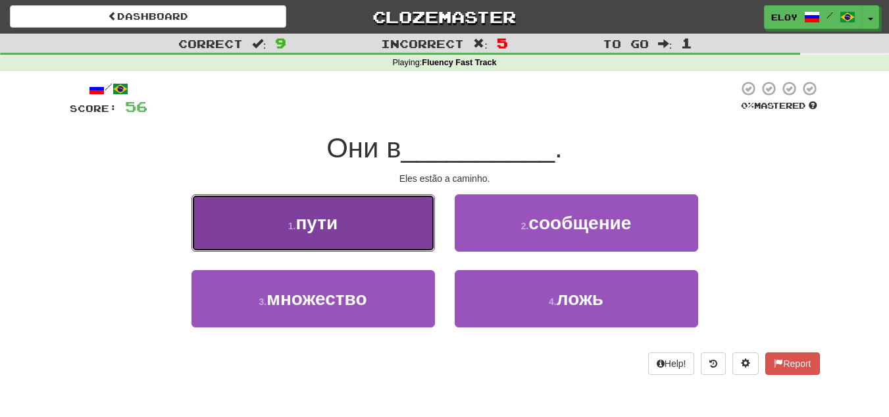
click at [424, 242] on button "1 . пути" at bounding box center [314, 222] width 244 height 57
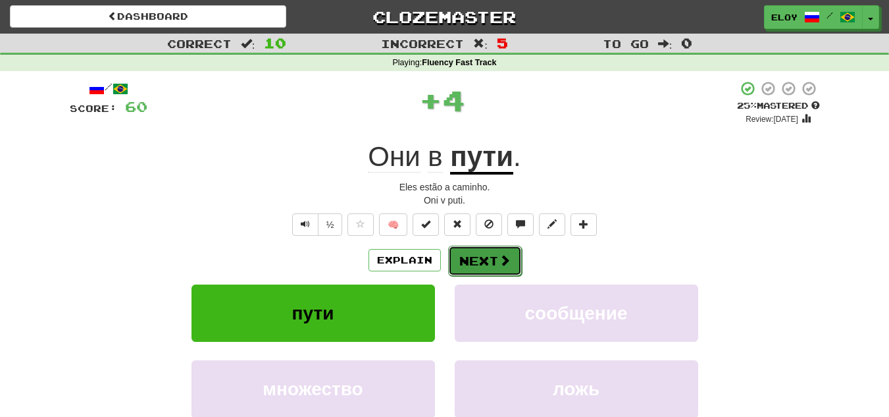
click at [490, 263] on button "Next" at bounding box center [485, 261] width 74 height 30
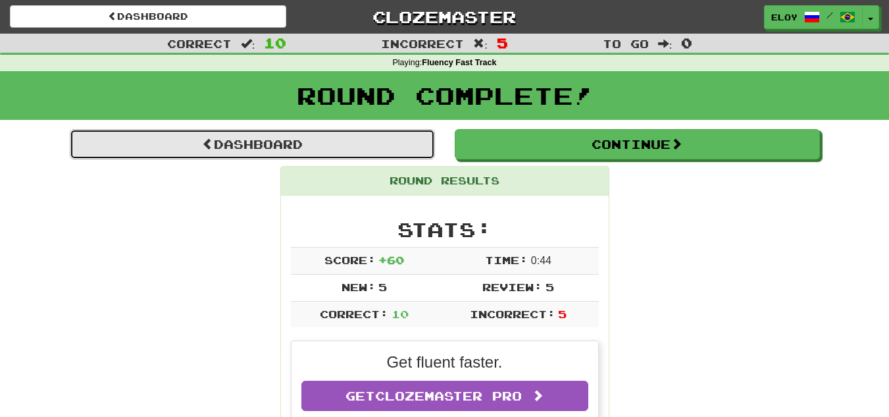
click at [331, 151] on link "Dashboard" at bounding box center [252, 144] width 365 height 30
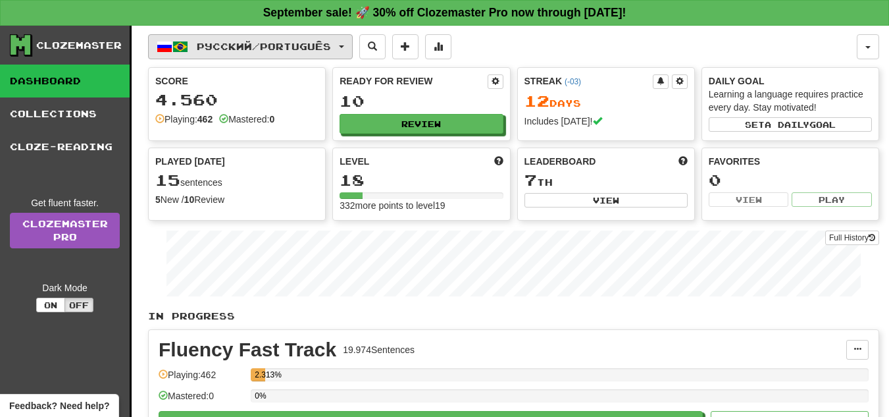
click at [281, 49] on span "Русский / Português" at bounding box center [264, 46] width 134 height 11
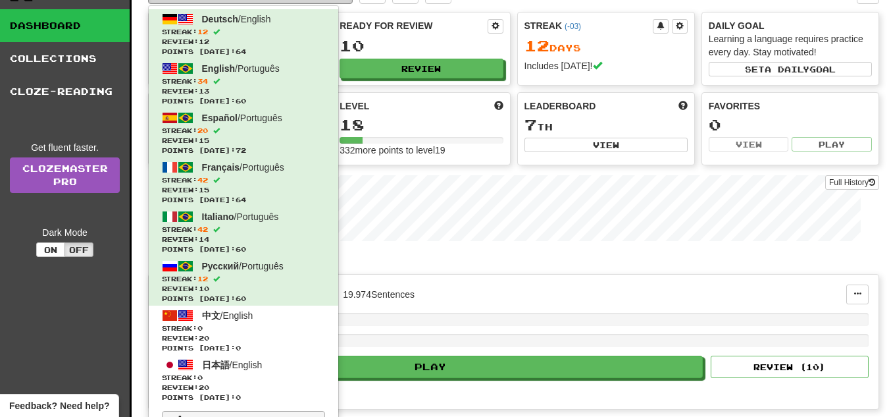
scroll to position [197, 0]
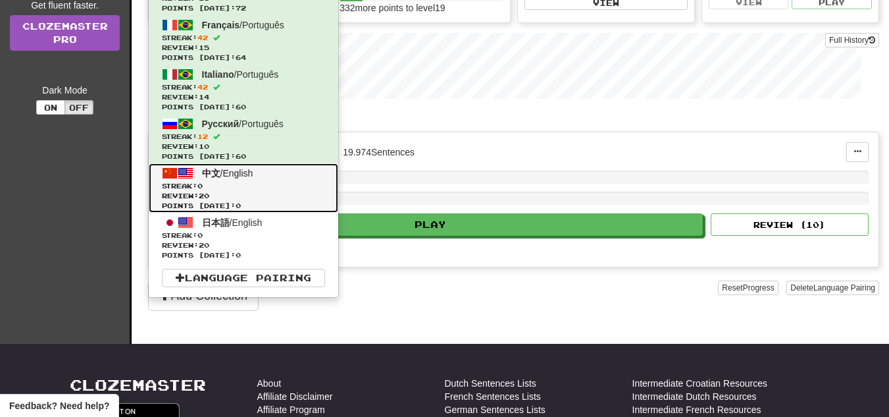
click at [249, 190] on span "Streak: 0" at bounding box center [243, 186] width 163 height 10
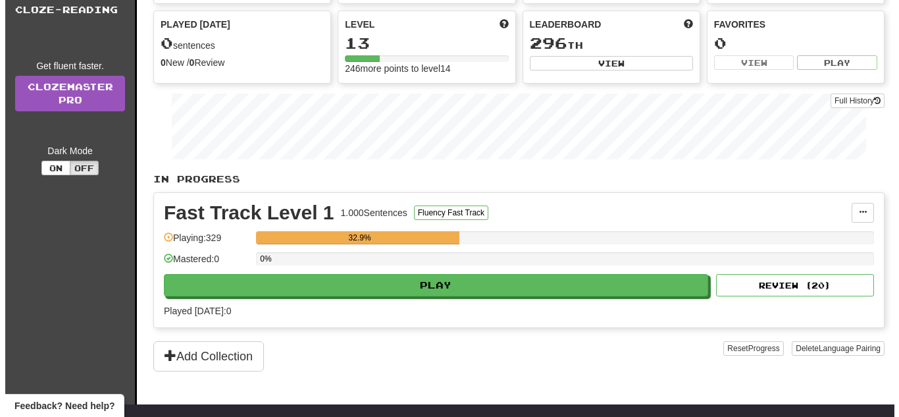
scroll to position [197, 0]
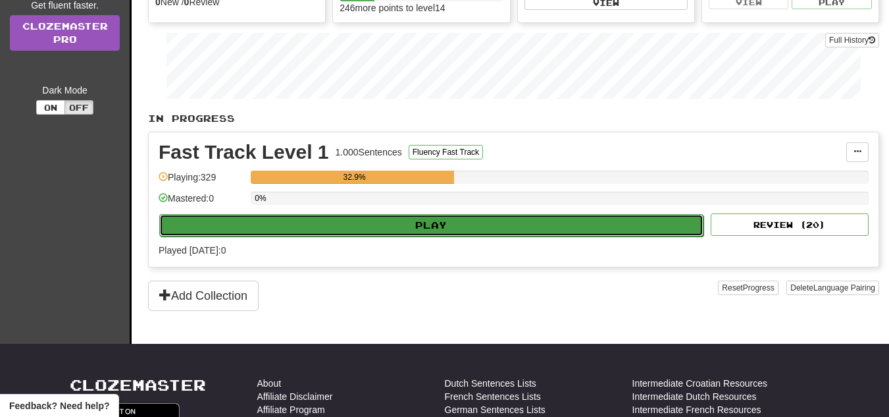
click at [493, 222] on button "Play" at bounding box center [431, 225] width 544 height 22
select select "**"
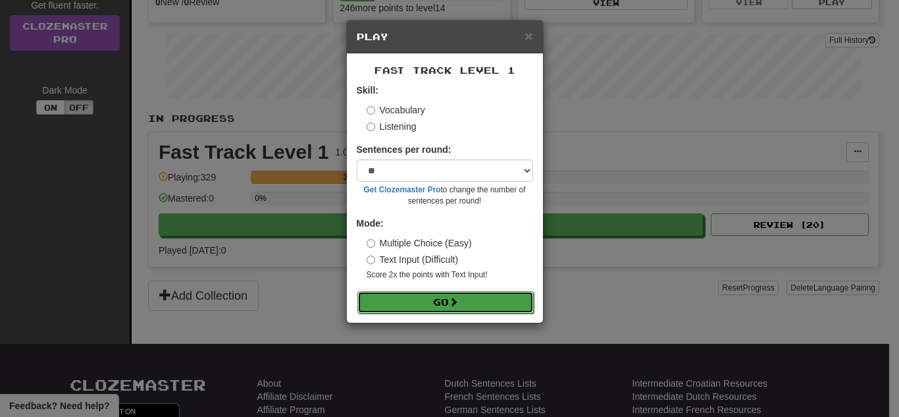
click at [444, 305] on button "Go" at bounding box center [445, 302] width 176 height 22
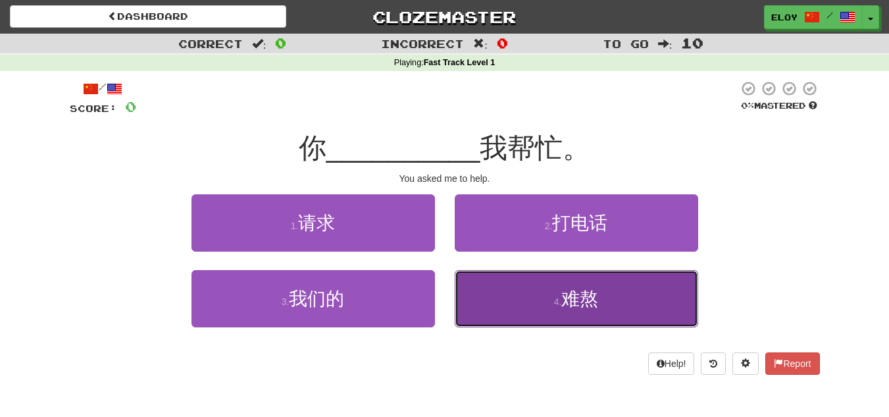
click at [576, 313] on button "4 . 难熬" at bounding box center [577, 298] width 244 height 57
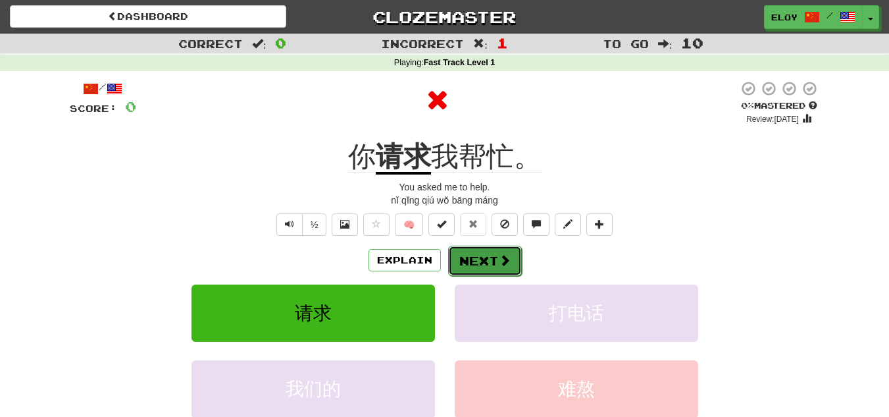
click at [486, 259] on button "Next" at bounding box center [485, 261] width 74 height 30
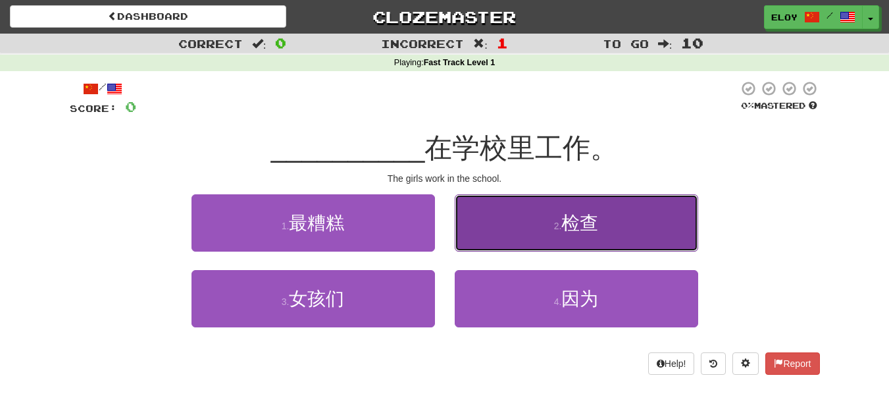
click at [565, 220] on span "检查" at bounding box center [580, 223] width 37 height 20
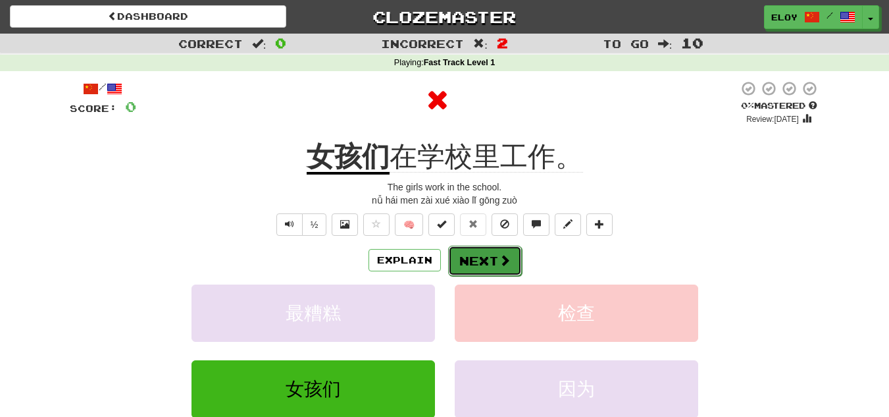
click at [501, 259] on span at bounding box center [505, 260] width 12 height 12
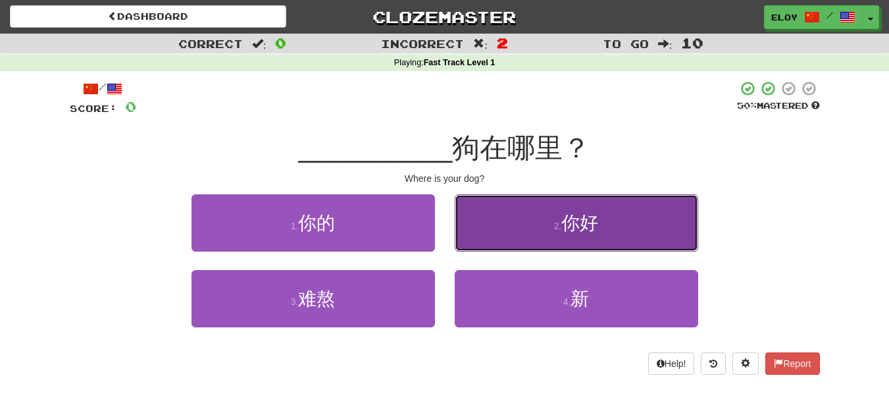
click at [566, 222] on span "你好" at bounding box center [580, 223] width 37 height 20
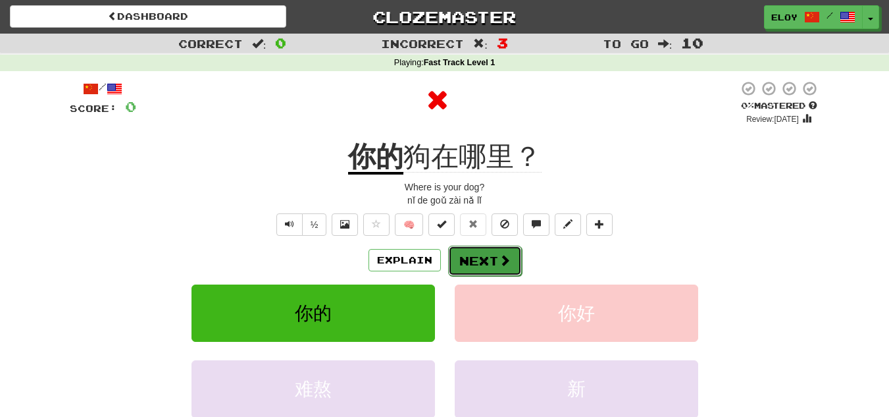
click at [481, 254] on button "Next" at bounding box center [485, 261] width 74 height 30
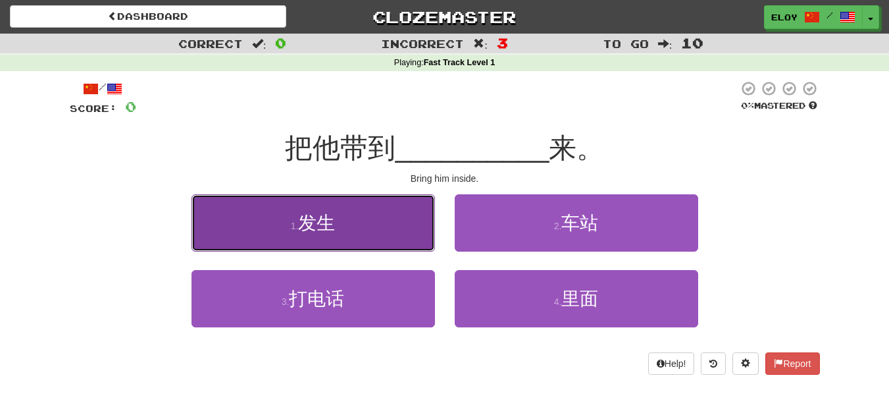
click at [407, 244] on button "1 . 发生" at bounding box center [314, 222] width 244 height 57
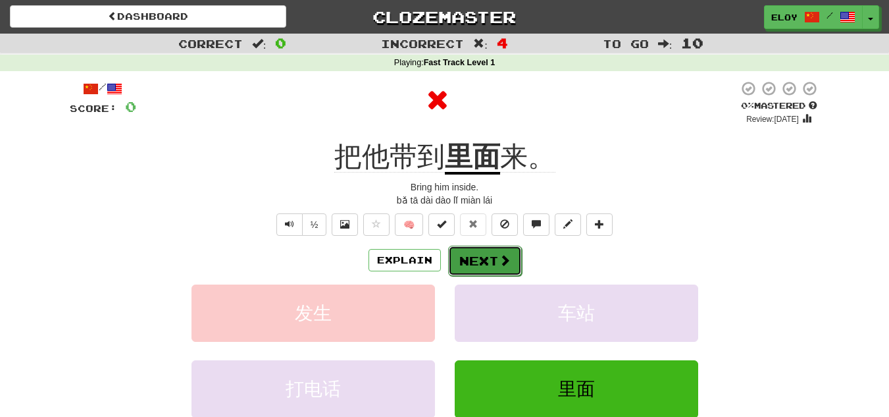
click at [488, 261] on button "Next" at bounding box center [485, 261] width 74 height 30
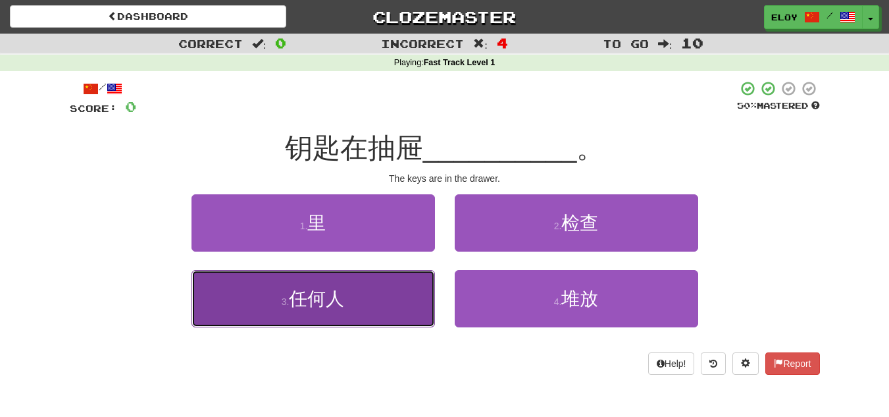
click at [383, 284] on button "3 . 任何人" at bounding box center [314, 298] width 244 height 57
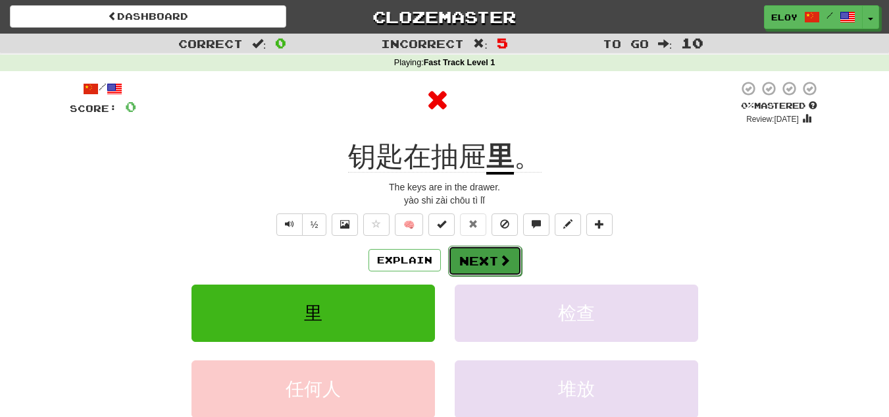
click at [464, 253] on button "Next" at bounding box center [485, 261] width 74 height 30
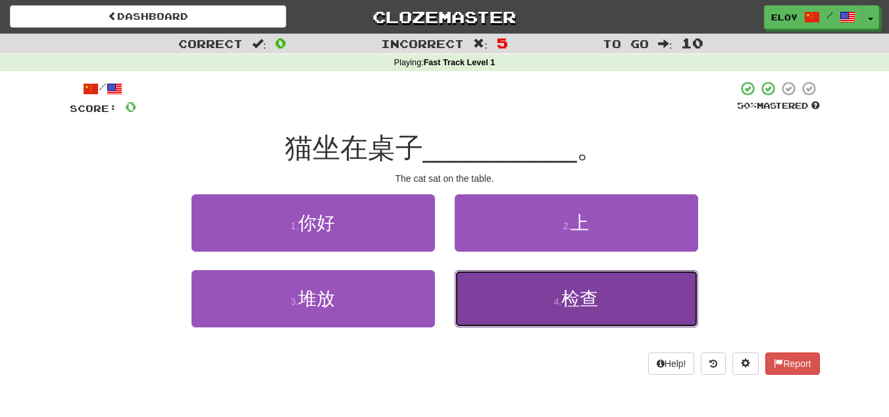
click at [618, 306] on button "4 . 检查" at bounding box center [577, 298] width 244 height 57
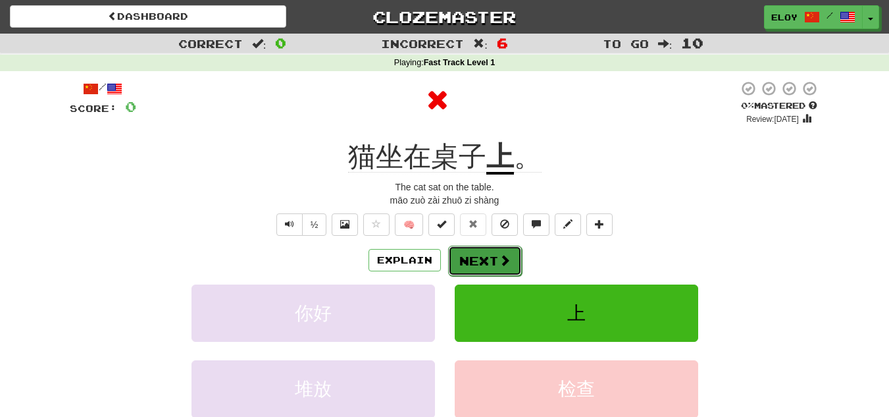
click at [510, 267] on button "Next" at bounding box center [485, 261] width 74 height 30
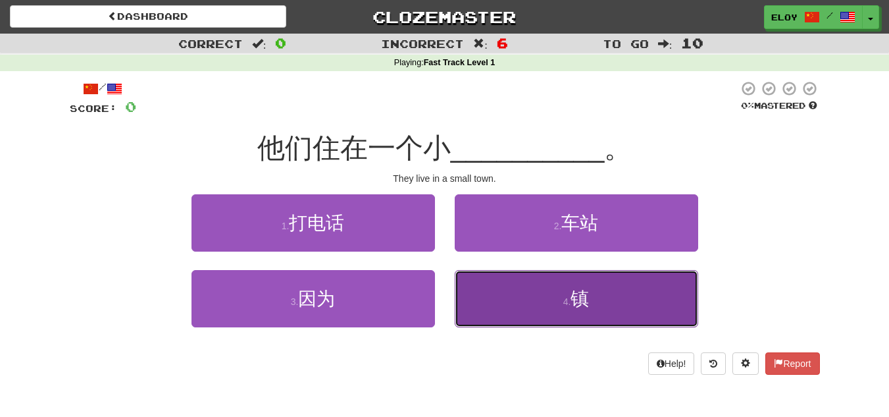
click at [625, 319] on button "4 . 镇" at bounding box center [577, 298] width 244 height 57
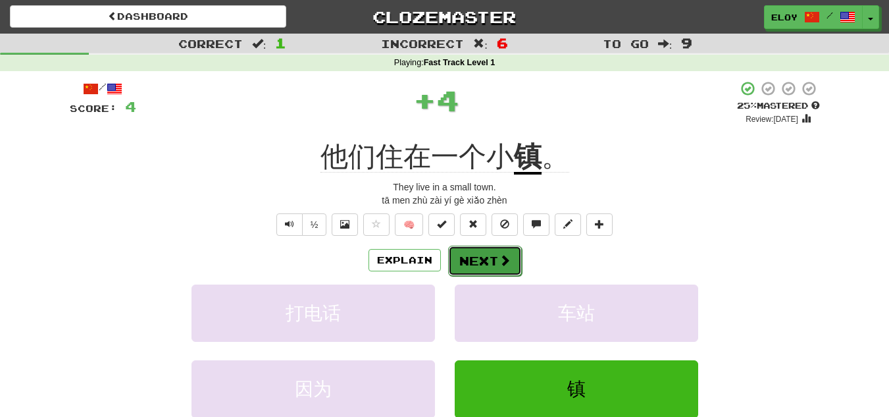
click at [509, 262] on span at bounding box center [505, 260] width 12 height 12
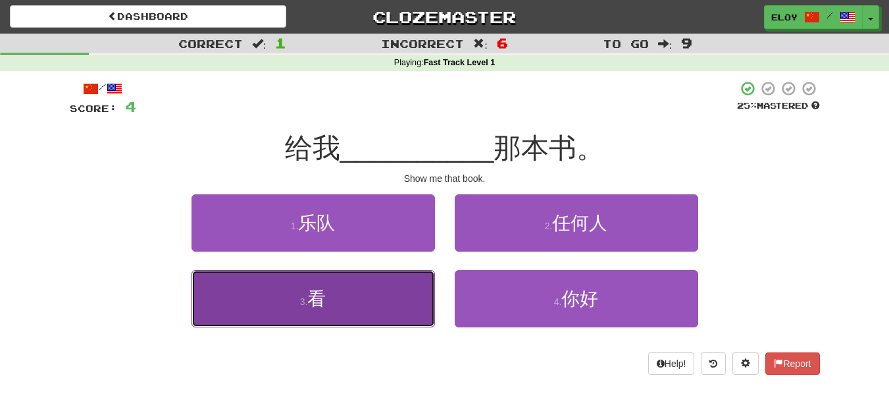
click at [383, 305] on button "3 . 看" at bounding box center [314, 298] width 244 height 57
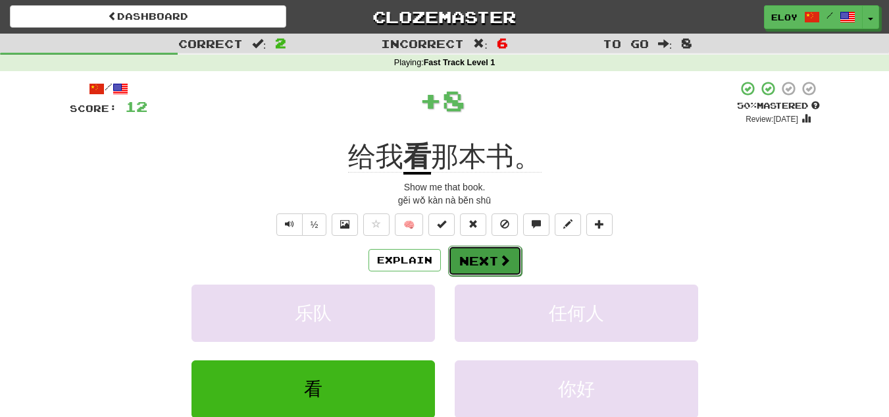
click at [479, 268] on button "Next" at bounding box center [485, 261] width 74 height 30
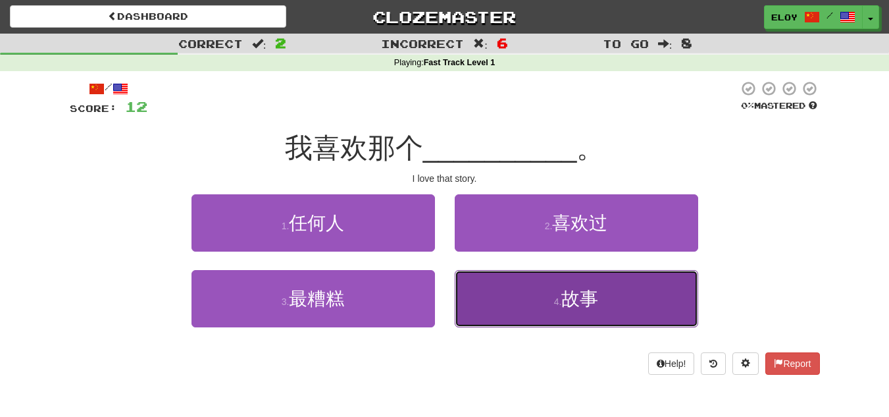
click at [532, 286] on button "4 . 故事" at bounding box center [577, 298] width 244 height 57
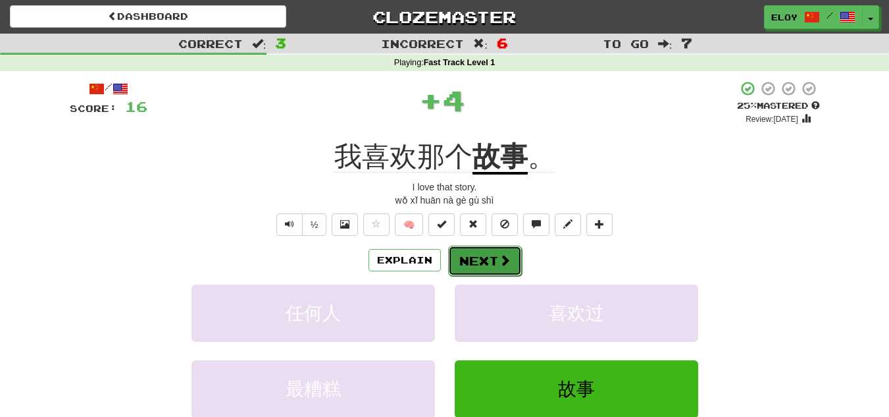
click at [495, 255] on button "Next" at bounding box center [485, 261] width 74 height 30
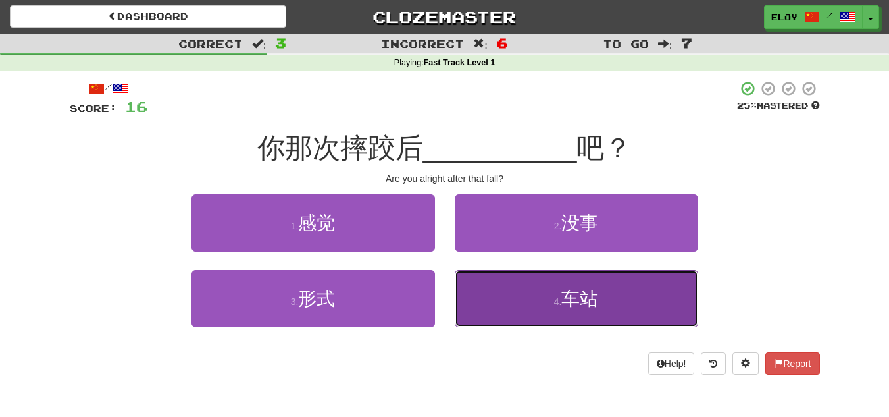
click at [558, 296] on small "4 ." at bounding box center [558, 301] width 8 height 11
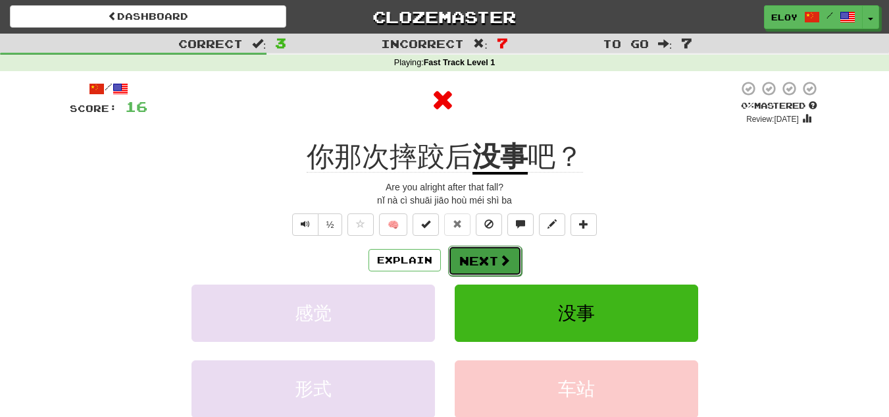
click at [506, 266] on span at bounding box center [505, 260] width 12 height 12
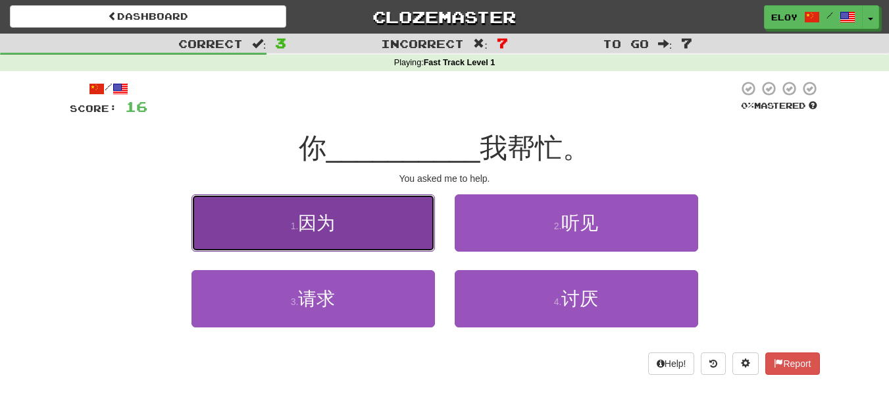
click at [385, 242] on button "1 . 因为" at bounding box center [314, 222] width 244 height 57
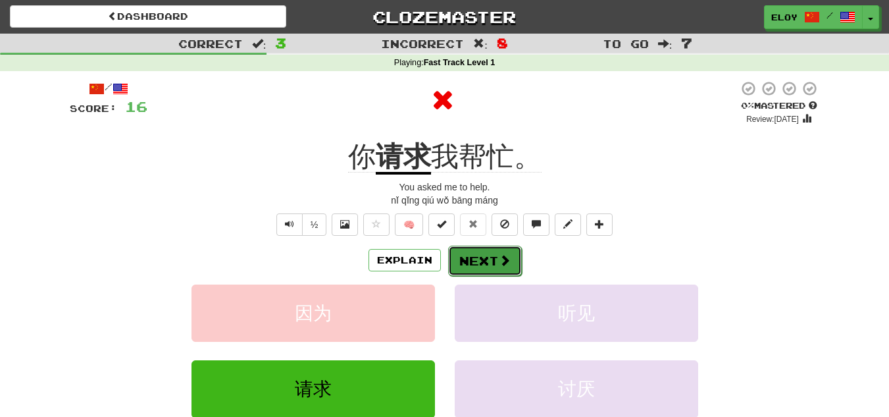
click at [481, 268] on button "Next" at bounding box center [485, 261] width 74 height 30
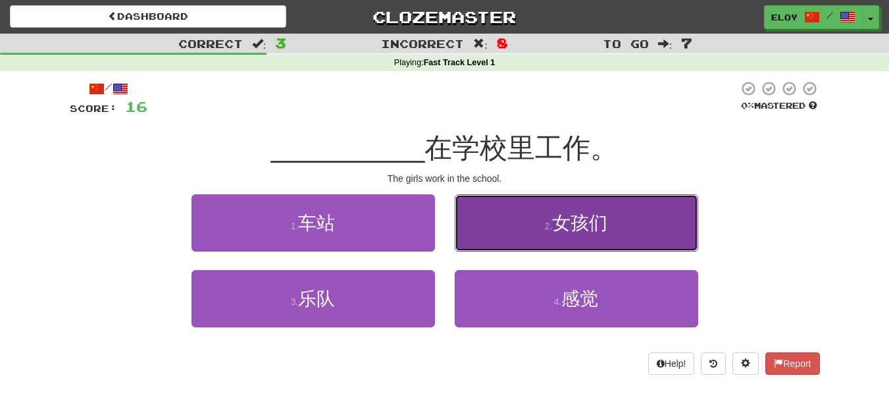
click at [550, 237] on button "2 . 女孩们" at bounding box center [577, 222] width 244 height 57
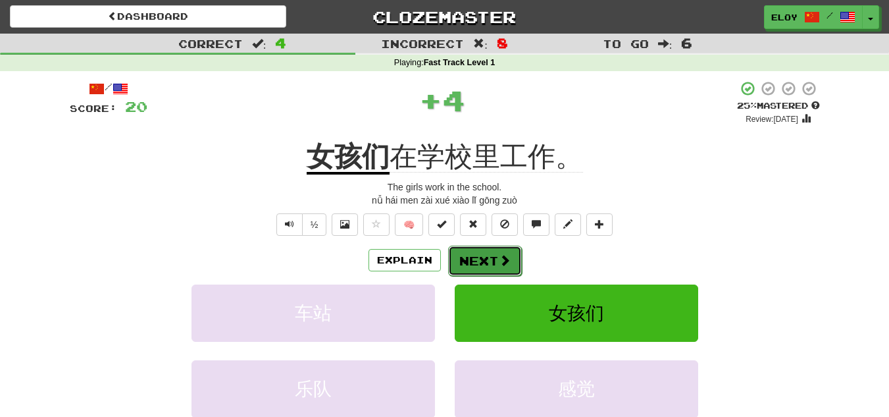
click at [508, 246] on button "Next" at bounding box center [485, 261] width 74 height 30
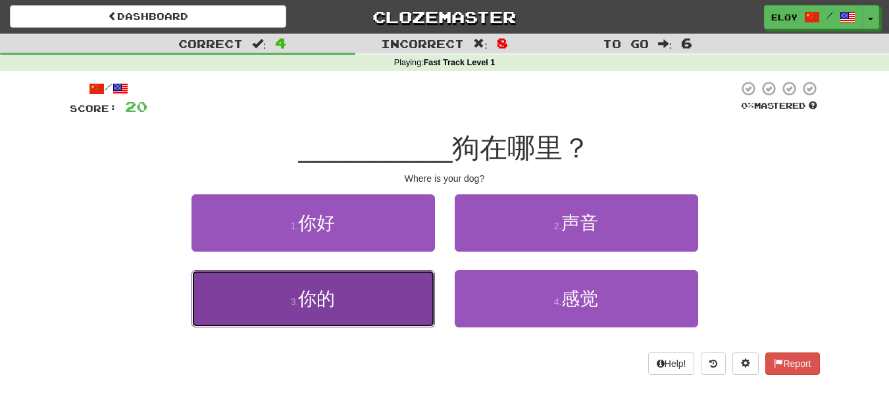
click at [359, 301] on button "3 . 你的" at bounding box center [314, 298] width 244 height 57
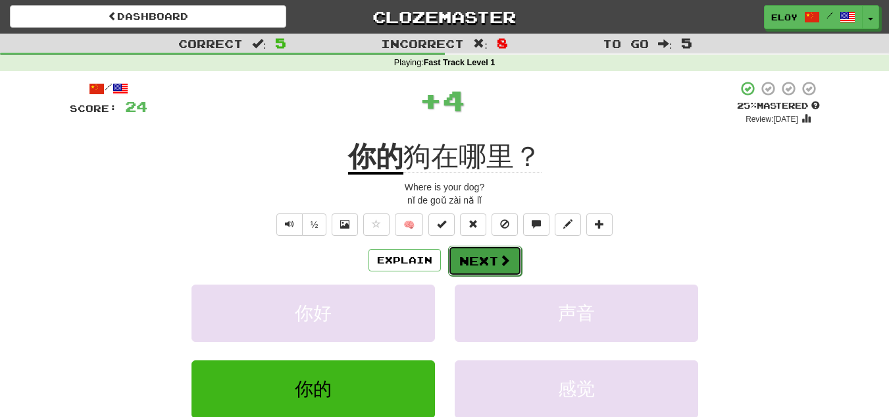
click at [463, 259] on button "Next" at bounding box center [485, 261] width 74 height 30
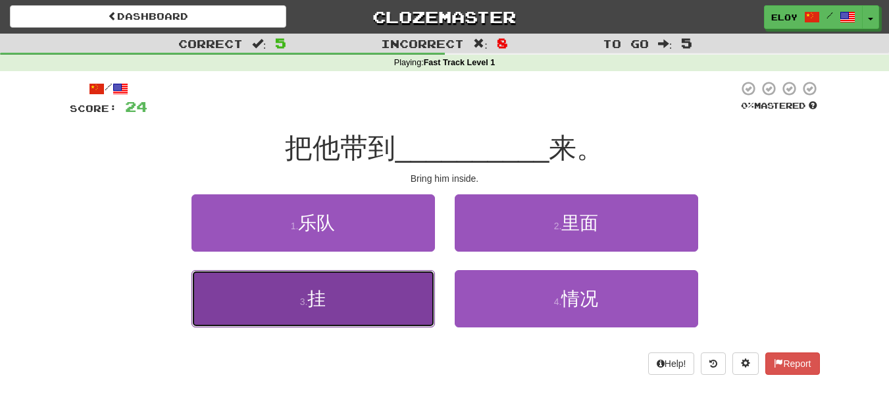
click at [367, 301] on button "3 . 挂" at bounding box center [314, 298] width 244 height 57
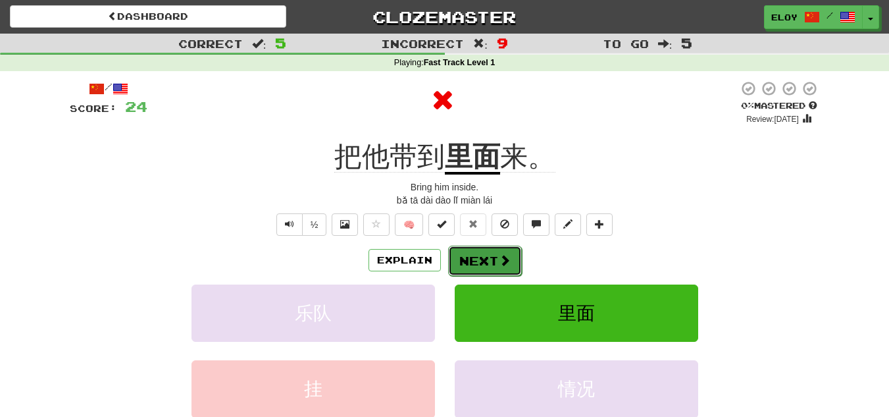
click at [488, 271] on button "Next" at bounding box center [485, 261] width 74 height 30
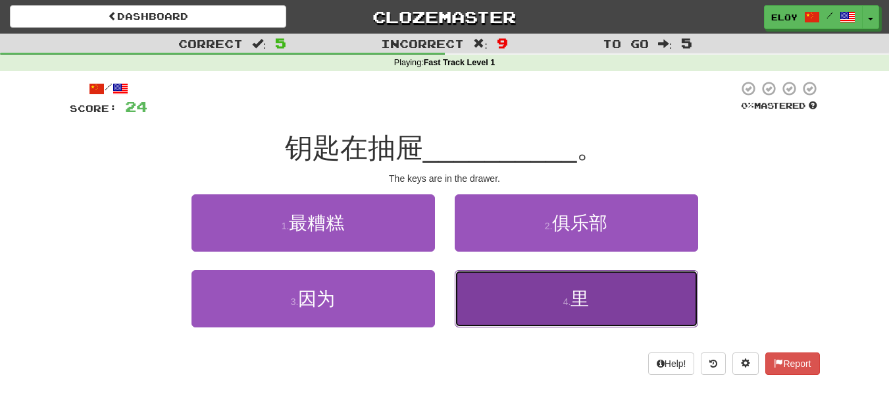
click at [583, 307] on span "里" at bounding box center [580, 298] width 18 height 20
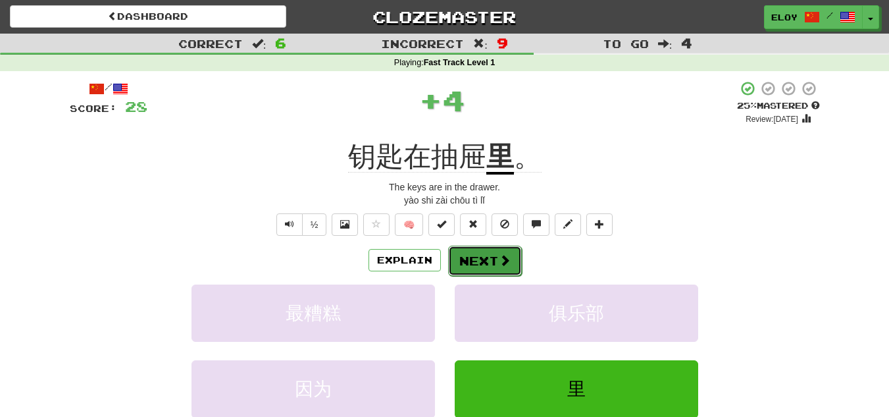
click at [487, 261] on button "Next" at bounding box center [485, 261] width 74 height 30
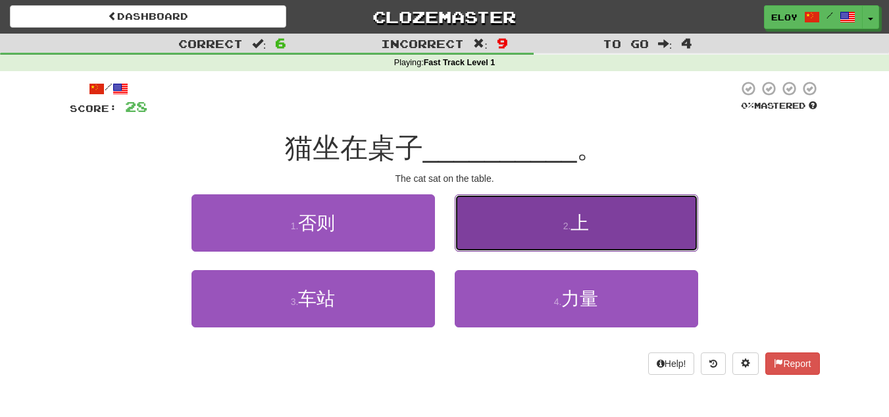
click at [543, 249] on button "2 . 上" at bounding box center [577, 222] width 244 height 57
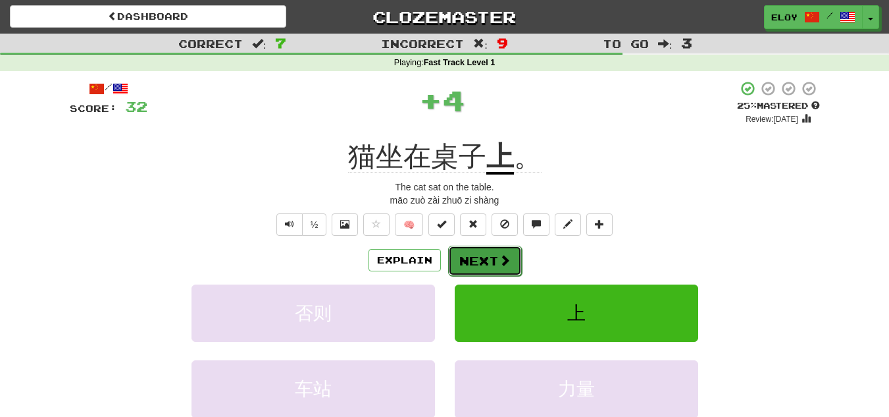
click at [496, 256] on button "Next" at bounding box center [485, 261] width 74 height 30
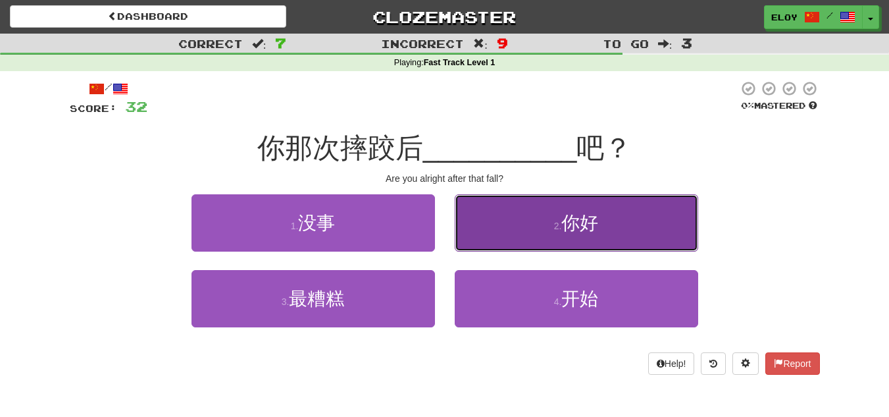
click at [511, 236] on button "2 . 你好" at bounding box center [577, 222] width 244 height 57
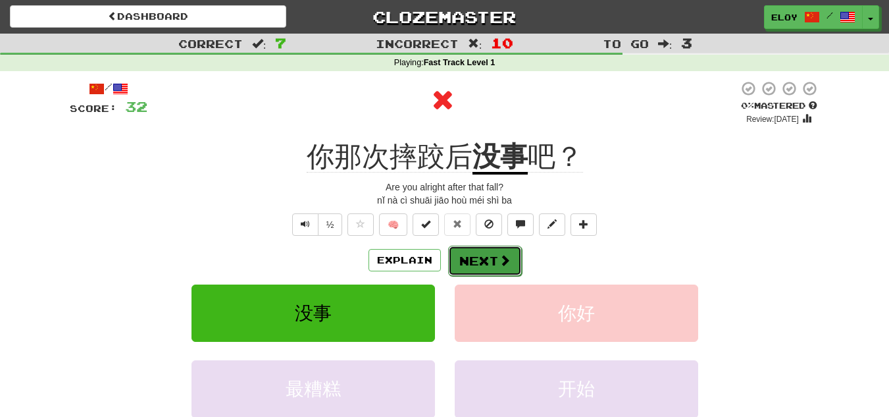
click at [471, 266] on button "Next" at bounding box center [485, 261] width 74 height 30
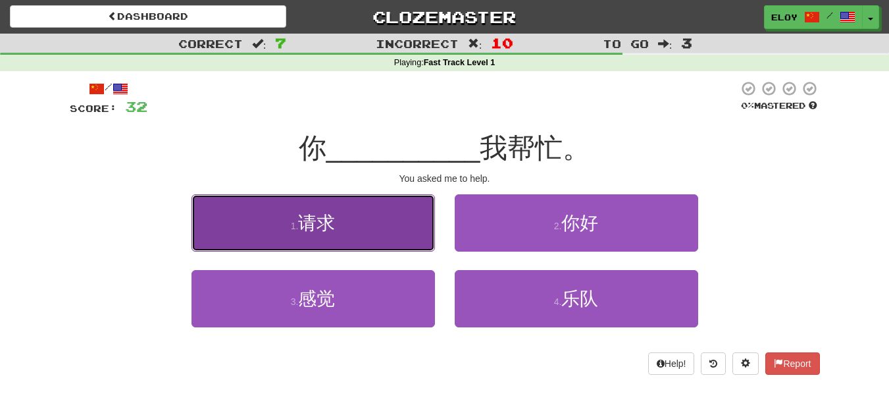
click at [410, 234] on button "1 . 请求" at bounding box center [314, 222] width 244 height 57
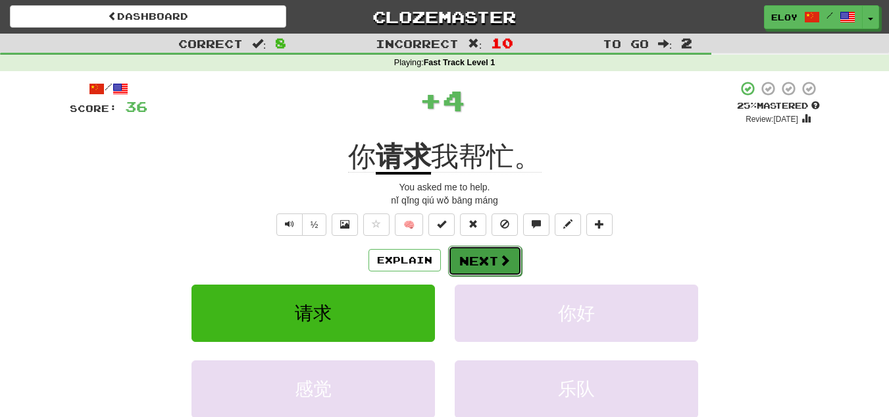
click at [482, 260] on button "Next" at bounding box center [485, 261] width 74 height 30
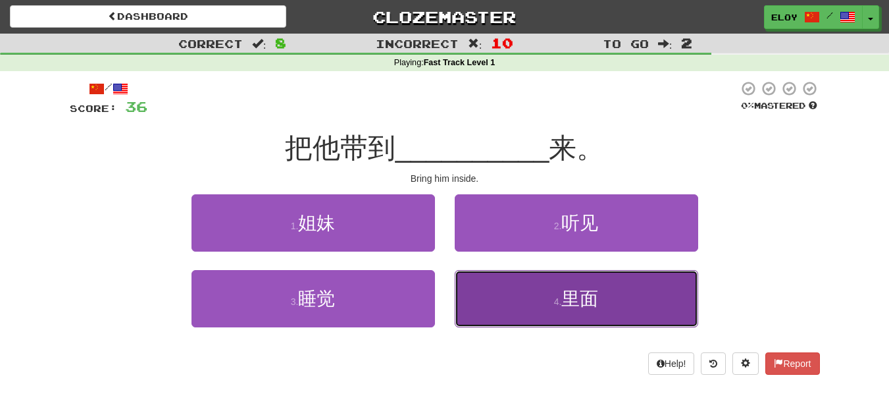
click at [468, 304] on button "4 . 里面" at bounding box center [577, 298] width 244 height 57
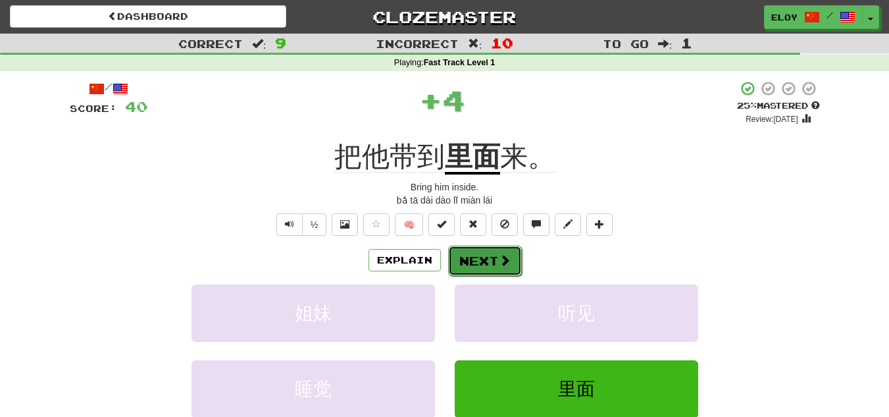
click at [475, 251] on button "Next" at bounding box center [485, 261] width 74 height 30
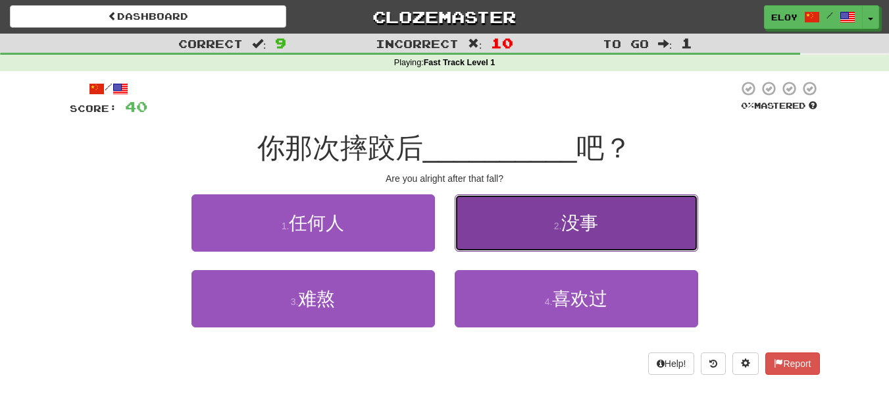
click at [548, 244] on button "2 . 没事" at bounding box center [577, 222] width 244 height 57
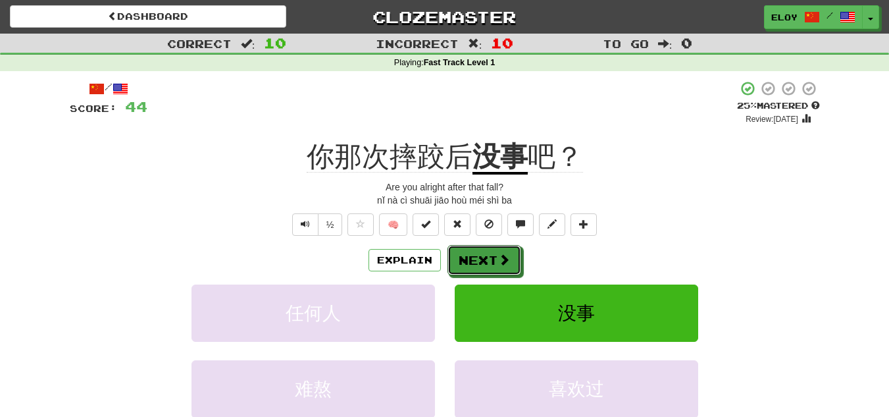
click at [493, 265] on button "Next" at bounding box center [485, 260] width 74 height 30
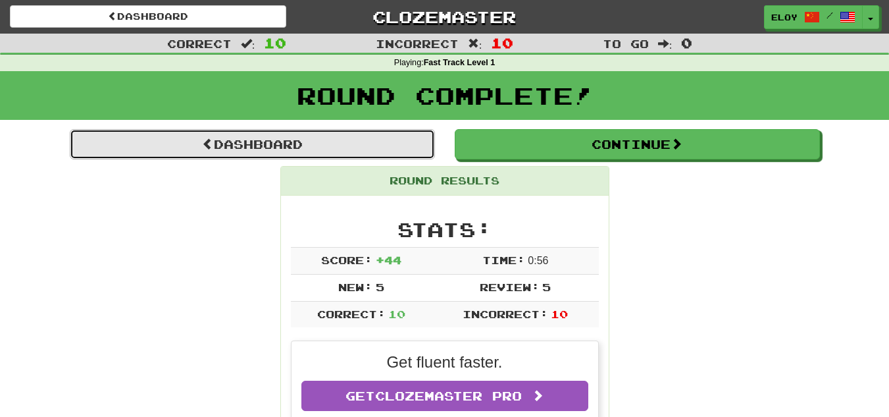
click at [244, 145] on link "Dashboard" at bounding box center [252, 144] width 365 height 30
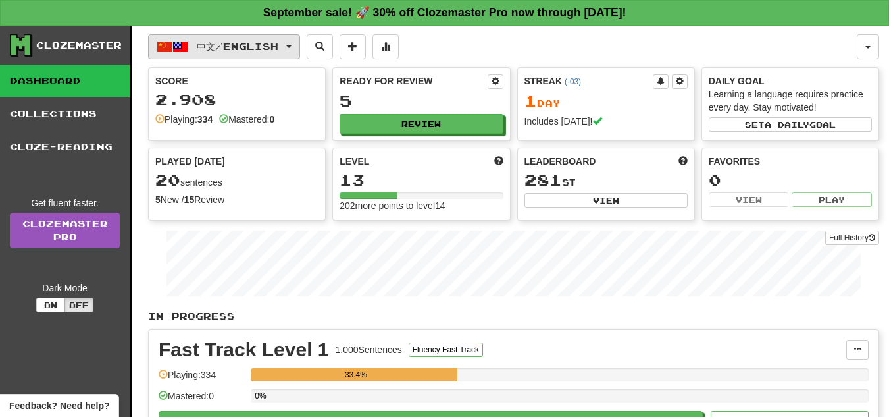
click at [264, 55] on button "中文 / English" at bounding box center [224, 46] width 152 height 25
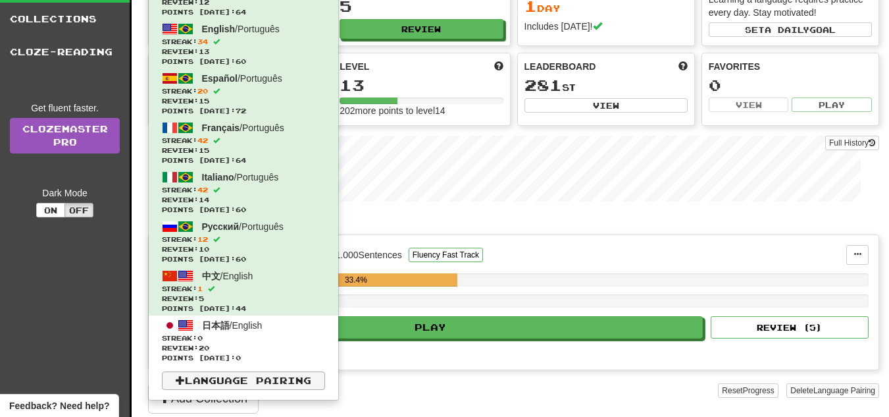
scroll to position [132, 0]
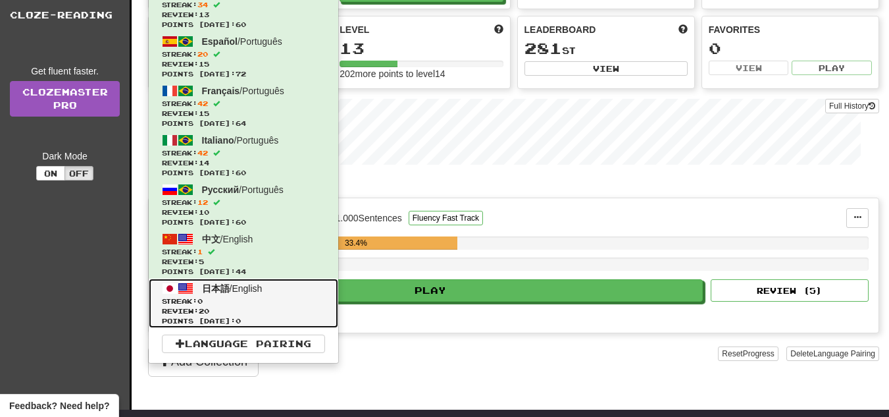
click at [271, 300] on span "Streak: 0" at bounding box center [243, 301] width 163 height 10
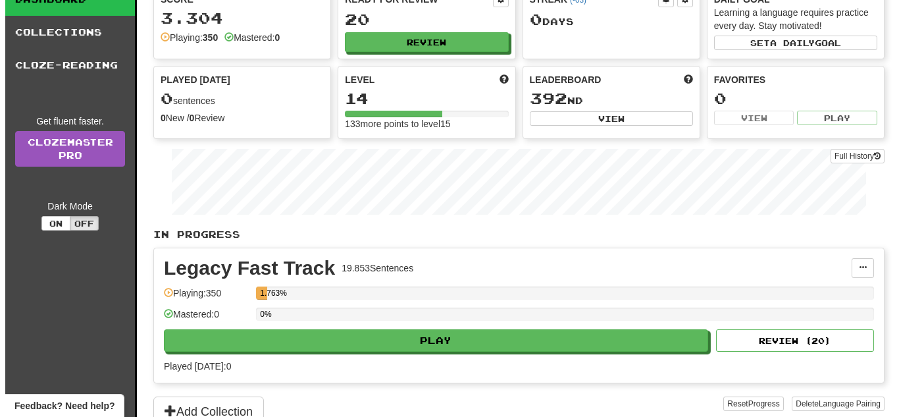
scroll to position [132, 0]
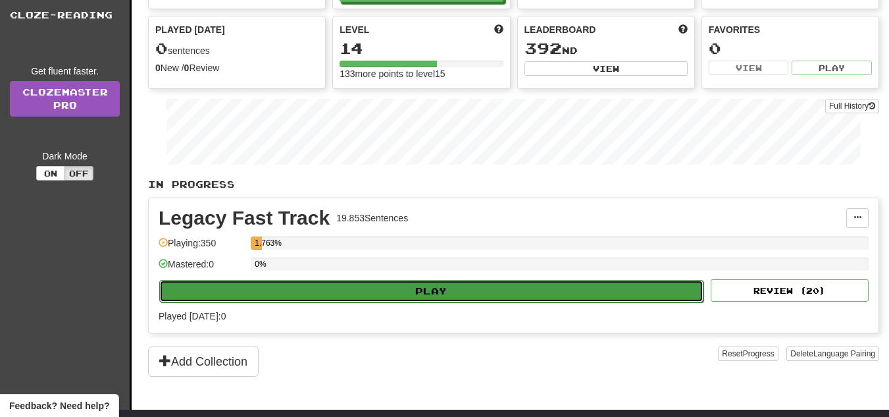
click at [475, 293] on button "Play" at bounding box center [431, 291] width 544 height 22
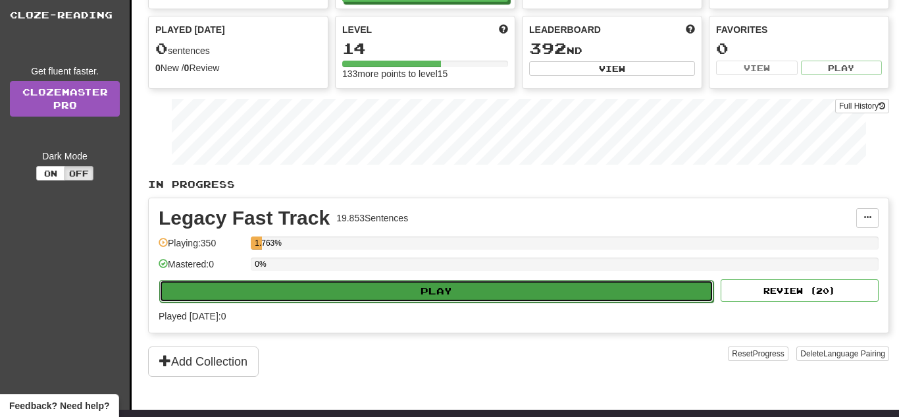
select select "**"
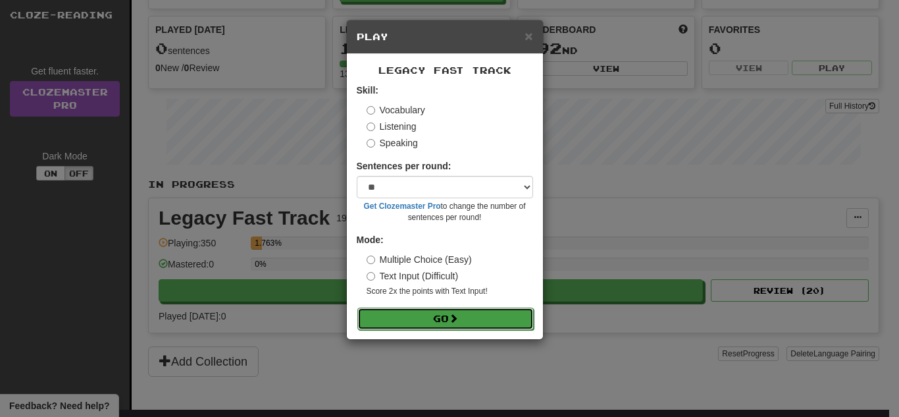
click at [470, 321] on button "Go" at bounding box center [445, 318] width 176 height 22
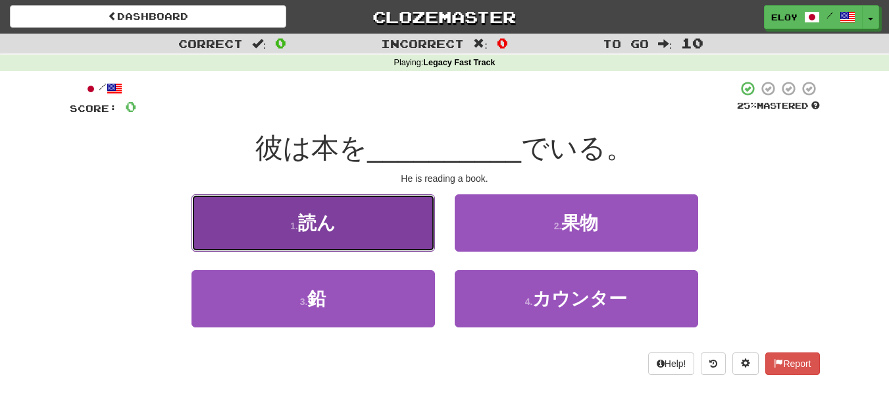
click at [355, 232] on button "1 . 読ん" at bounding box center [314, 222] width 244 height 57
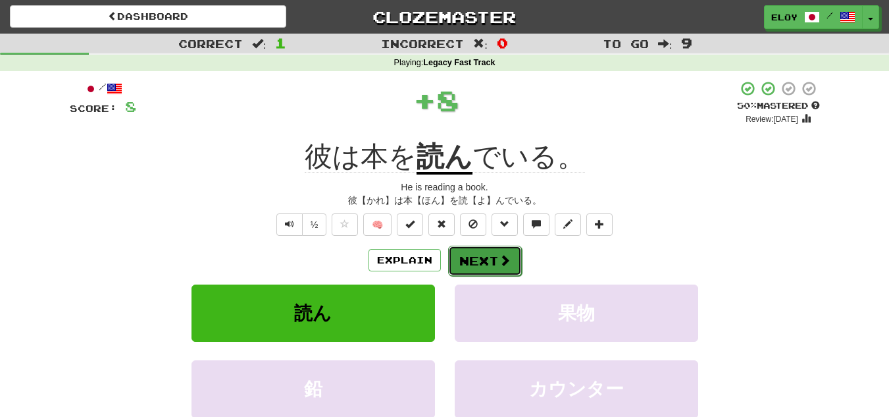
click at [476, 254] on button "Next" at bounding box center [485, 261] width 74 height 30
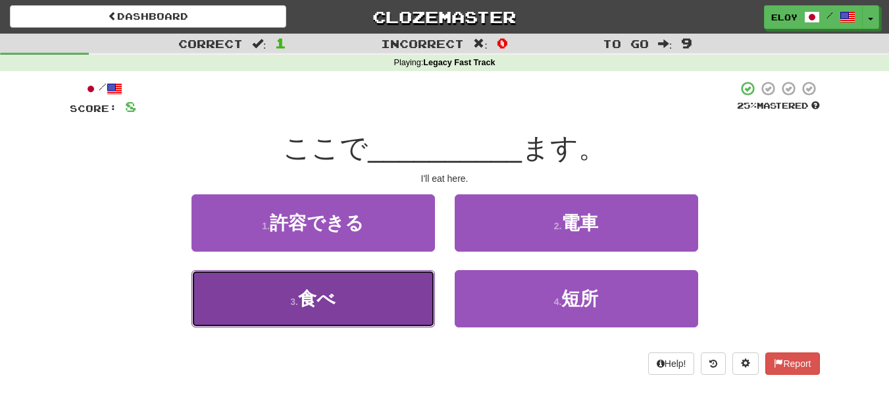
click at [384, 310] on button "3 . 食べ" at bounding box center [314, 298] width 244 height 57
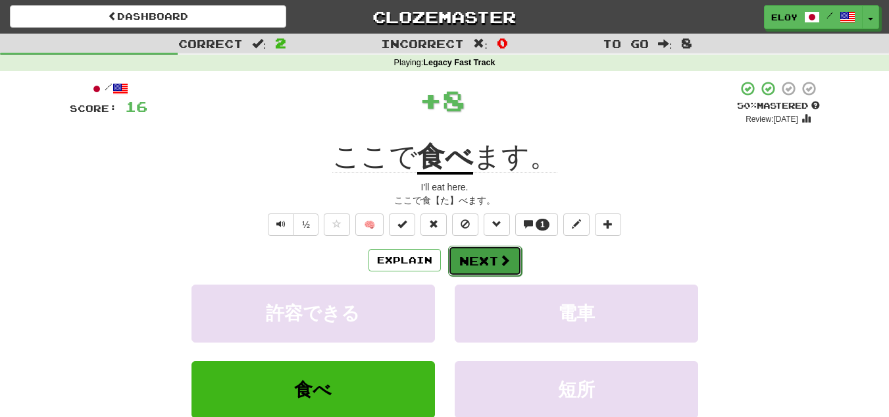
click at [469, 263] on button "Next" at bounding box center [485, 261] width 74 height 30
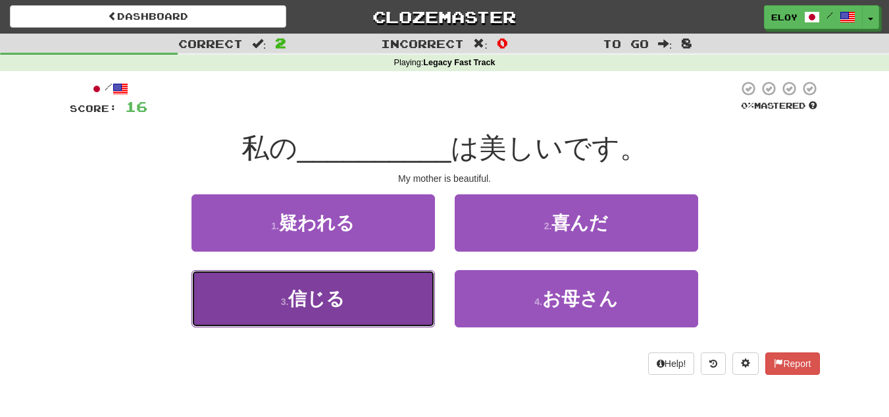
click at [389, 296] on button "3 . 信じる" at bounding box center [314, 298] width 244 height 57
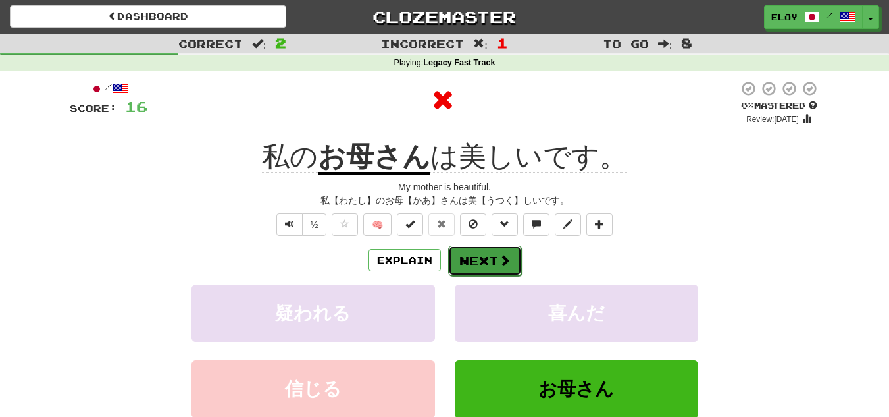
click at [495, 253] on button "Next" at bounding box center [485, 261] width 74 height 30
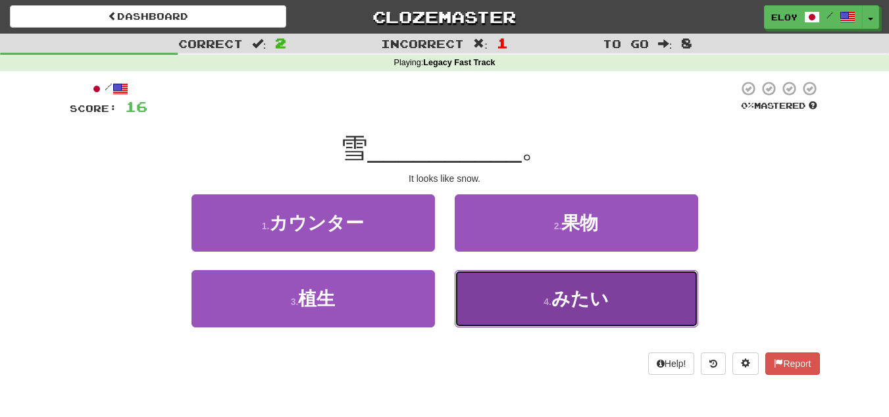
click at [573, 306] on span "みたい" at bounding box center [580, 298] width 57 height 20
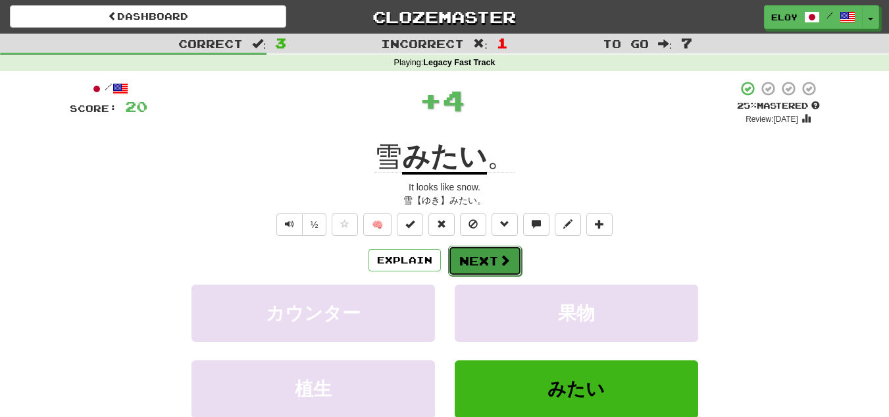
click at [479, 254] on button "Next" at bounding box center [485, 261] width 74 height 30
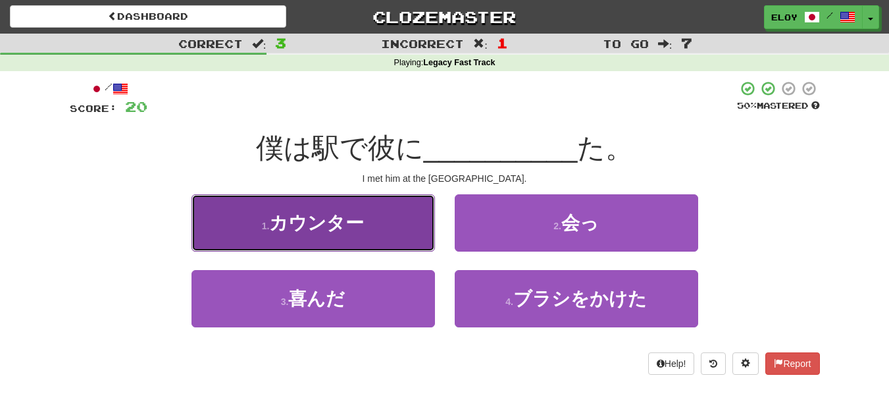
click at [415, 241] on button "1 . カウンター" at bounding box center [314, 222] width 244 height 57
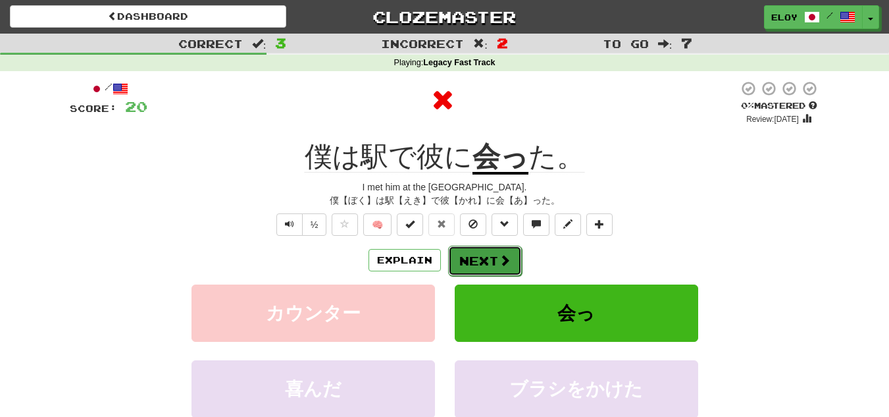
click at [494, 246] on button "Next" at bounding box center [485, 261] width 74 height 30
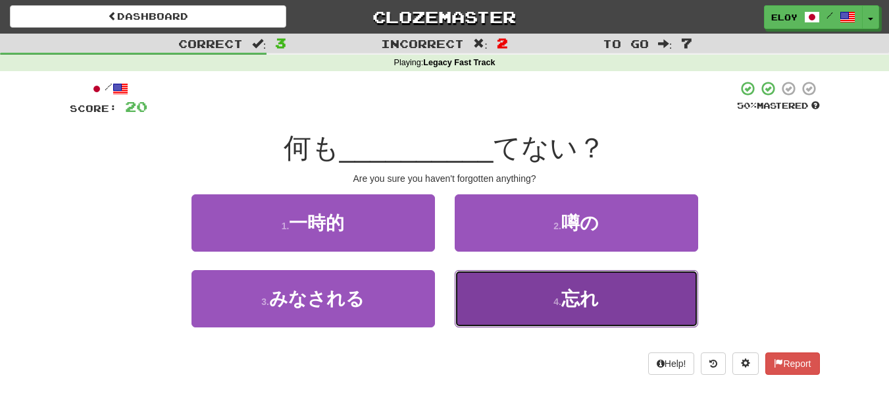
click at [521, 303] on button "4 . 忘れ" at bounding box center [577, 298] width 244 height 57
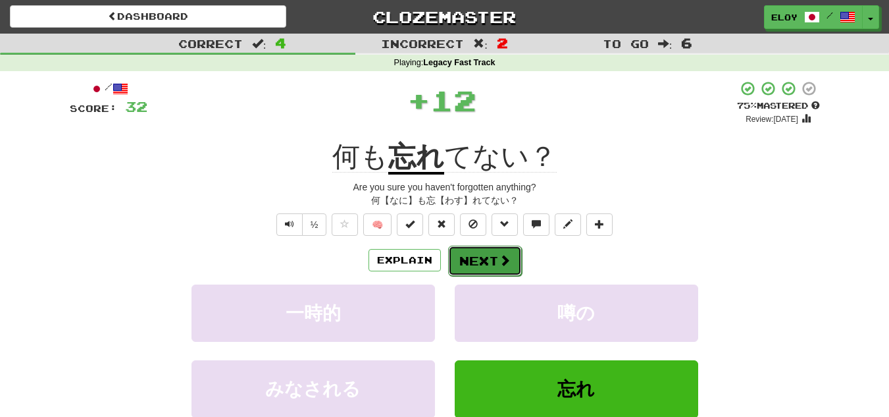
click at [499, 264] on span at bounding box center [505, 260] width 12 height 12
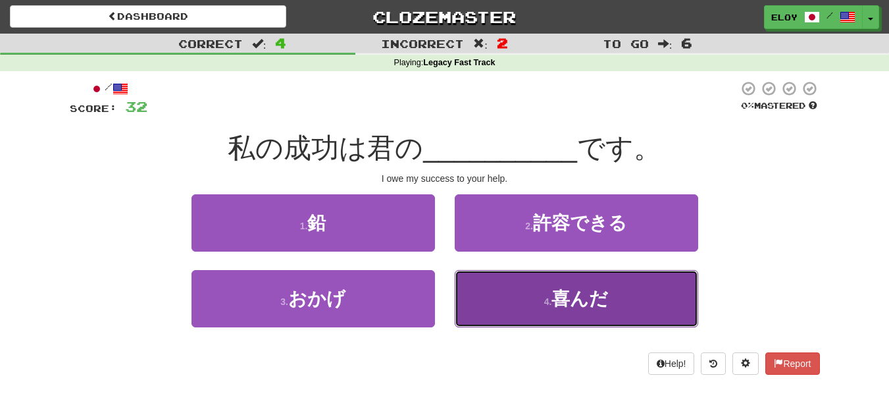
click at [502, 299] on button "4 . 喜んだ" at bounding box center [577, 298] width 244 height 57
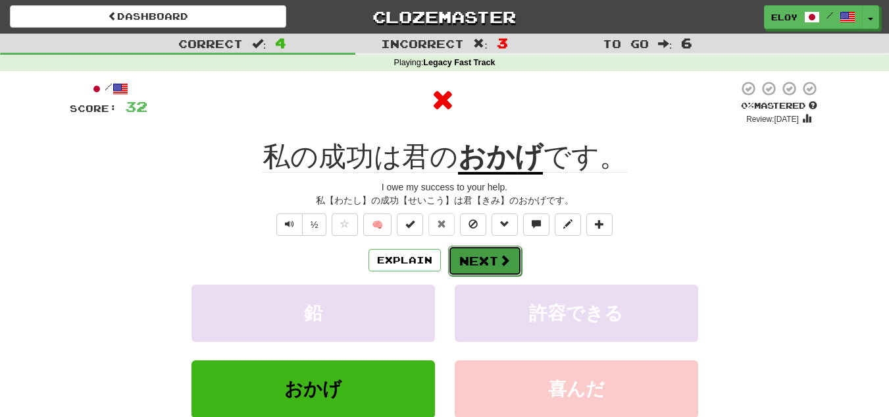
click at [479, 261] on button "Next" at bounding box center [485, 261] width 74 height 30
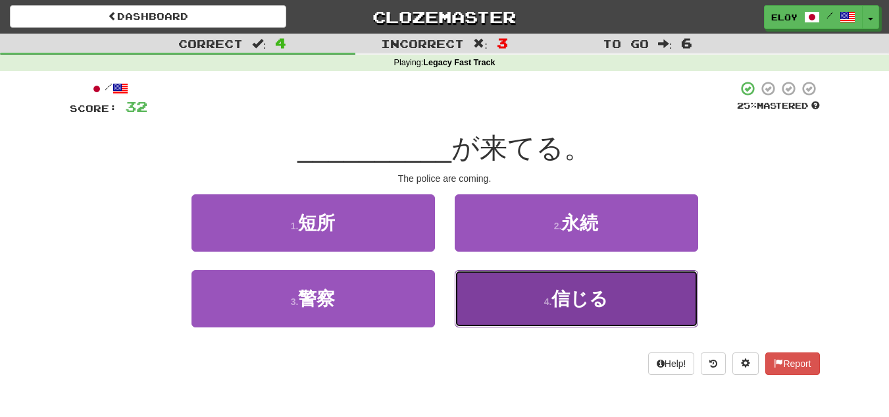
click at [523, 304] on button "4 . 信じる" at bounding box center [577, 298] width 244 height 57
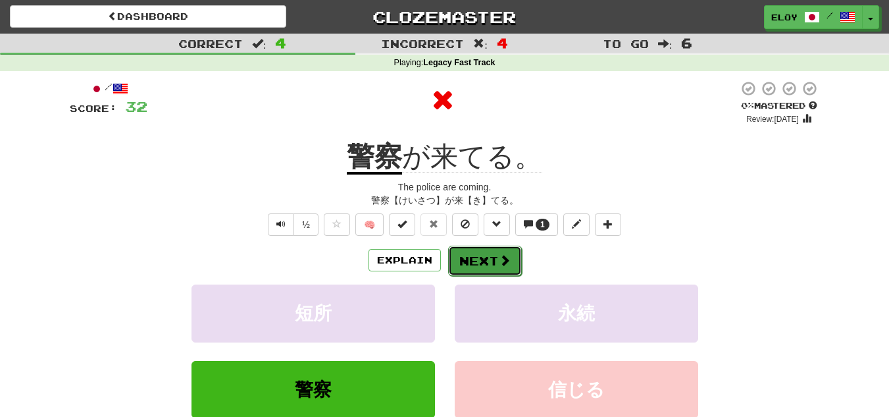
click at [464, 264] on button "Next" at bounding box center [485, 261] width 74 height 30
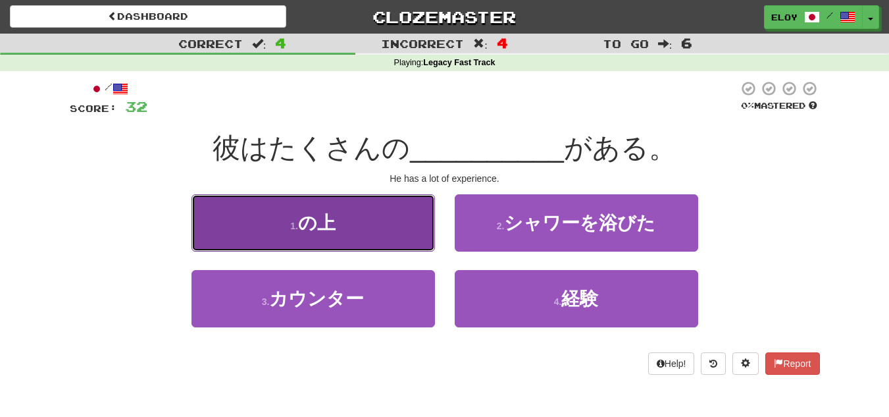
click at [404, 220] on button "1 . の上" at bounding box center [314, 222] width 244 height 57
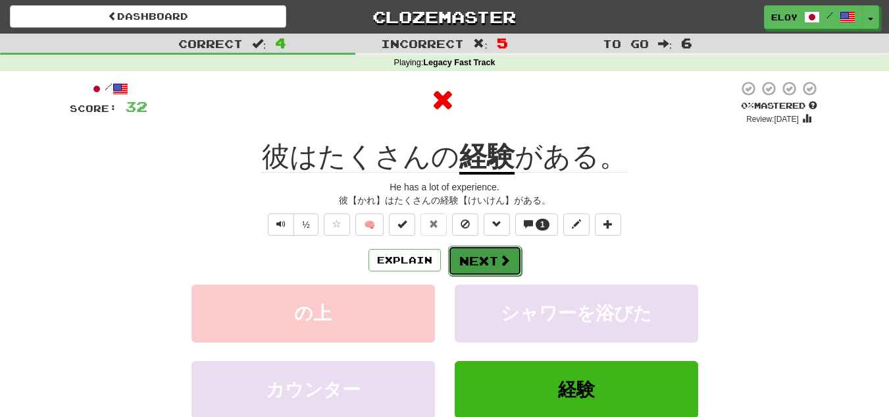
click at [492, 256] on button "Next" at bounding box center [485, 261] width 74 height 30
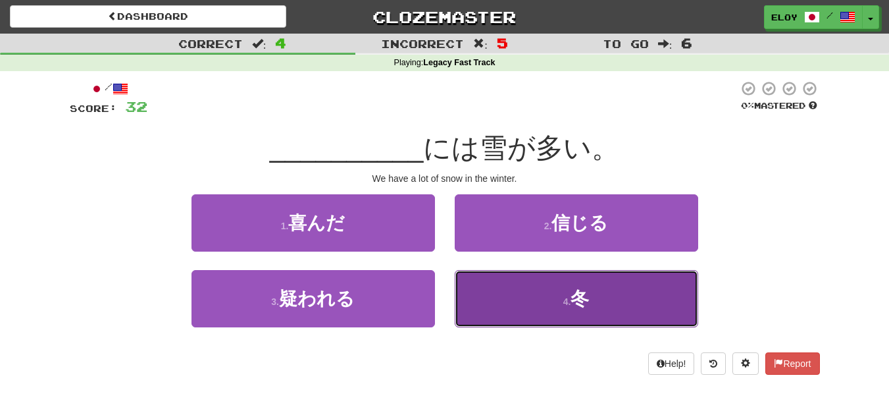
click at [540, 293] on button "4 . 冬" at bounding box center [577, 298] width 244 height 57
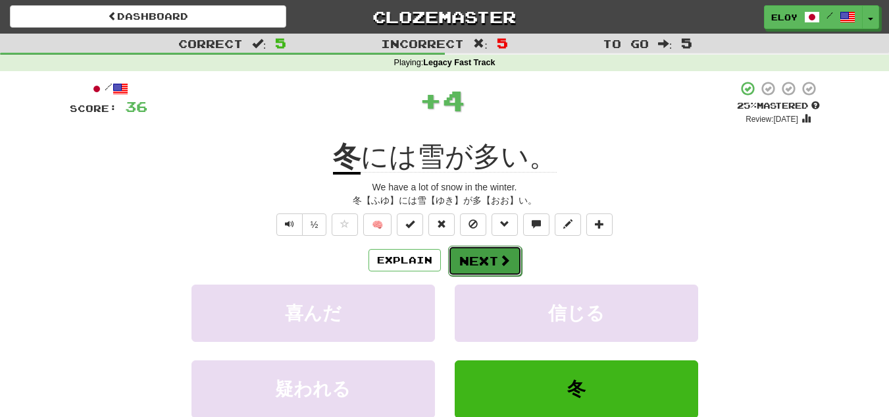
click at [493, 253] on button "Next" at bounding box center [485, 261] width 74 height 30
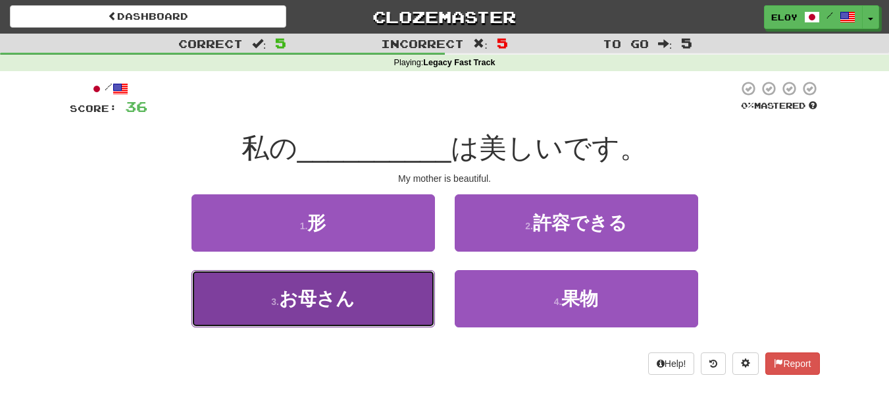
click at [404, 288] on button "3 . お母さん" at bounding box center [314, 298] width 244 height 57
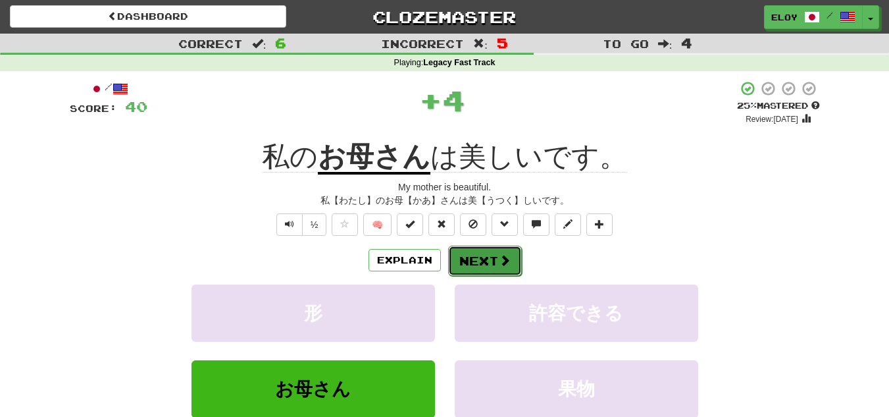
click at [500, 261] on span at bounding box center [505, 260] width 12 height 12
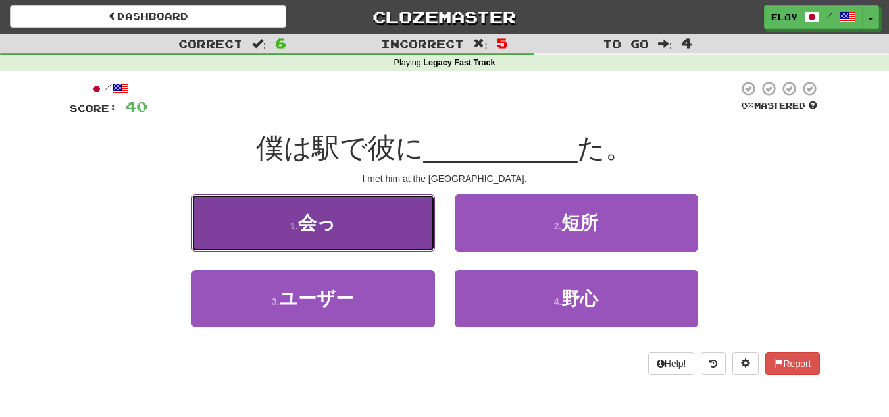
click at [421, 221] on button "1 . 会っ" at bounding box center [314, 222] width 244 height 57
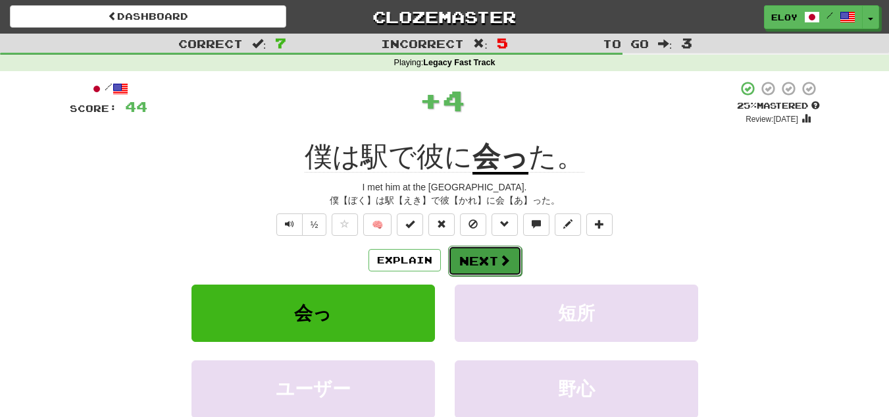
click at [511, 251] on button "Next" at bounding box center [485, 261] width 74 height 30
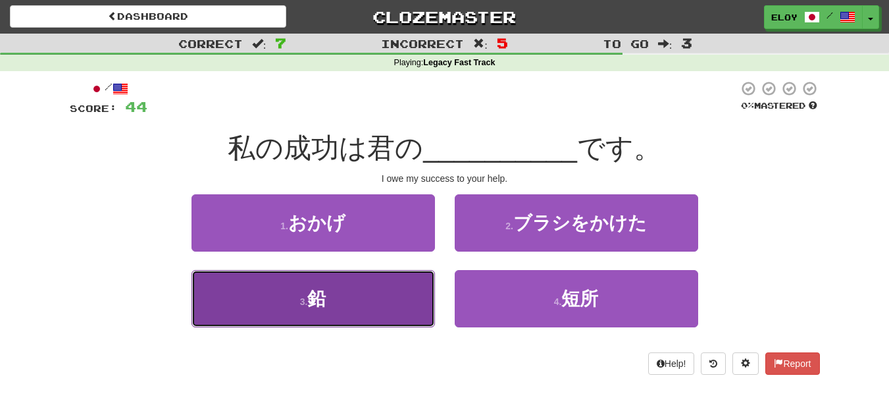
click at [399, 292] on button "3 . 鉛" at bounding box center [314, 298] width 244 height 57
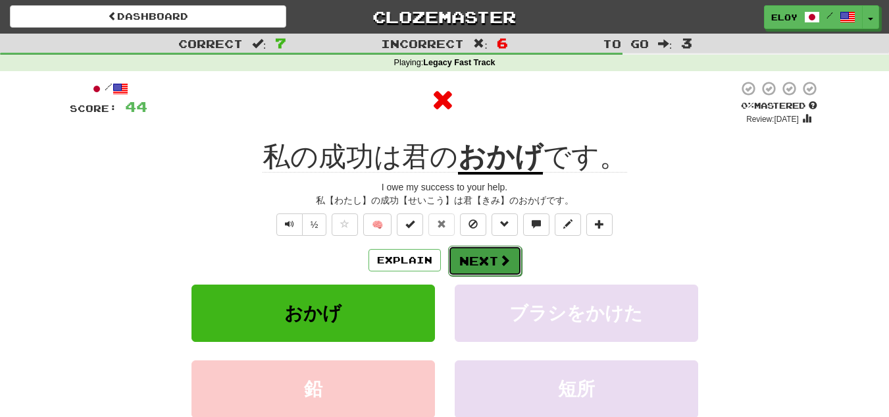
click at [476, 270] on button "Next" at bounding box center [485, 261] width 74 height 30
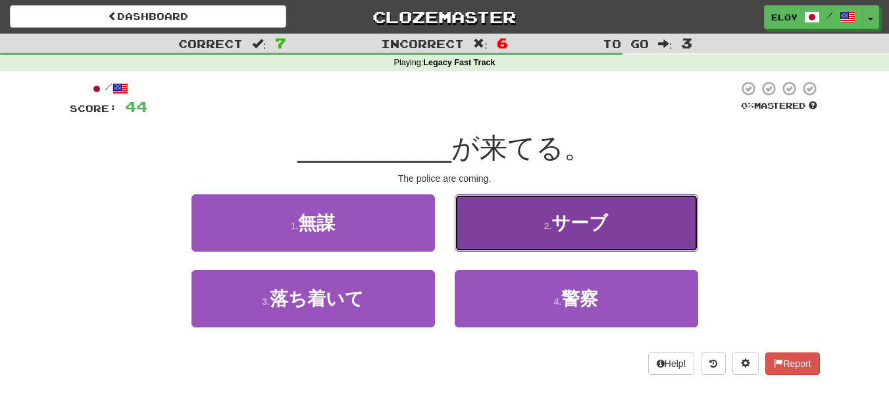
click at [551, 236] on button "2 . サーブ" at bounding box center [577, 222] width 244 height 57
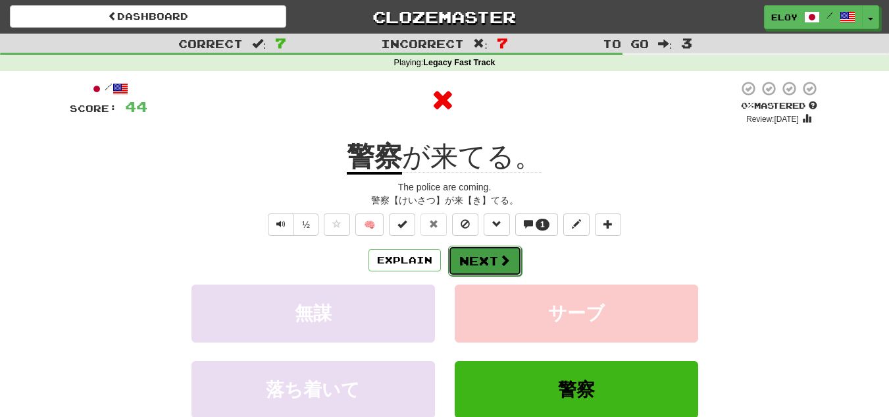
click at [488, 252] on button "Next" at bounding box center [485, 261] width 74 height 30
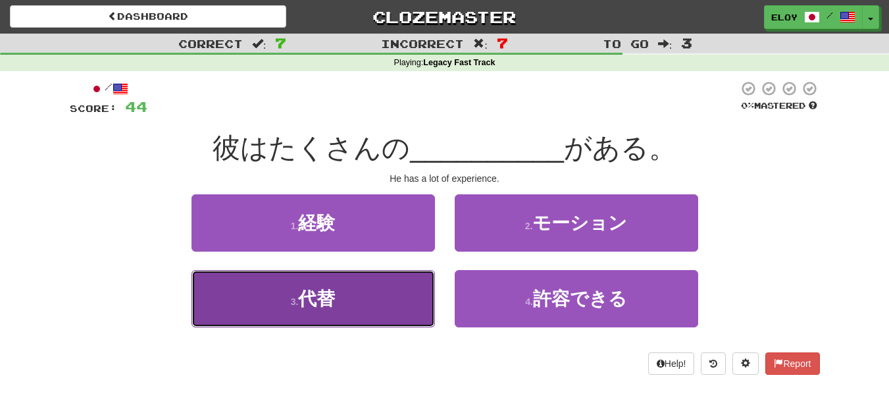
click at [407, 294] on button "3 . 代替" at bounding box center [314, 298] width 244 height 57
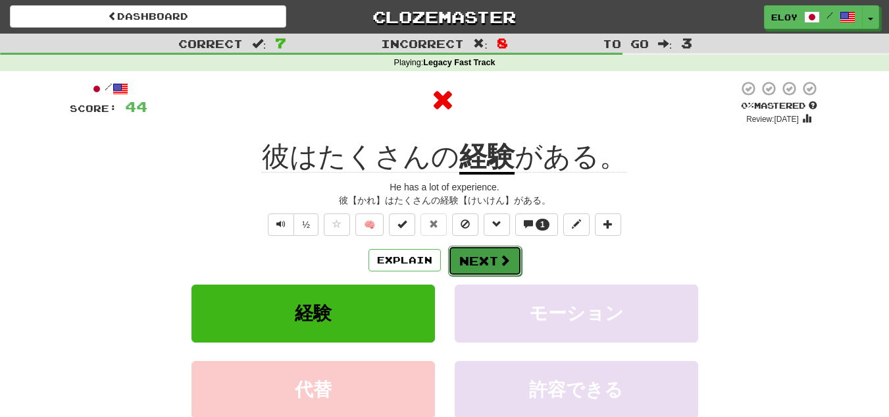
click at [473, 268] on button "Next" at bounding box center [485, 261] width 74 height 30
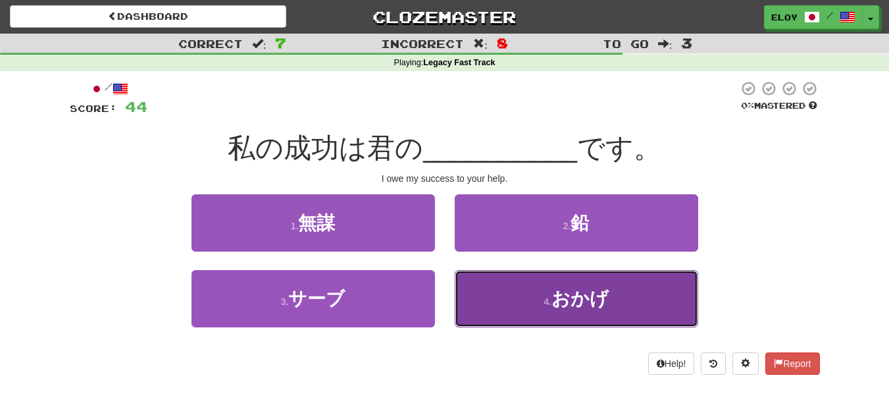
click at [547, 303] on small "4 ." at bounding box center [548, 301] width 8 height 11
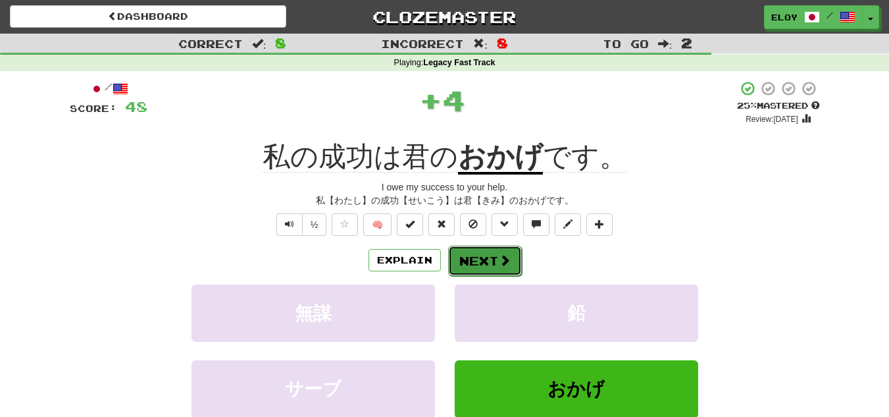
click at [480, 257] on button "Next" at bounding box center [485, 261] width 74 height 30
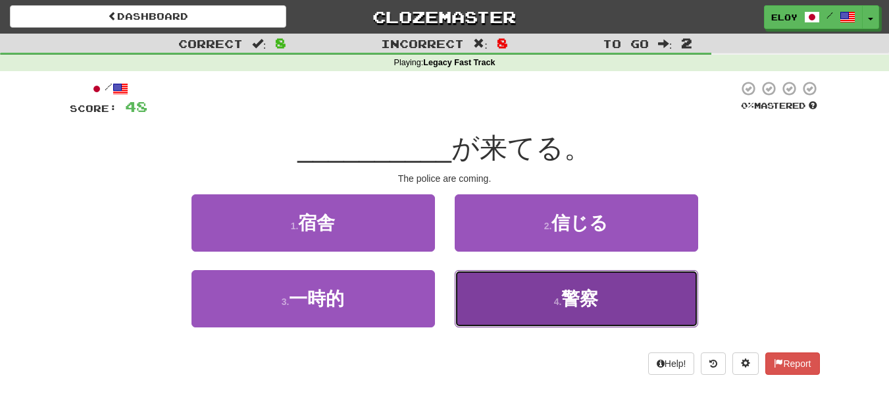
click at [504, 288] on button "4 . 警察" at bounding box center [577, 298] width 244 height 57
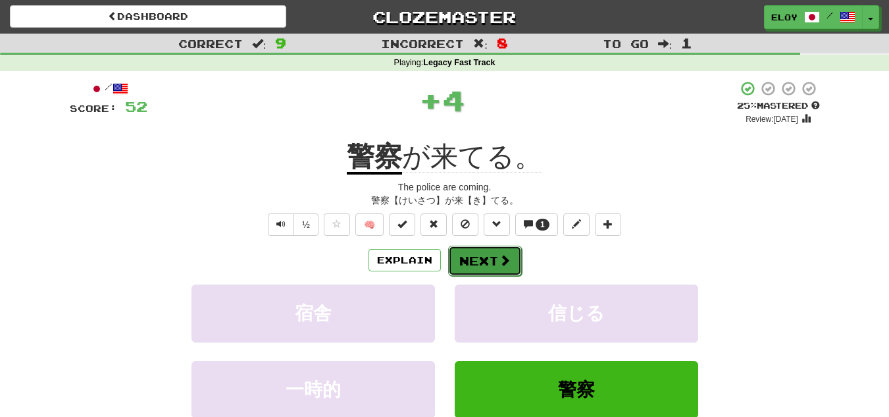
click at [484, 263] on button "Next" at bounding box center [485, 261] width 74 height 30
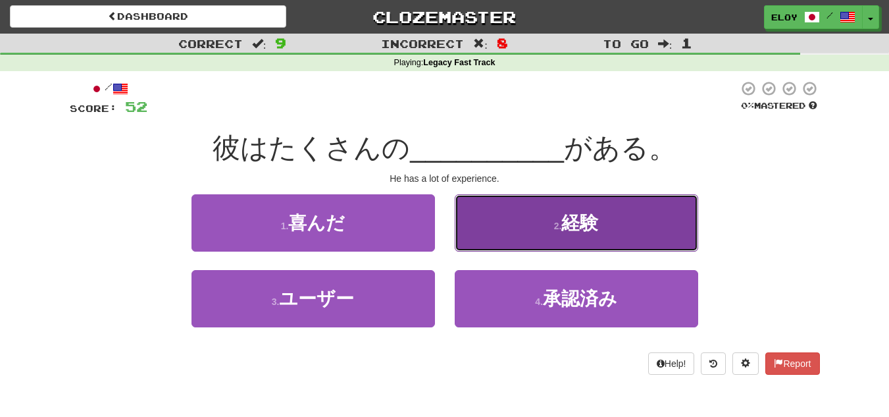
click at [530, 242] on button "2 . 経験" at bounding box center [577, 222] width 244 height 57
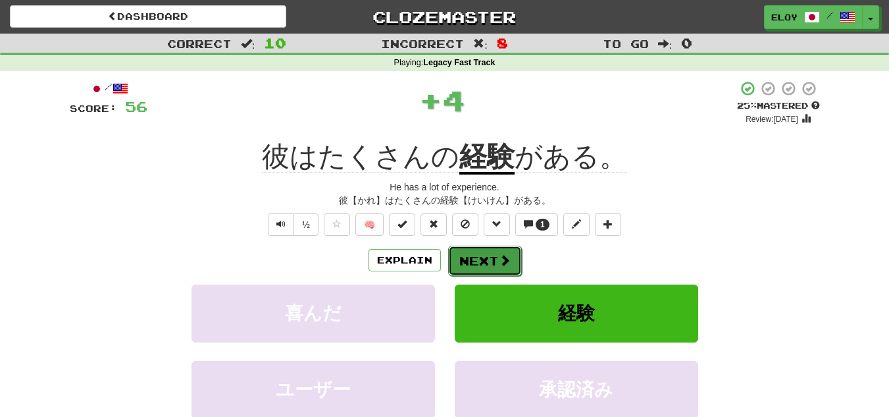
click at [470, 270] on button "Next" at bounding box center [485, 261] width 74 height 30
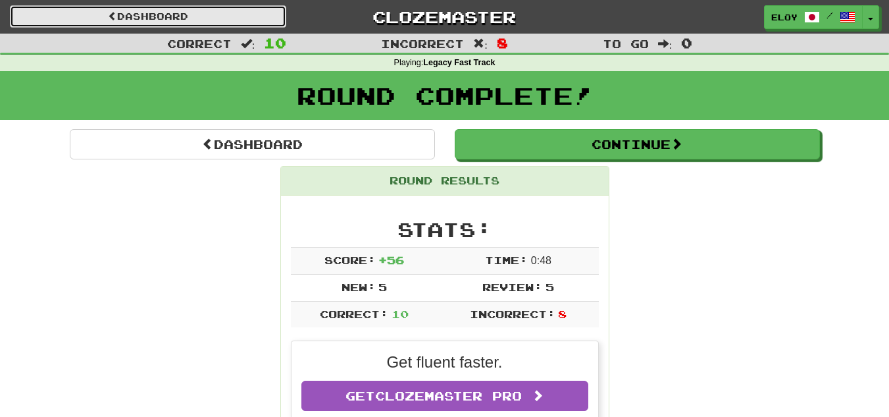
click at [211, 20] on link "Dashboard" at bounding box center [148, 16] width 276 height 22
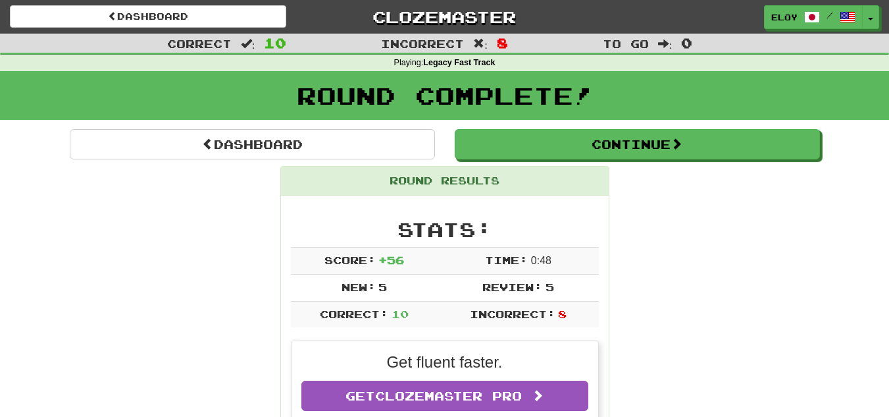
click at [285, 124] on div "Round Complete!" at bounding box center [444, 100] width 889 height 58
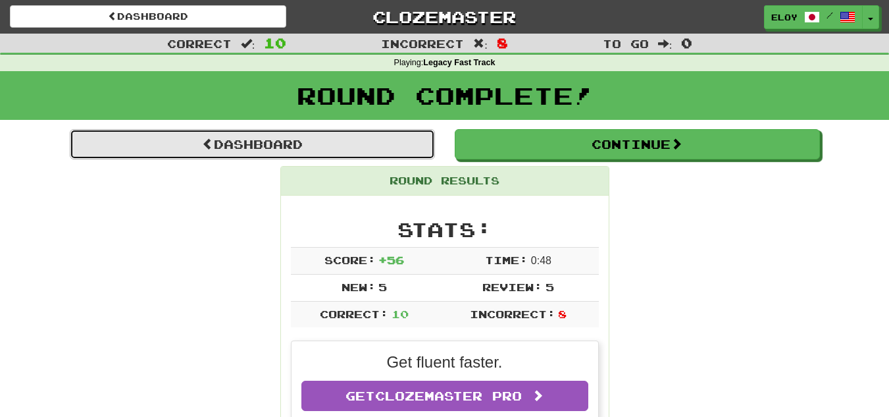
click at [271, 142] on link "Dashboard" at bounding box center [252, 144] width 365 height 30
